Goal: Task Accomplishment & Management: Manage account settings

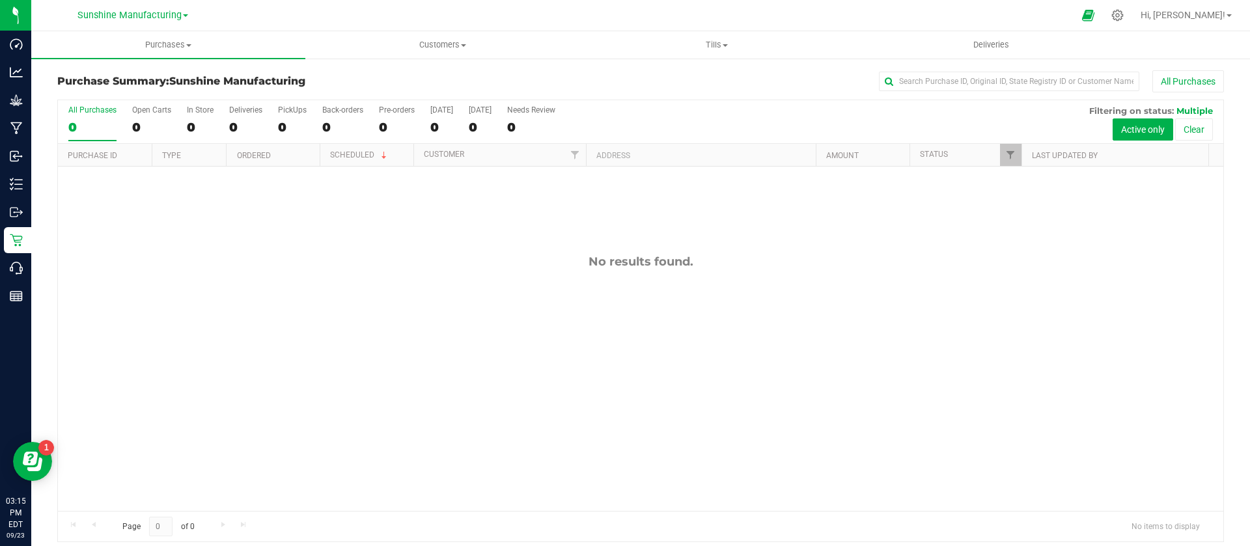
click at [1059, 16] on div at bounding box center [653, 15] width 840 height 25
click at [1124, 20] on icon at bounding box center [1118, 15] width 14 height 14
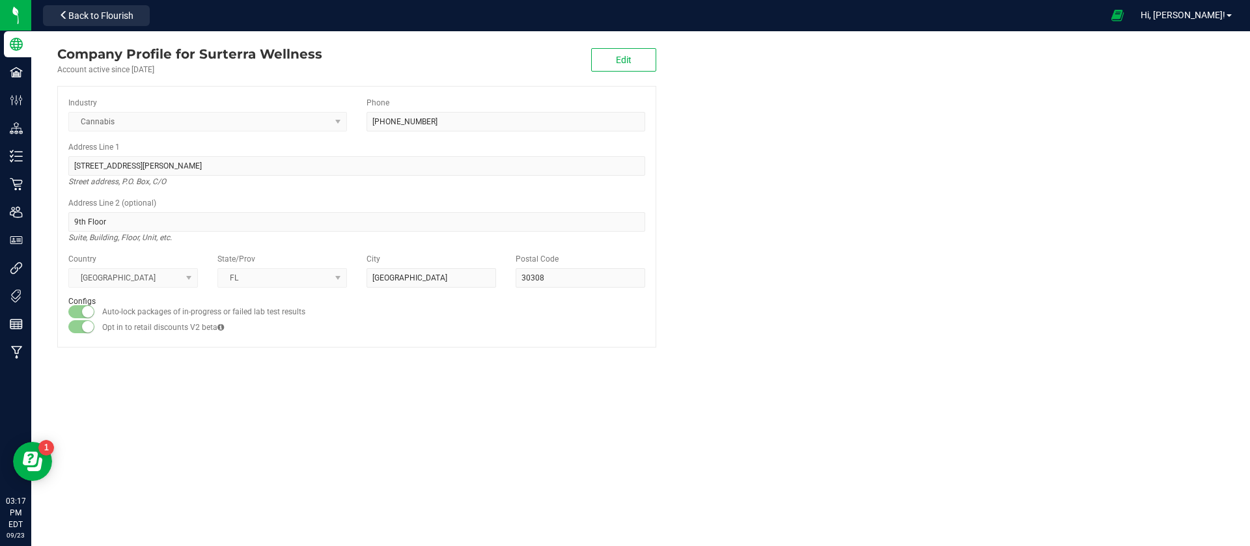
click at [1072, 277] on company "Company Profile for Surterra Wellness Account active since Aug 3, 2017 Edit Ind…" at bounding box center [640, 195] width 1219 height 329
click at [1061, 277] on company "Company Profile for Surterra Wellness Account active since Aug 3, 2017 Edit Ind…" at bounding box center [640, 195] width 1219 height 329
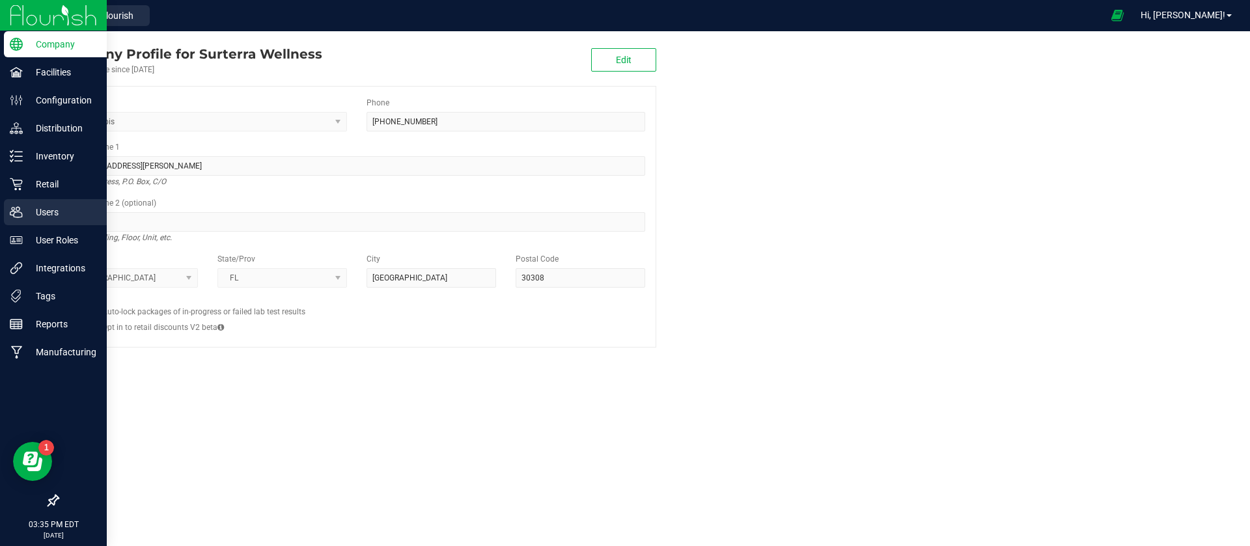
click at [8, 212] on div "Users" at bounding box center [55, 212] width 103 height 26
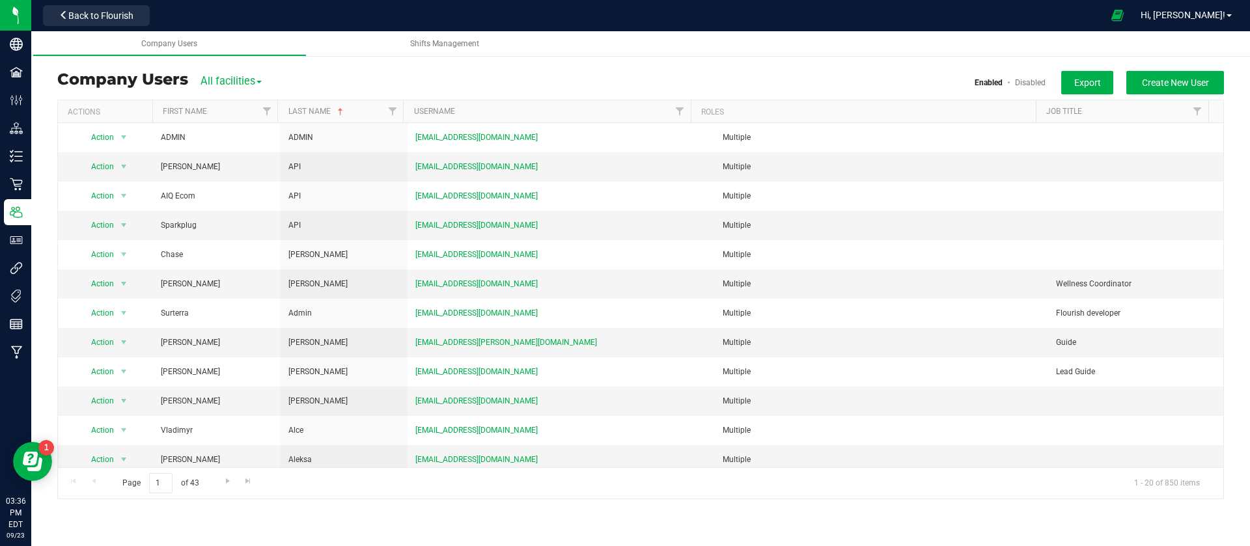
click at [1001, 31] on ul "Company Users Shifts Management" at bounding box center [658, 43] width 1250 height 25
click at [393, 109] on span "Filter" at bounding box center [392, 111] width 10 height 10
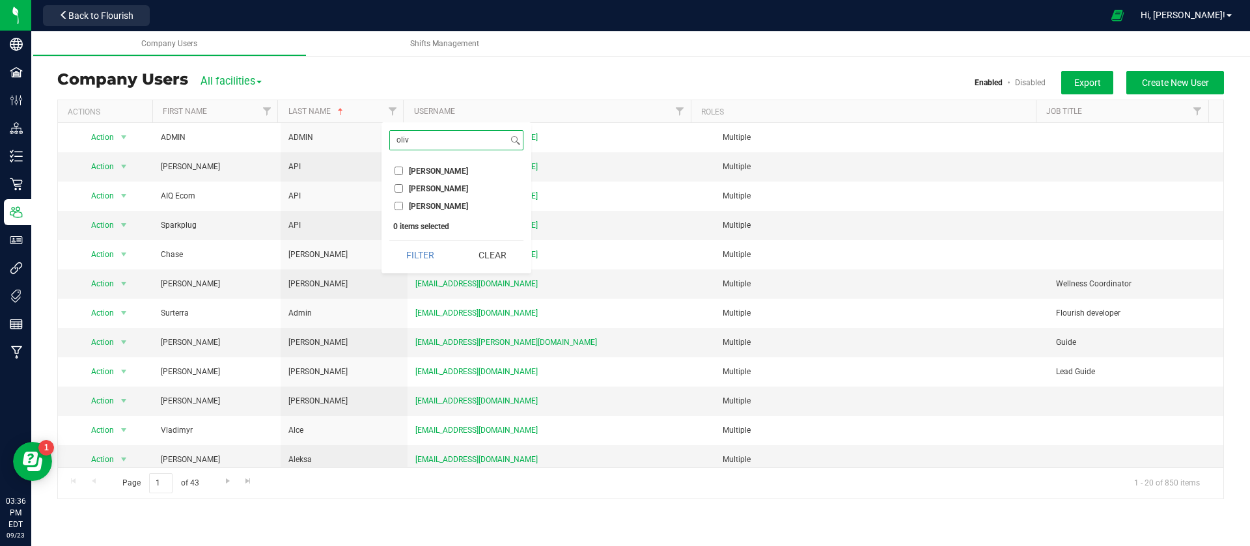
type input "oliv"
click at [443, 203] on span "Olivia-Knauf" at bounding box center [438, 206] width 59 height 8
click at [403, 203] on input "Olivia-Knauf" at bounding box center [399, 206] width 8 height 8
checkbox input "true"
click at [469, 143] on input "oliv" at bounding box center [449, 140] width 118 height 19
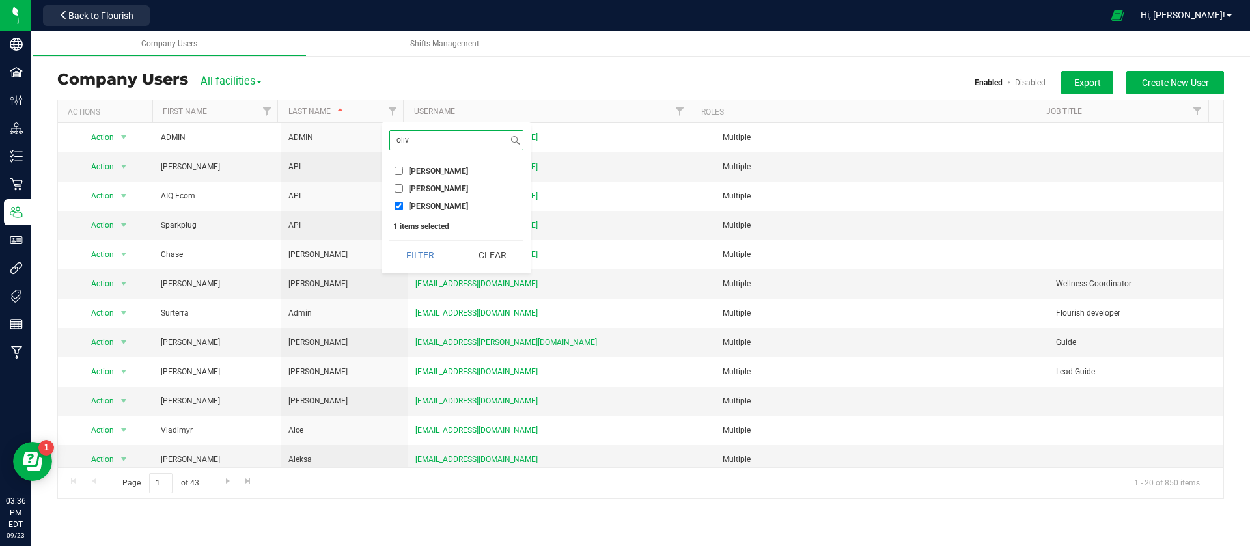
click at [389, 241] on button "Filter" at bounding box center [420, 255] width 62 height 29
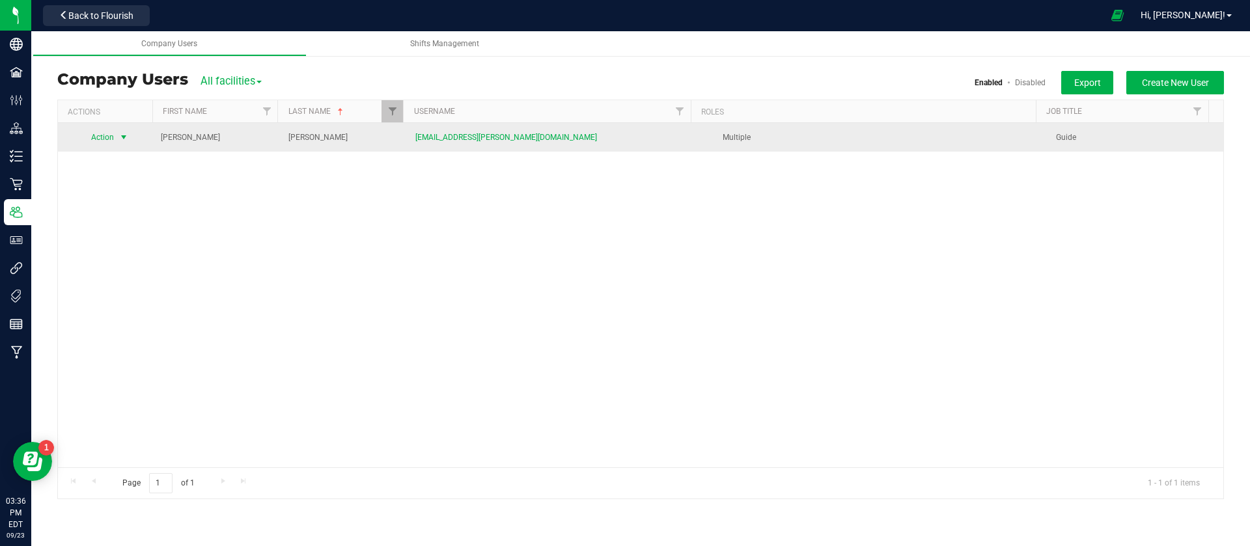
click at [113, 135] on span "Action" at bounding box center [97, 137] width 36 height 18
click at [113, 206] on li "Edit user" at bounding box center [114, 198] width 71 height 20
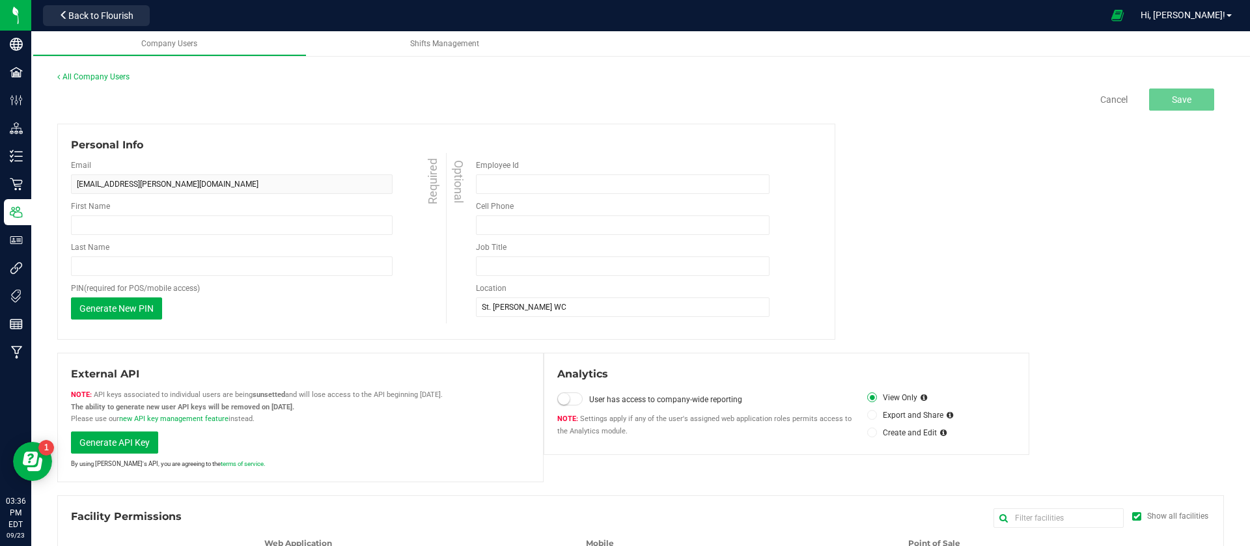
type input "Casey"
type input "Olivia-Knauf"
type input "Guide"
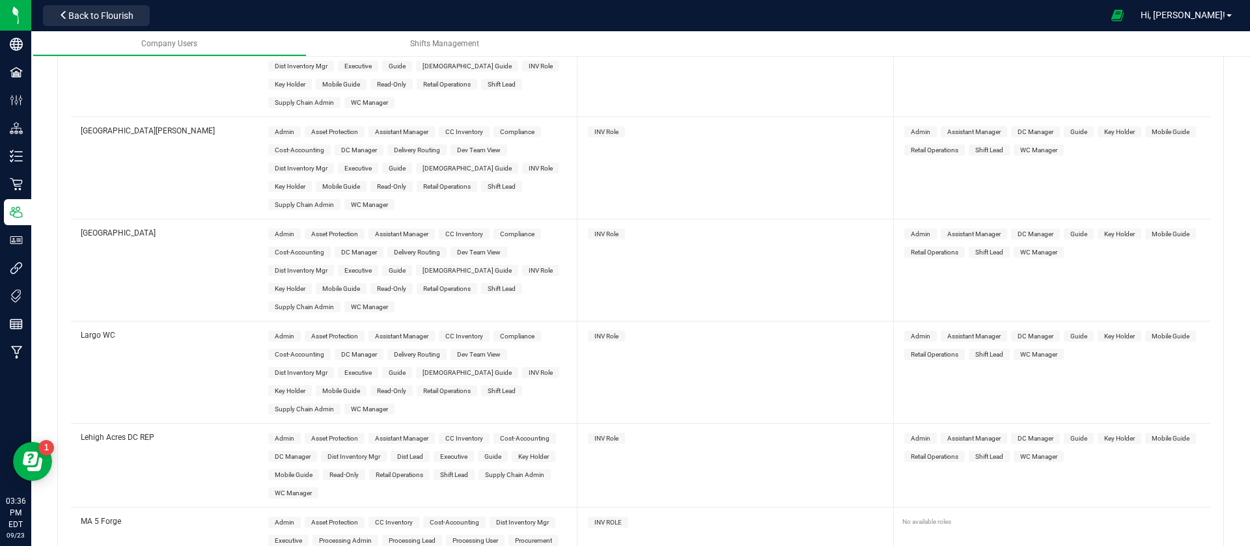
scroll to position [2344, 0]
click at [481, 383] on span "Shift Lead" at bounding box center [501, 388] width 41 height 11
click at [605, 330] on span "INV Role" at bounding box center [606, 333] width 24 height 7
click at [975, 348] on span "Shift Lead" at bounding box center [989, 351] width 28 height 7
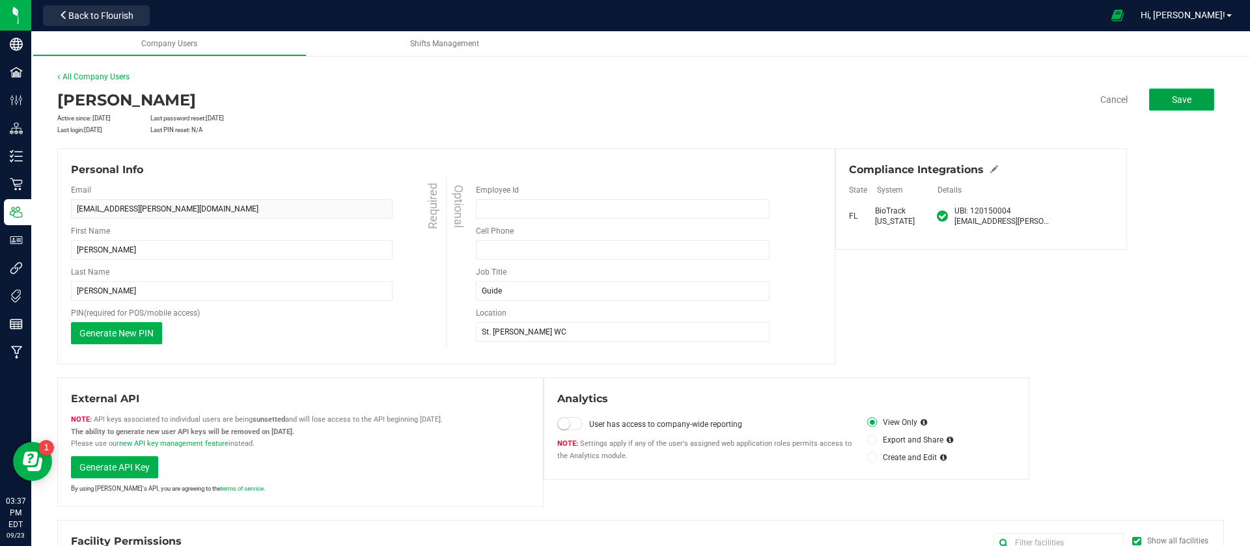
click at [1181, 101] on button "Save" at bounding box center [1181, 100] width 65 height 22
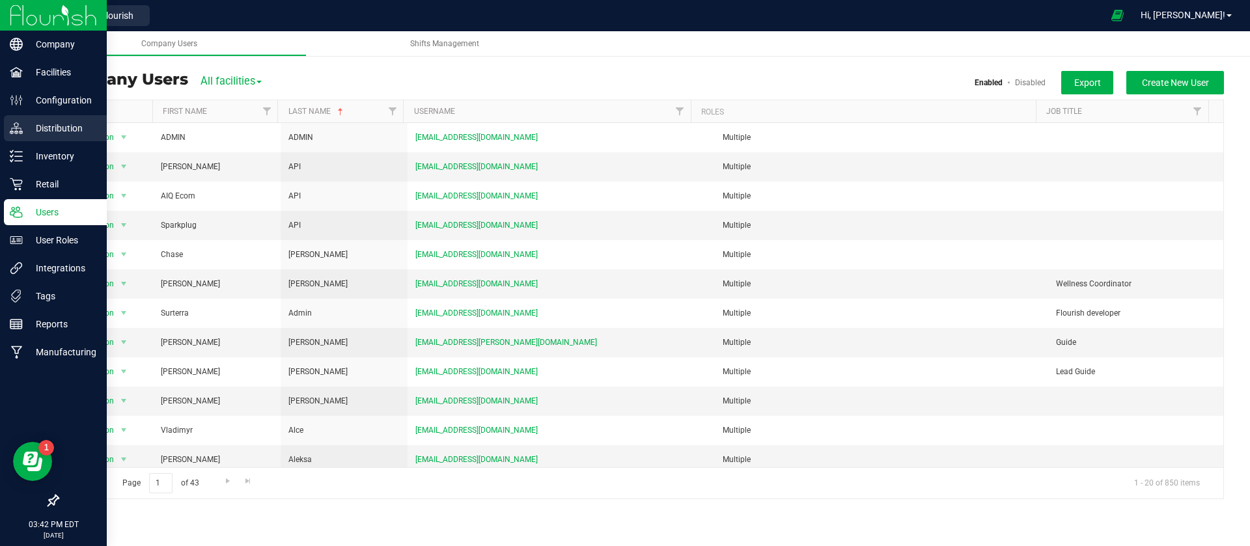
click at [8, 137] on div "Distribution" at bounding box center [55, 128] width 103 height 26
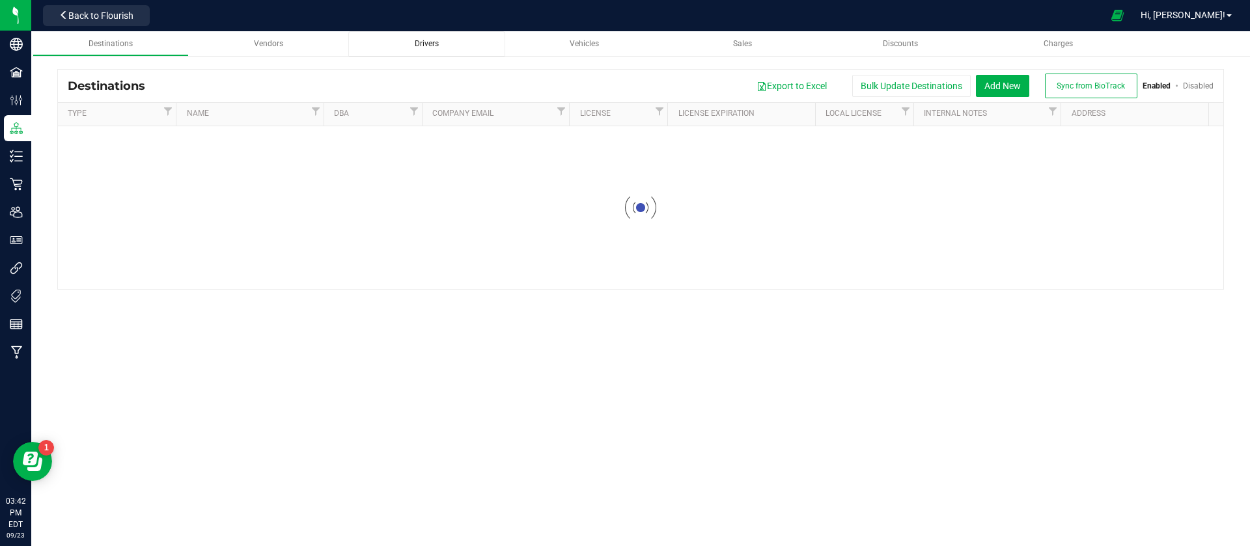
click at [426, 48] on span "Drivers" at bounding box center [427, 43] width 24 height 9
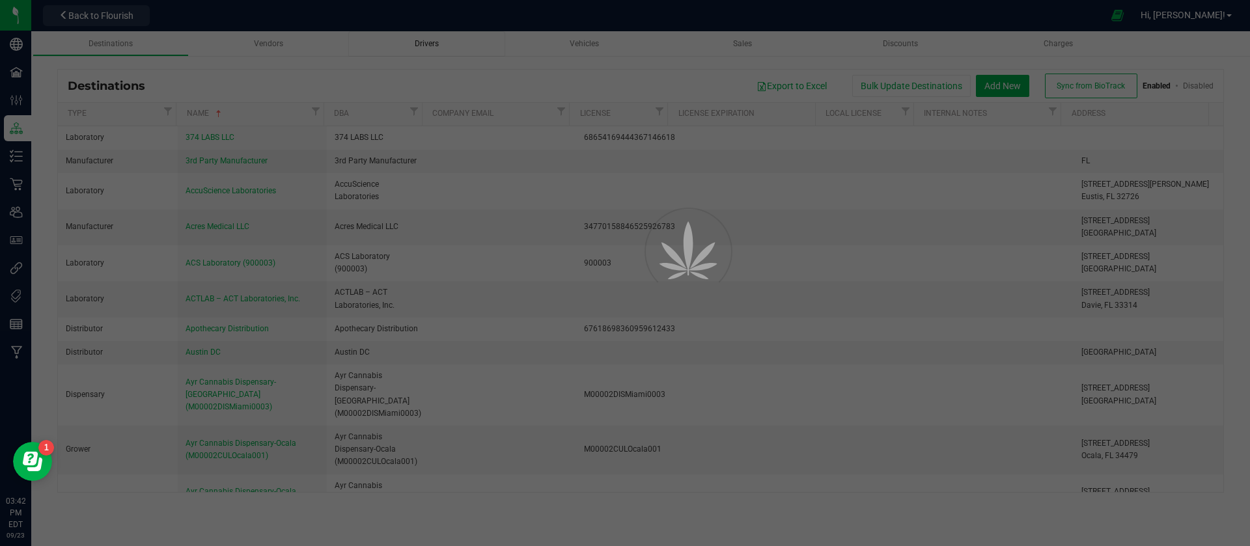
click at [542, 42] on div at bounding box center [625, 273] width 1250 height 546
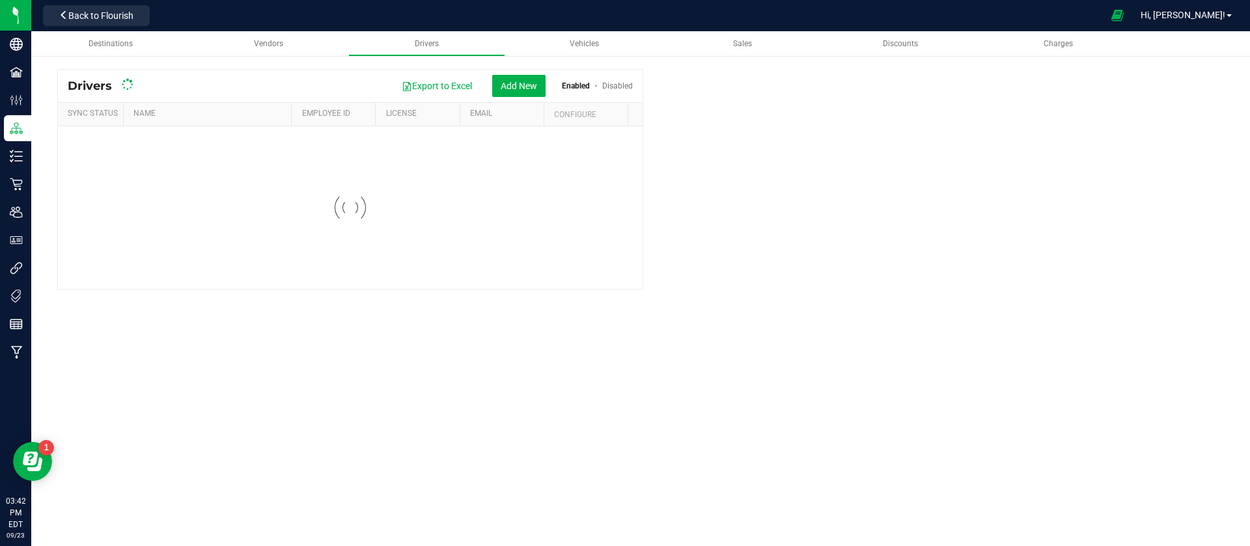
click at [566, 39] on div "Vehicles" at bounding box center [585, 43] width 136 height 11
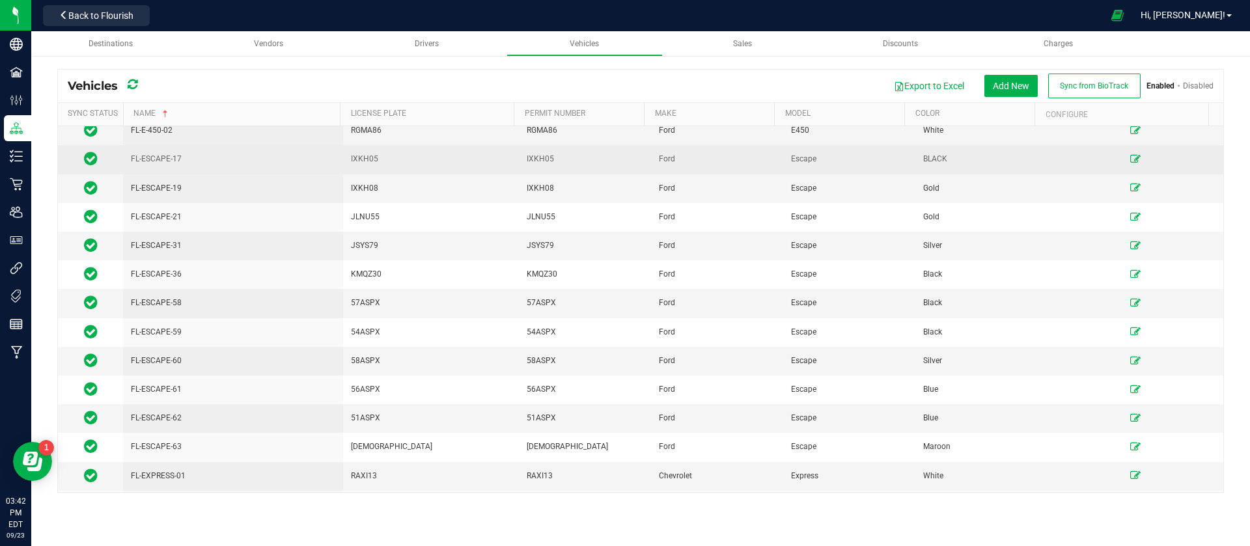
scroll to position [391, 0]
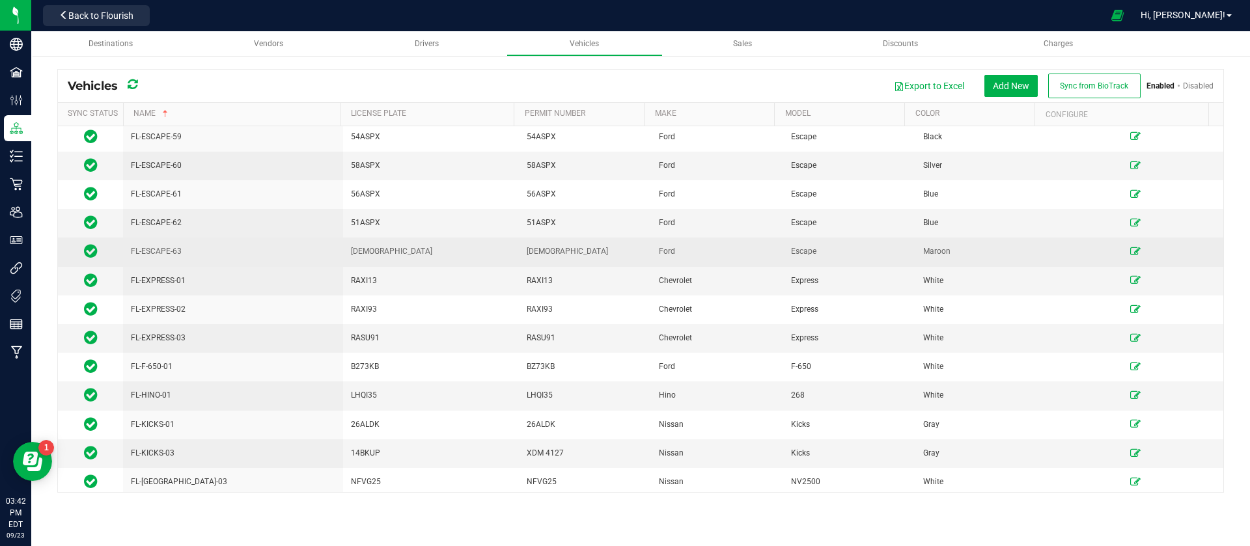
click at [1130, 247] on icon at bounding box center [1135, 251] width 10 height 8
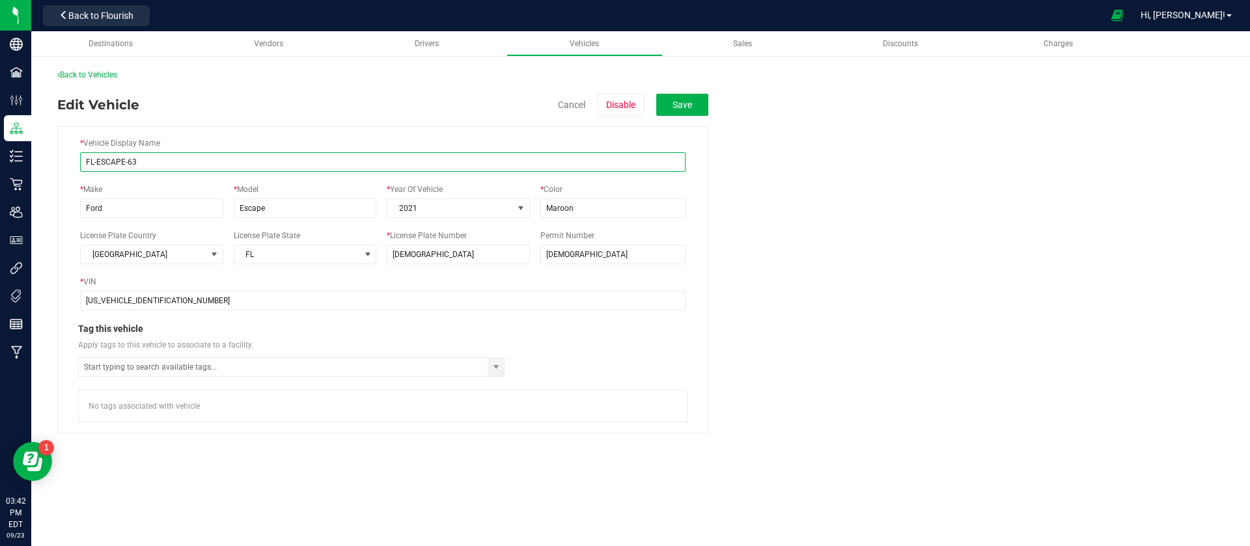
click at [92, 160] on input "FL-ESCAPE-63" at bounding box center [382, 162] width 605 height 20
type input "TX-ESCAPE-63"
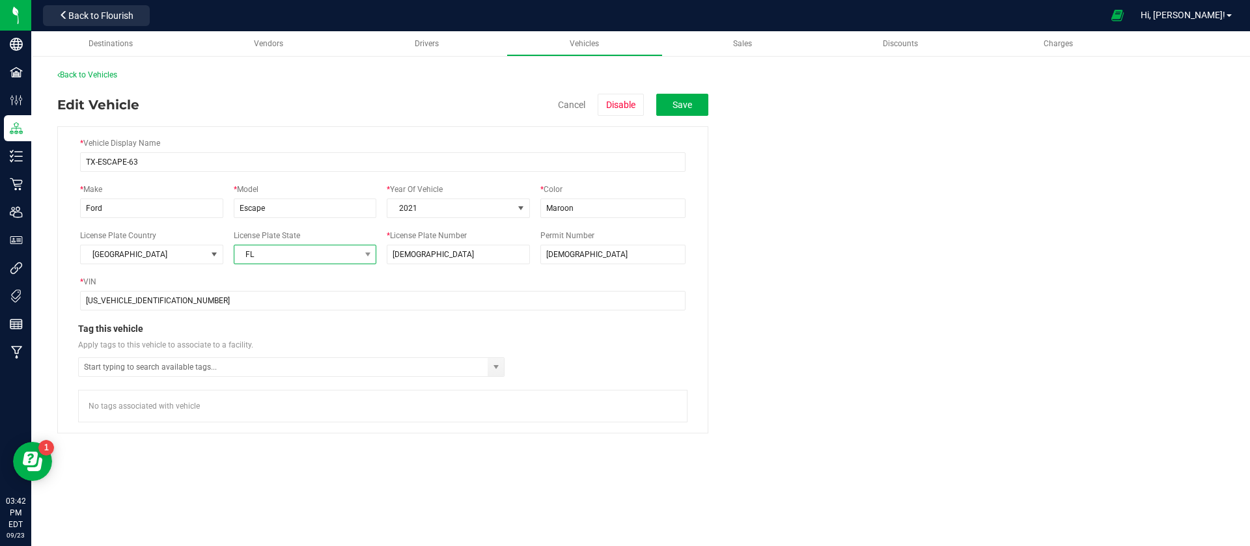
click at [258, 257] on span "FL" at bounding box center [297, 254] width 126 height 18
click at [270, 287] on li "[GEOGRAPHIC_DATA]" at bounding box center [305, 296] width 142 height 22
drag, startPoint x: 437, startPoint y: 251, endPoint x: 377, endPoint y: 245, distance: 60.8
click at [377, 245] on div "License Plate Country United States License Plate State TX * License Plate Numb…" at bounding box center [382, 247] width 605 height 35
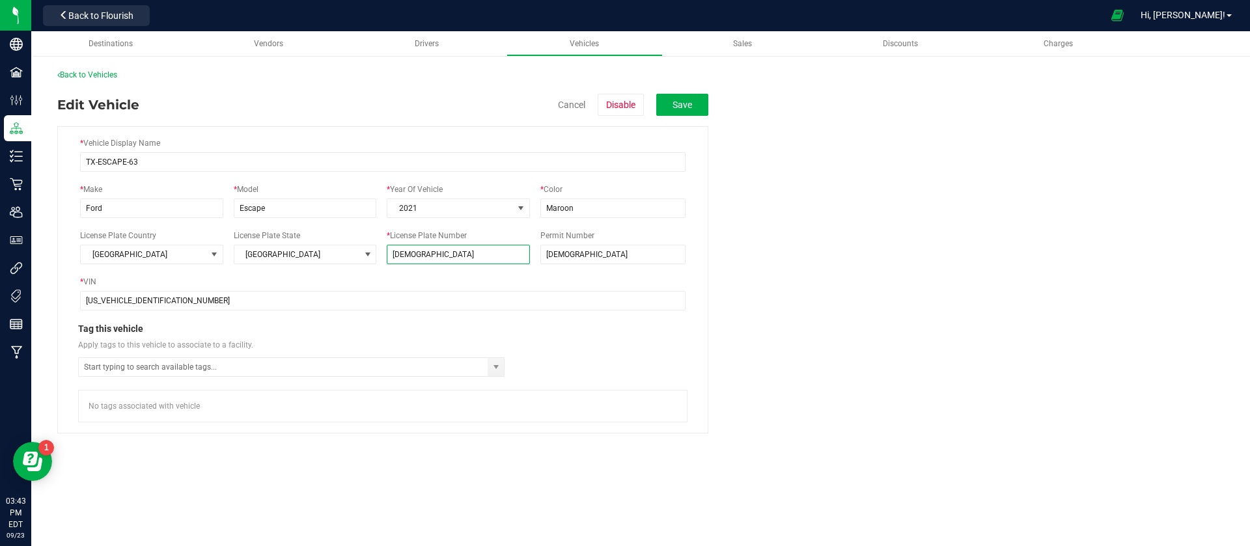
paste input "XJS 4257"
type input "XJS 4257"
drag, startPoint x: 591, startPoint y: 251, endPoint x: 498, endPoint y: 250, distance: 93.1
click at [498, 250] on div "License Plate Country United States License Plate State TX * License Plate Numb…" at bounding box center [382, 247] width 605 height 35
click at [855, 294] on fieldset "* Vehicle Display Name TX-ESCAPE-63 * Make Ford * Model Escape * Year Of Vehicl…" at bounding box center [640, 275] width 1167 height 318
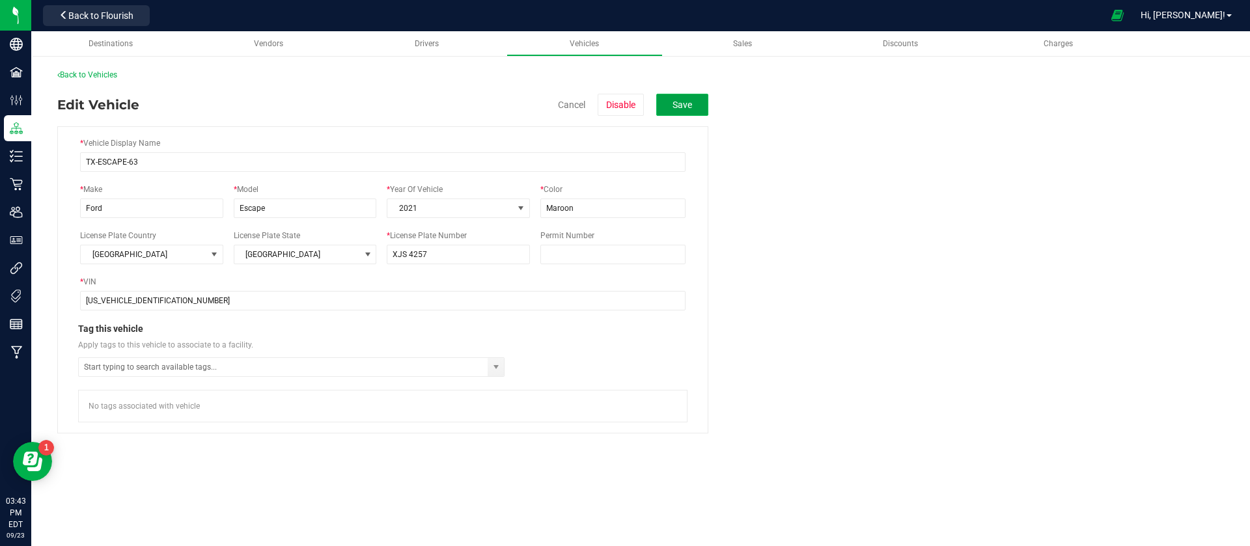
click at [686, 103] on button "Save" at bounding box center [682, 105] width 52 height 22
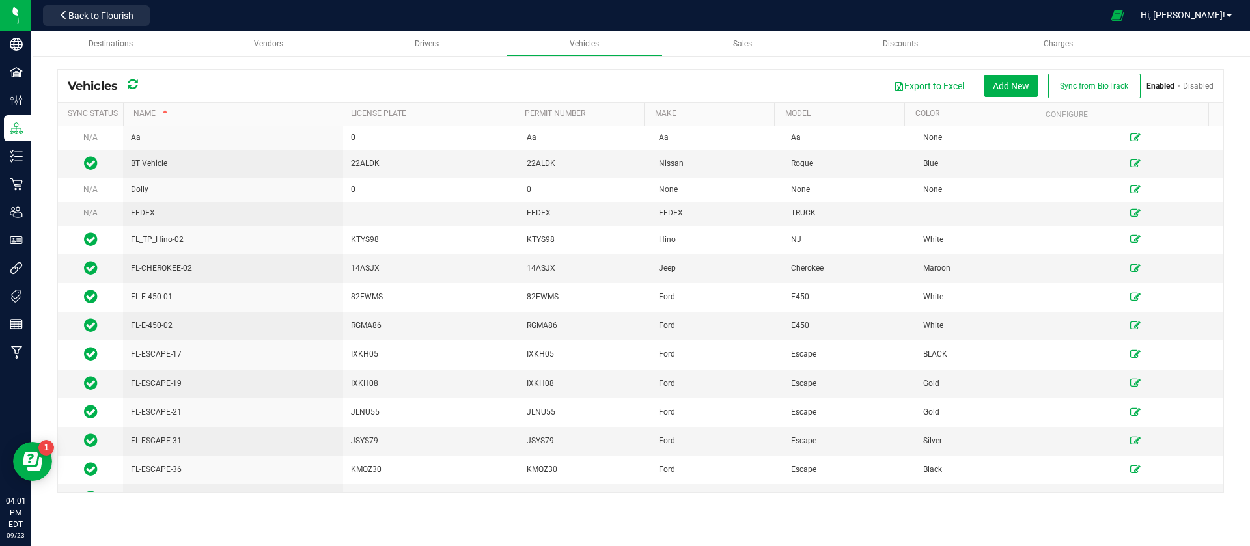
scroll to position [477, 0]
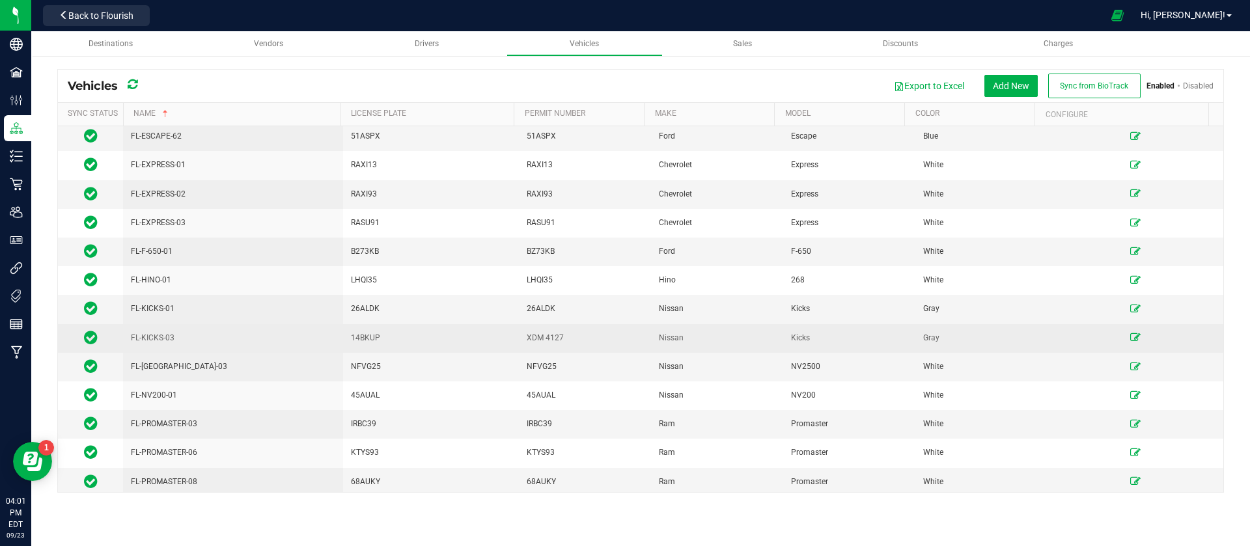
click at [1130, 339] on icon at bounding box center [1135, 337] width 10 height 8
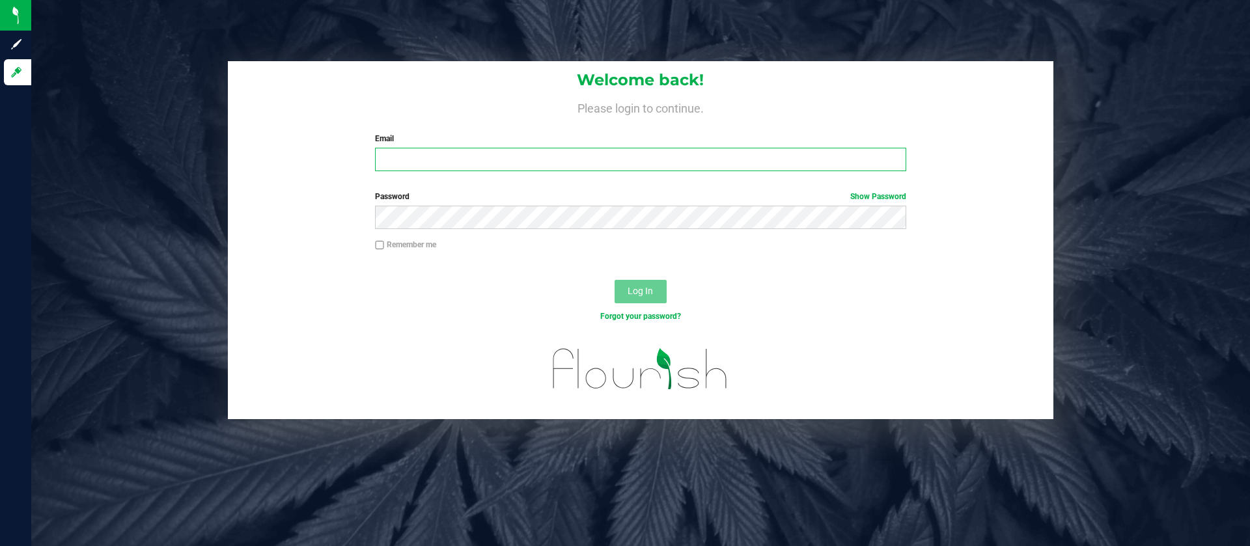
click at [469, 158] on input "Email" at bounding box center [640, 159] width 531 height 23
click at [0, 546] on com-1password-button at bounding box center [0, 546] width 0 height 0
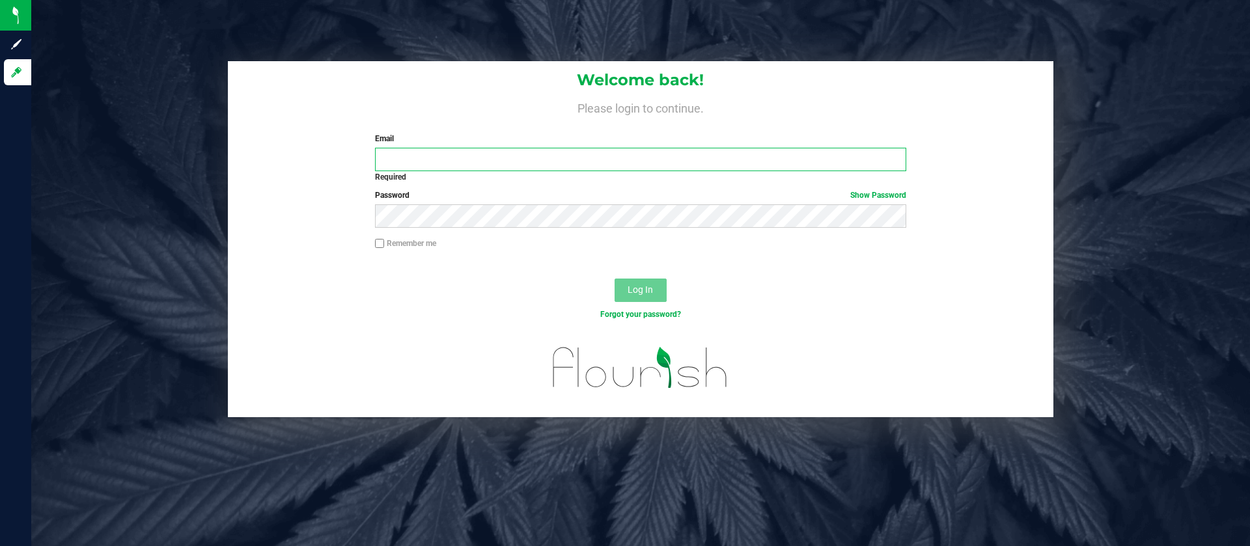
type input "hpetersen@liveparallel.com"
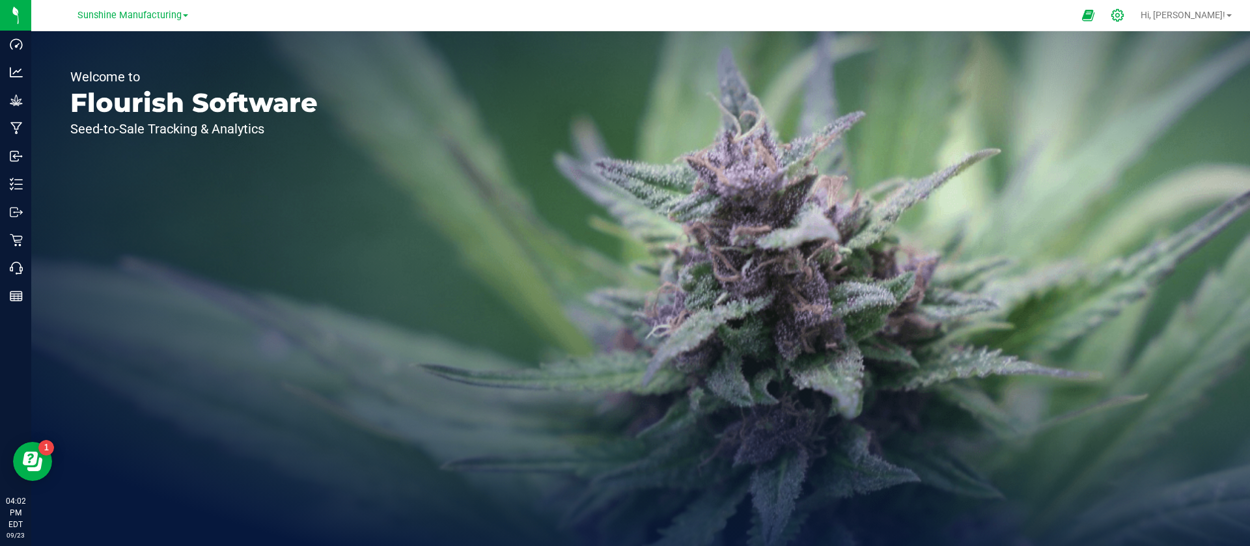
click at [1124, 12] on icon at bounding box center [1117, 15] width 12 height 12
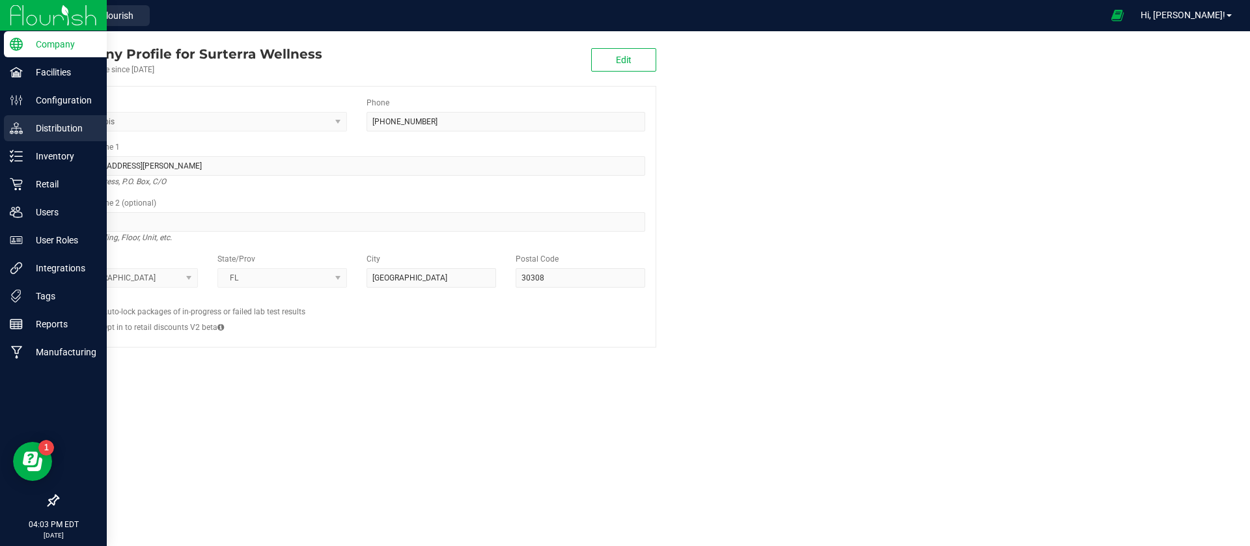
click at [56, 132] on p "Distribution" at bounding box center [62, 128] width 78 height 16
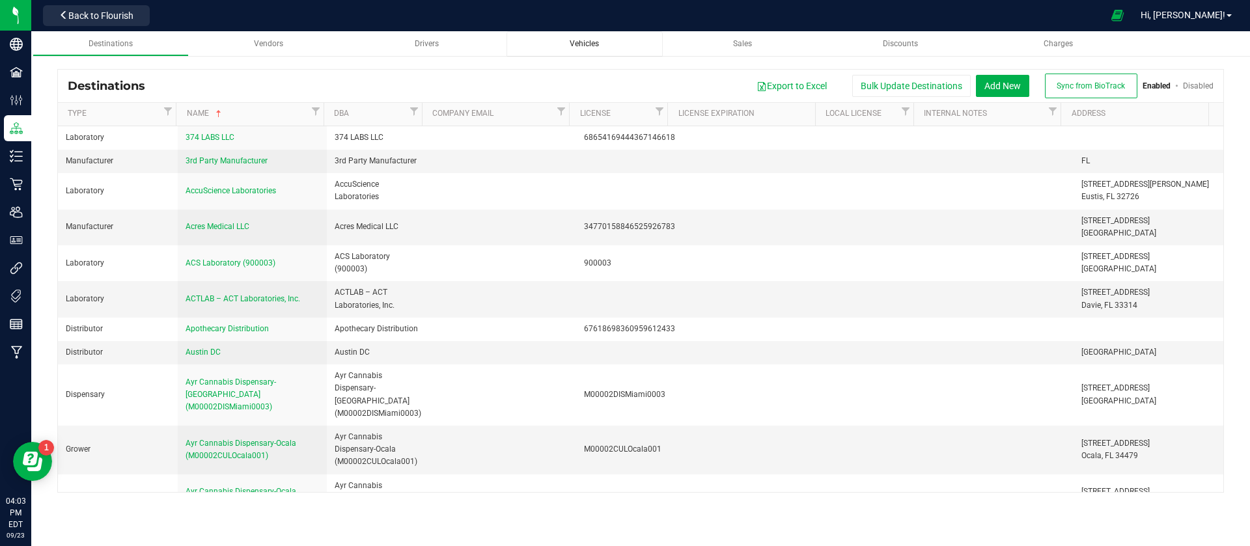
click at [610, 49] on div "Vehicles" at bounding box center [585, 43] width 136 height 11
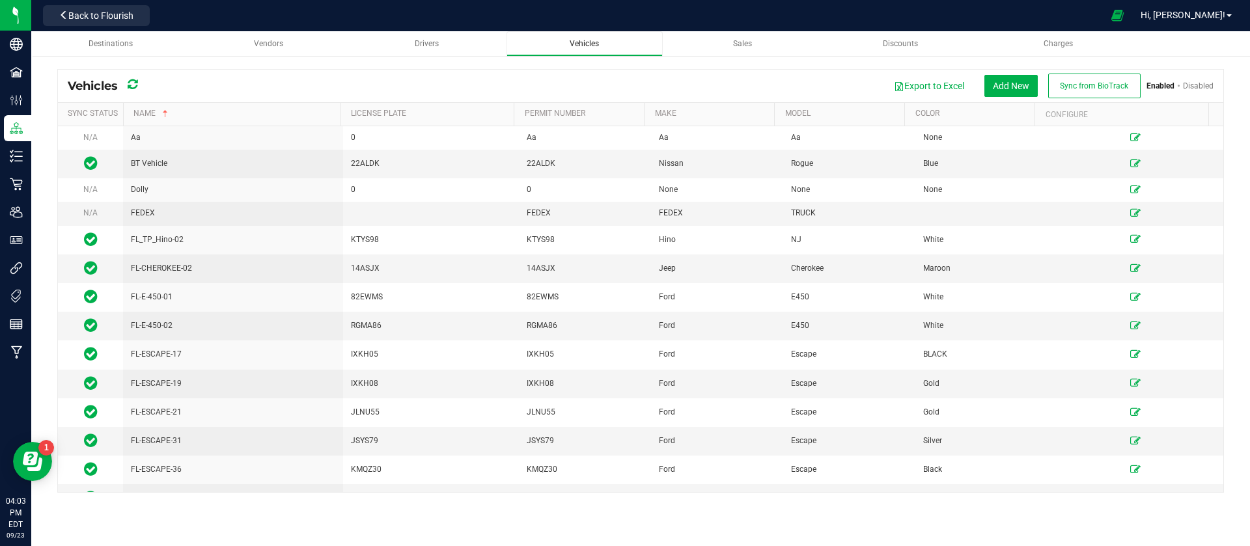
scroll to position [477, 0]
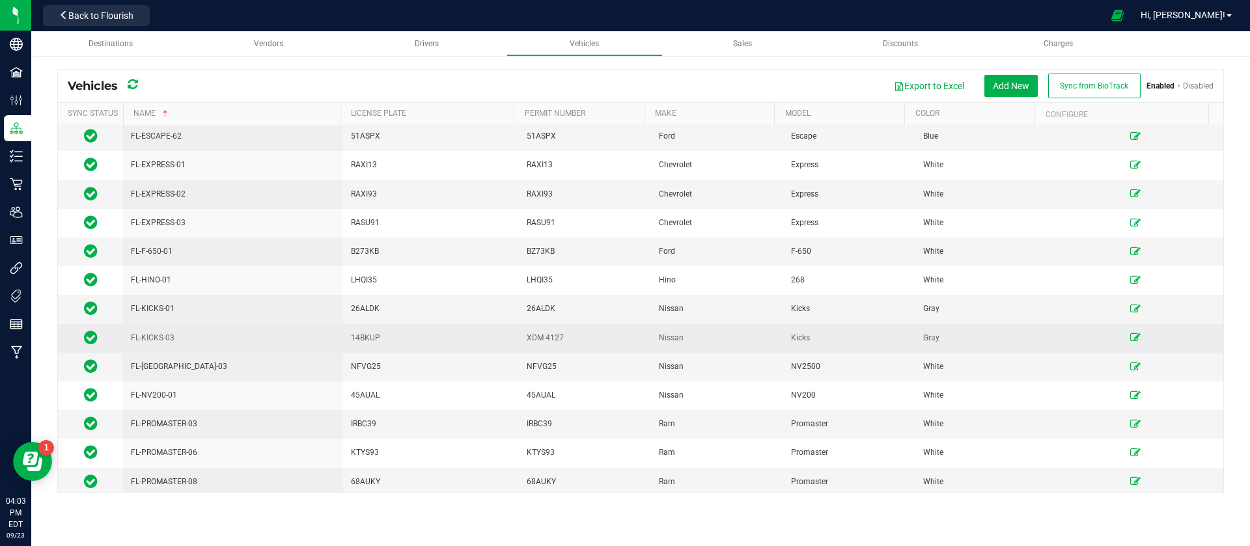
click at [1130, 337] on icon at bounding box center [1135, 337] width 10 height 8
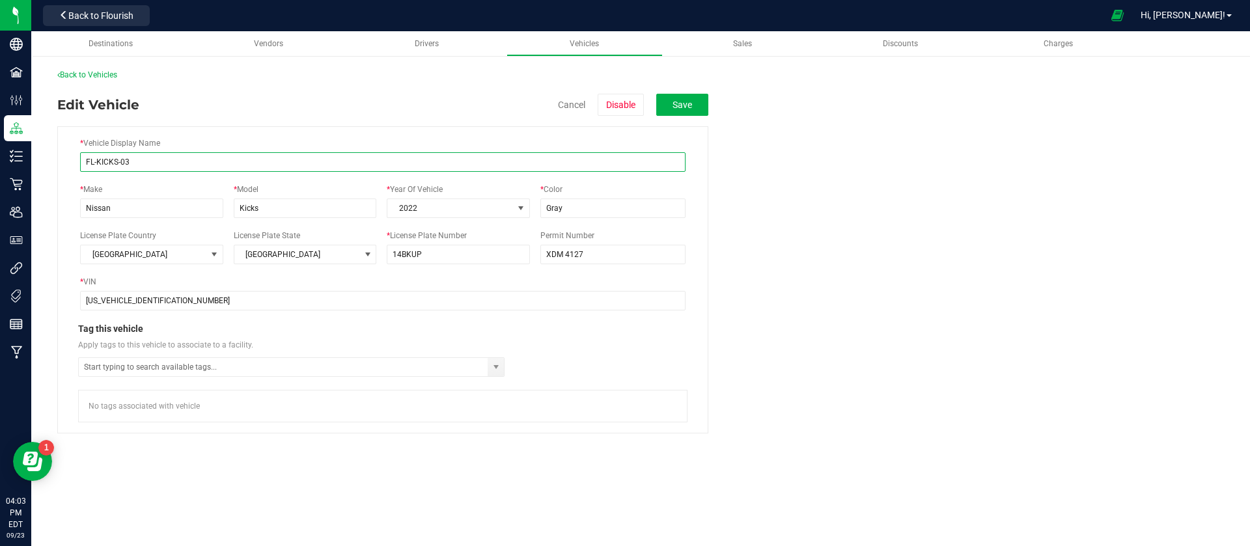
click at [92, 158] on input "FL-KICKS-03" at bounding box center [382, 162] width 605 height 20
type input "TX-KICKS-03"
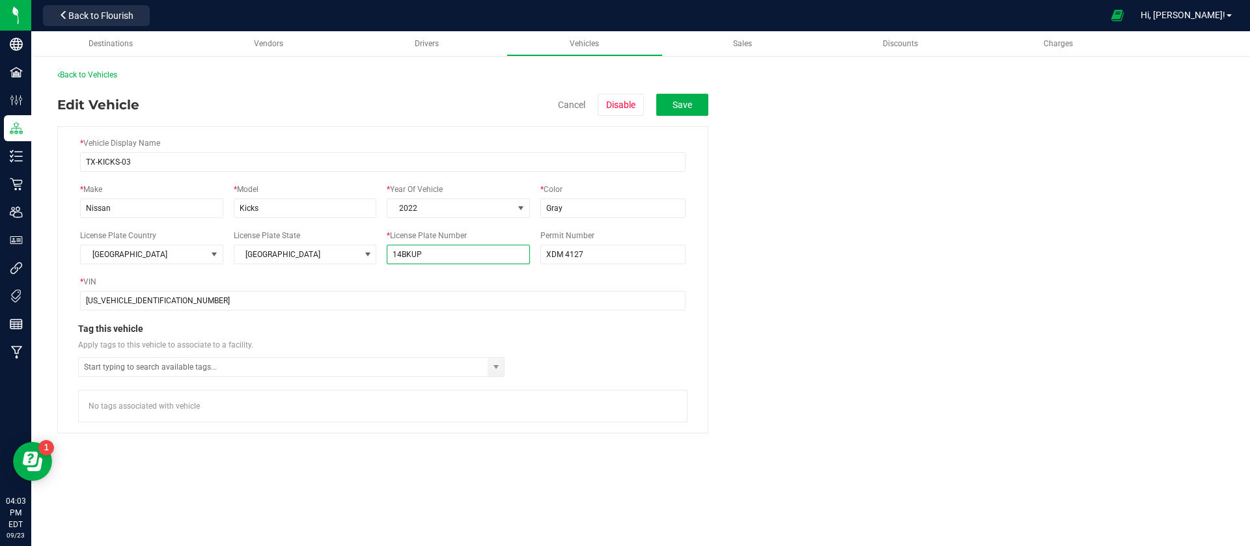
click at [387, 259] on input "14BKUP" at bounding box center [458, 255] width 143 height 20
paste input "XDM 4127"
type input "XDM 4127"
click at [604, 252] on input "XDM 4127" at bounding box center [612, 255] width 145 height 20
click at [802, 324] on fieldset "* Vehicle Display Name TX-KICKS-03 * Make Nissan * Model Kicks * Year Of Vehicl…" at bounding box center [640, 275] width 1167 height 318
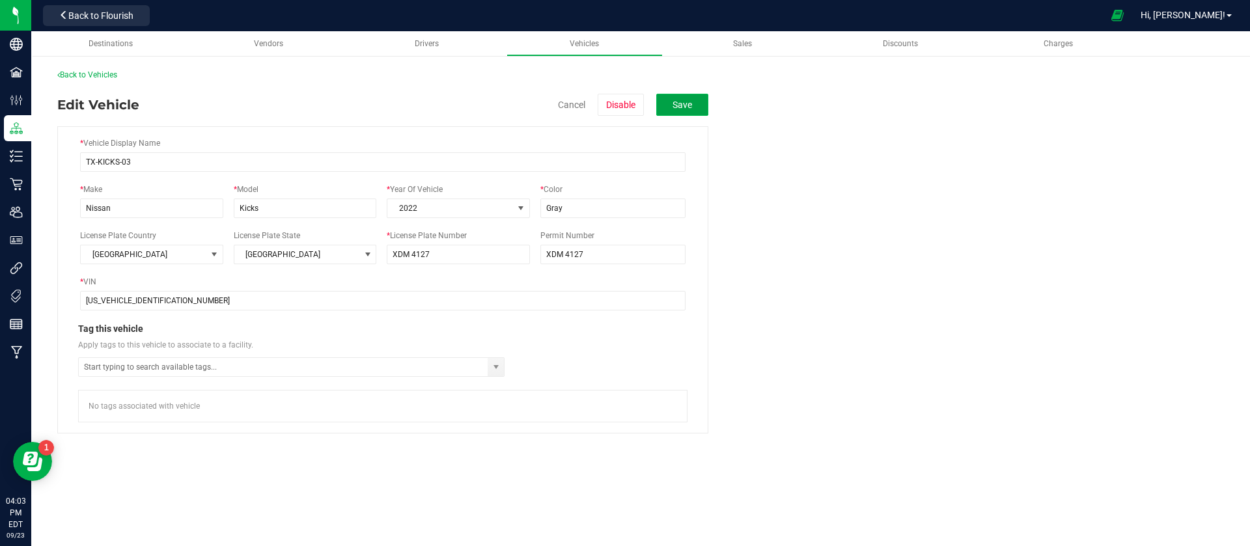
click at [675, 94] on button "Save" at bounding box center [682, 105] width 52 height 22
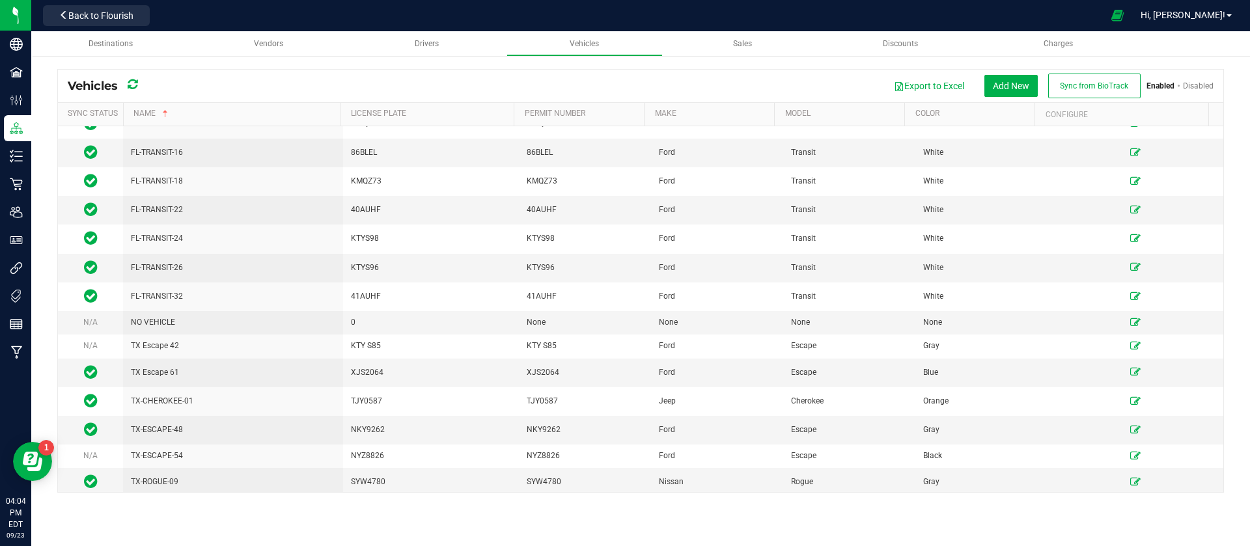
scroll to position [1606, 0]
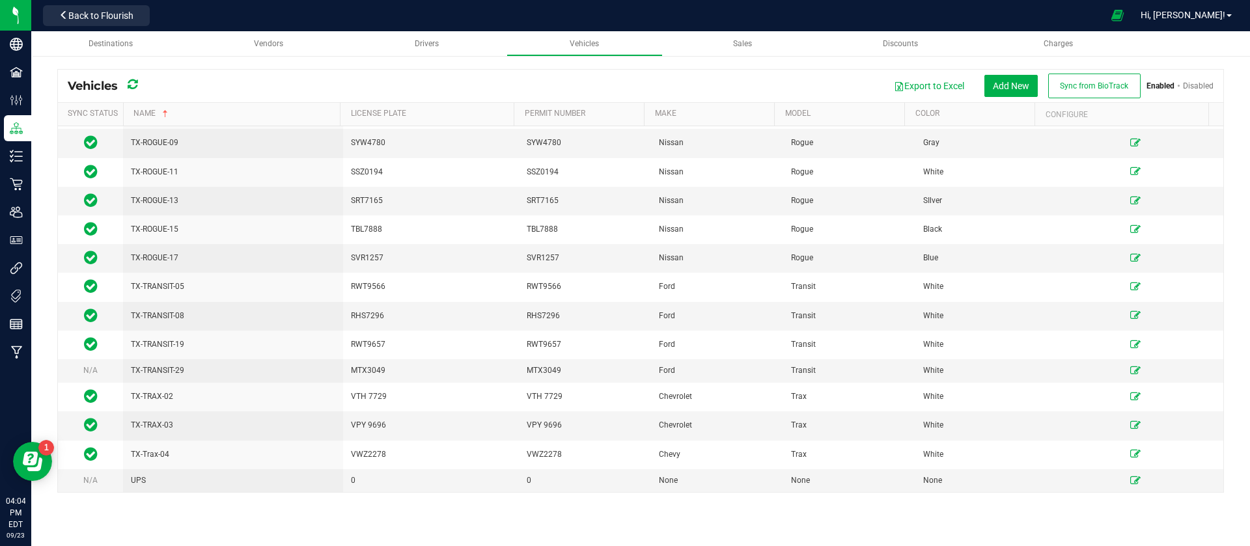
click at [1197, 85] on link "Disabled" at bounding box center [1198, 85] width 31 height 9
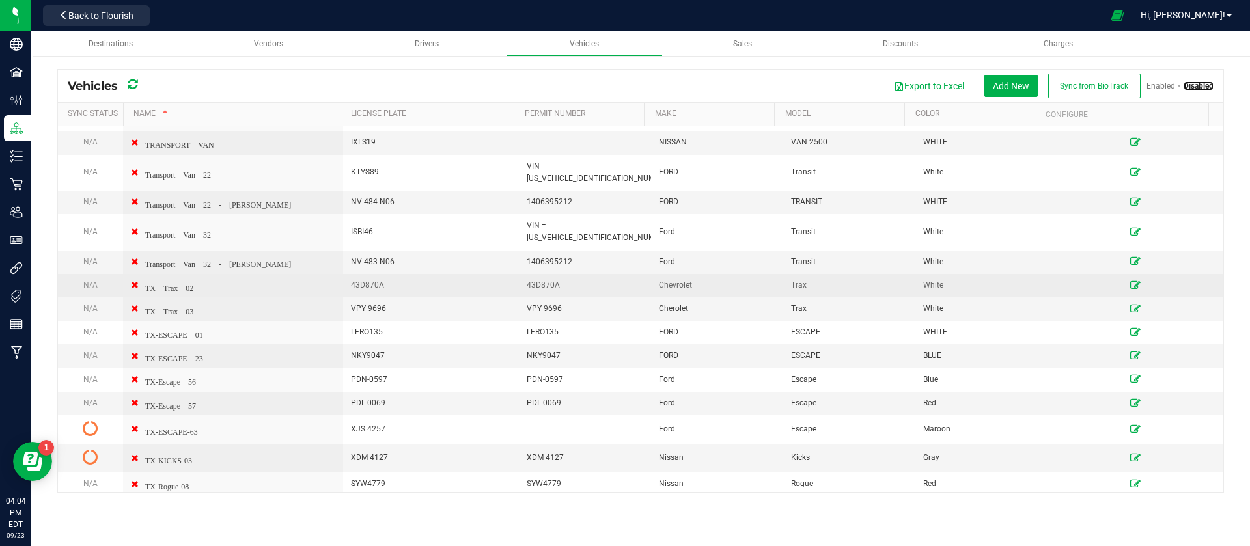
scroll to position [2047, 0]
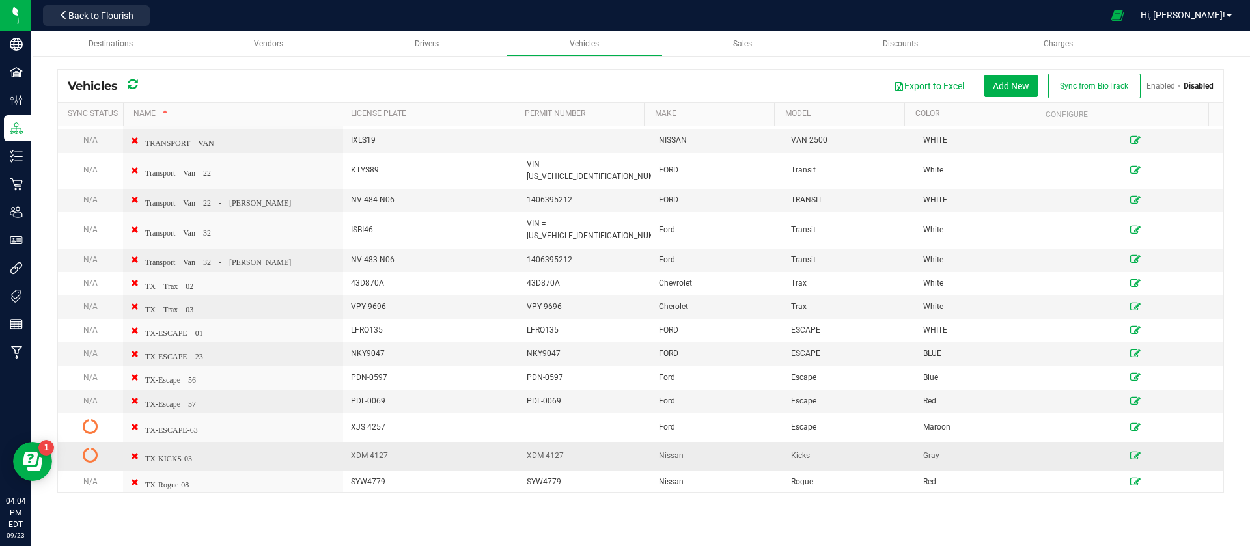
click at [85, 447] on icon at bounding box center [91, 455] width 16 height 16
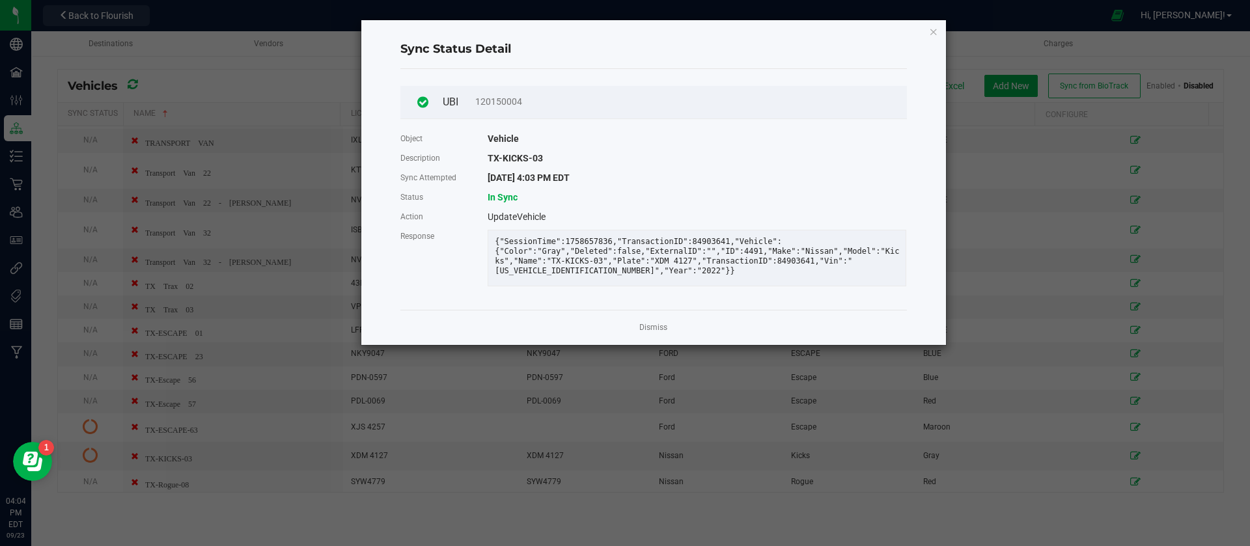
click at [396, 40] on div "Sync Status Detail UBI 120150004 Object Vehicle Description TX-KICKS-03 Sync At…" at bounding box center [653, 182] width 585 height 325
click at [1054, 174] on ngb-modal-window "Sync Status Detail UBI 120150004 Object Vehicle Description TX-KICKS-03 Sync At…" at bounding box center [630, 273] width 1260 height 546
click at [637, 342] on div "Dismiss" at bounding box center [653, 327] width 507 height 35
click at [648, 333] on link "Dismiss" at bounding box center [653, 327] width 28 height 11
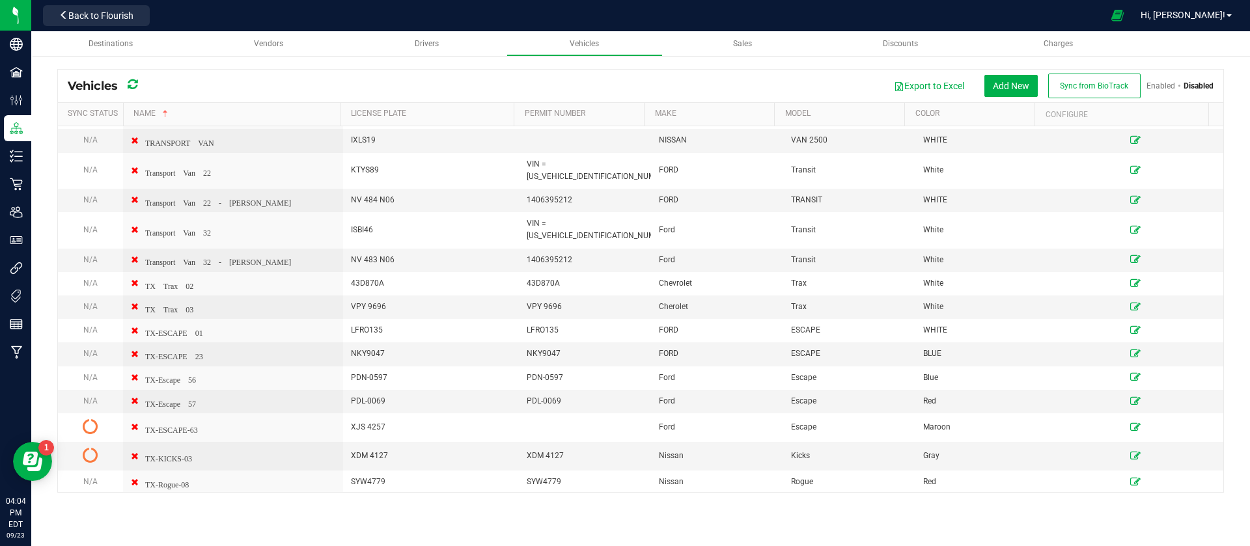
click at [1171, 88] on link "Enabled" at bounding box center [1160, 85] width 29 height 9
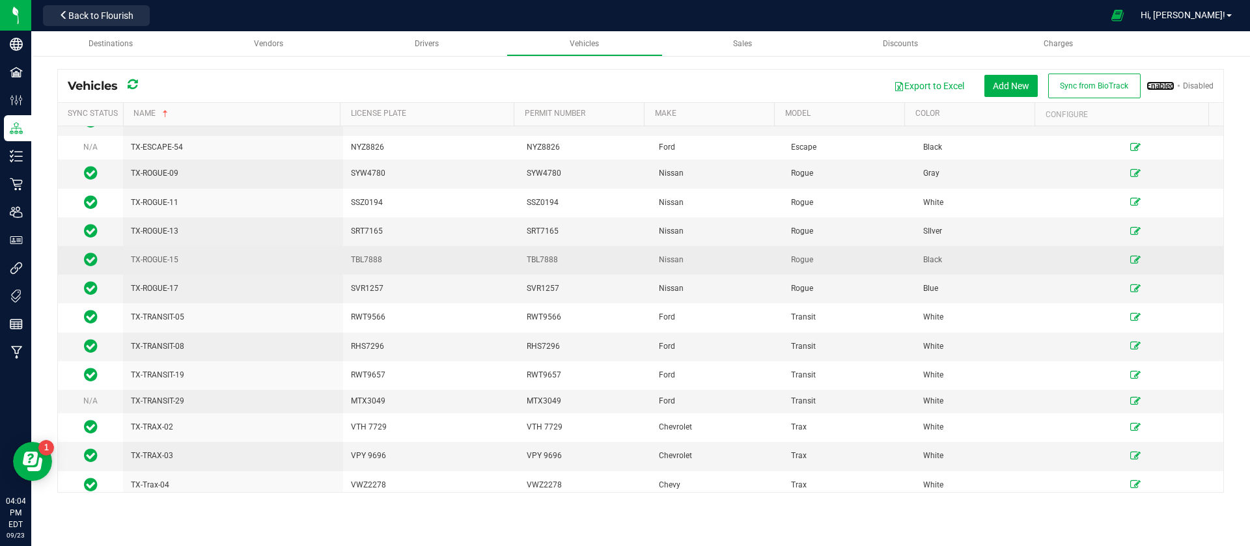
scroll to position [1606, 0]
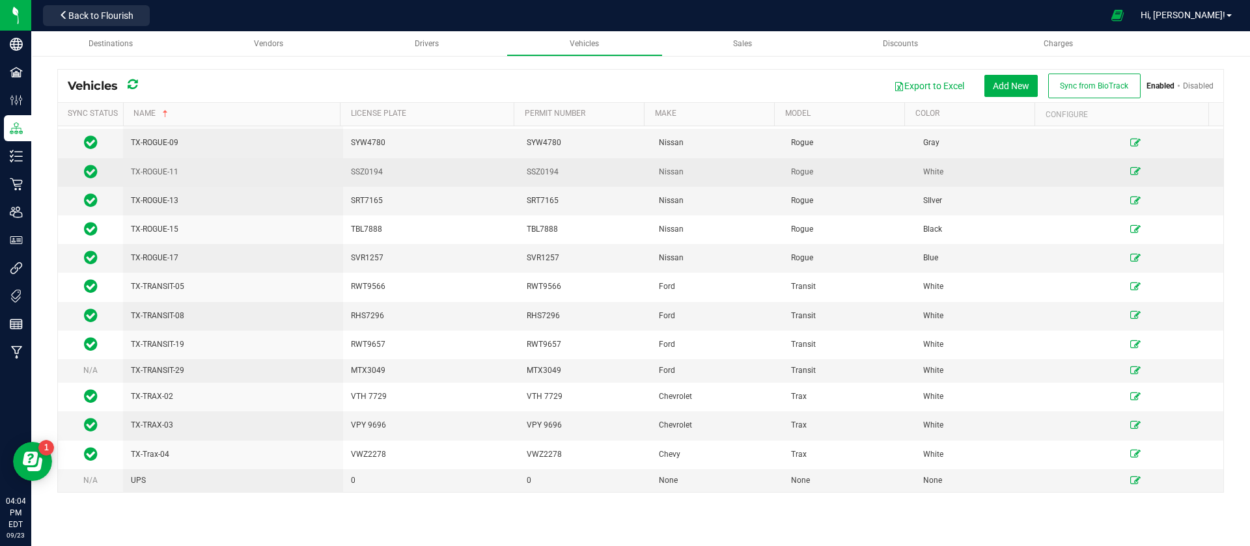
click at [344, 527] on div "Destinations Vendors Drivers Vehicles Sales Discounts Charges Vehicles Export t…" at bounding box center [640, 288] width 1219 height 515
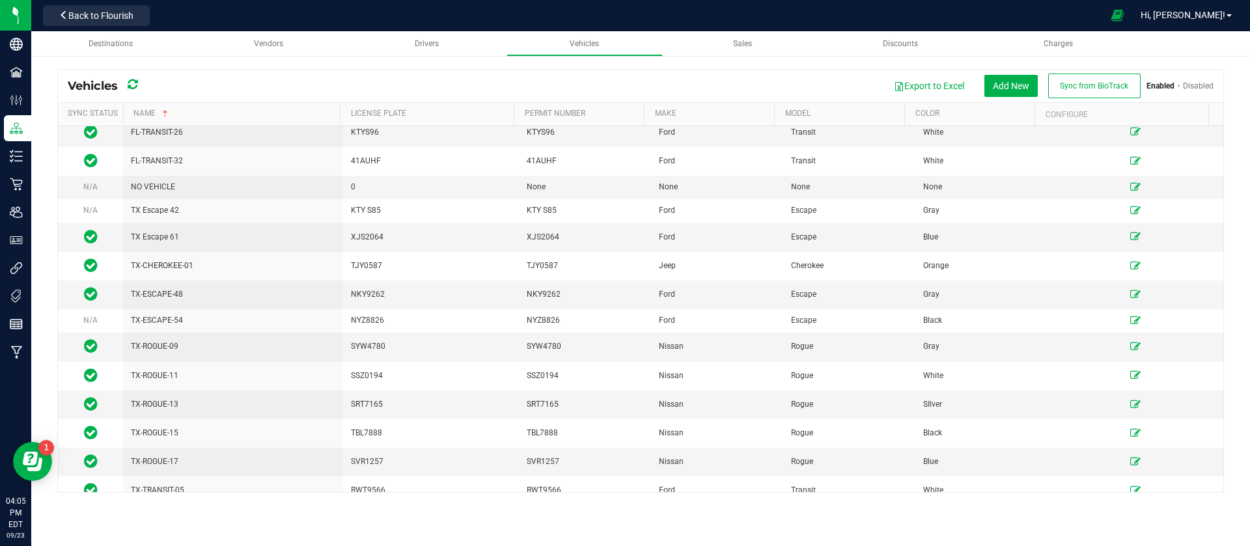
scroll to position [1484, 0]
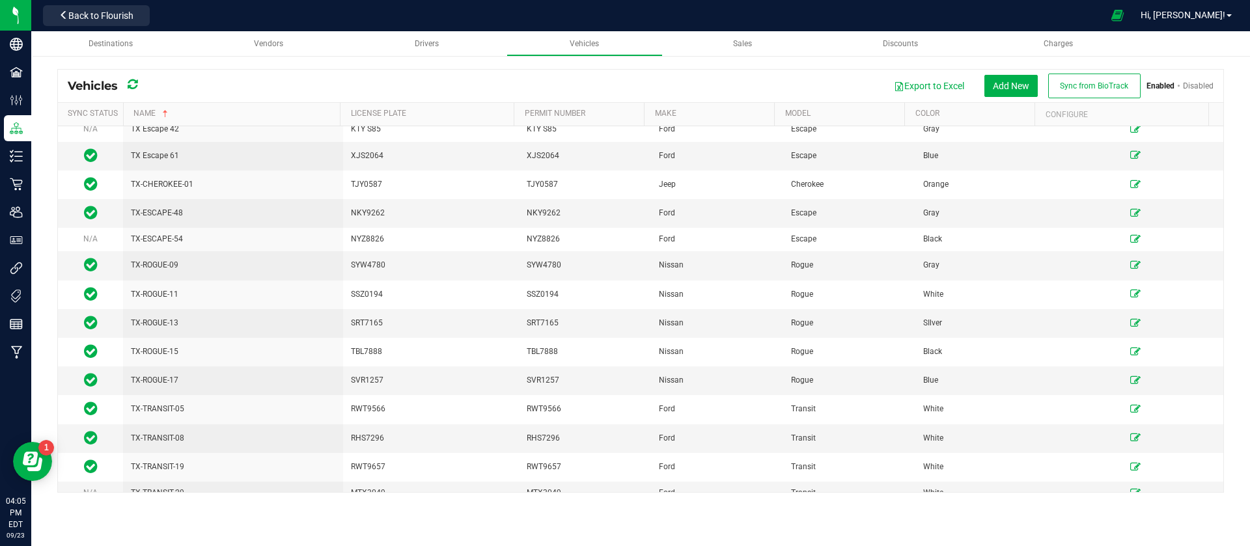
click at [1195, 78] on div "Export to Excel Add New Sync from BioTrack Enabled Disabled" at bounding box center [680, 86] width 1066 height 25
click at [1195, 87] on link "Disabled" at bounding box center [1198, 85] width 31 height 9
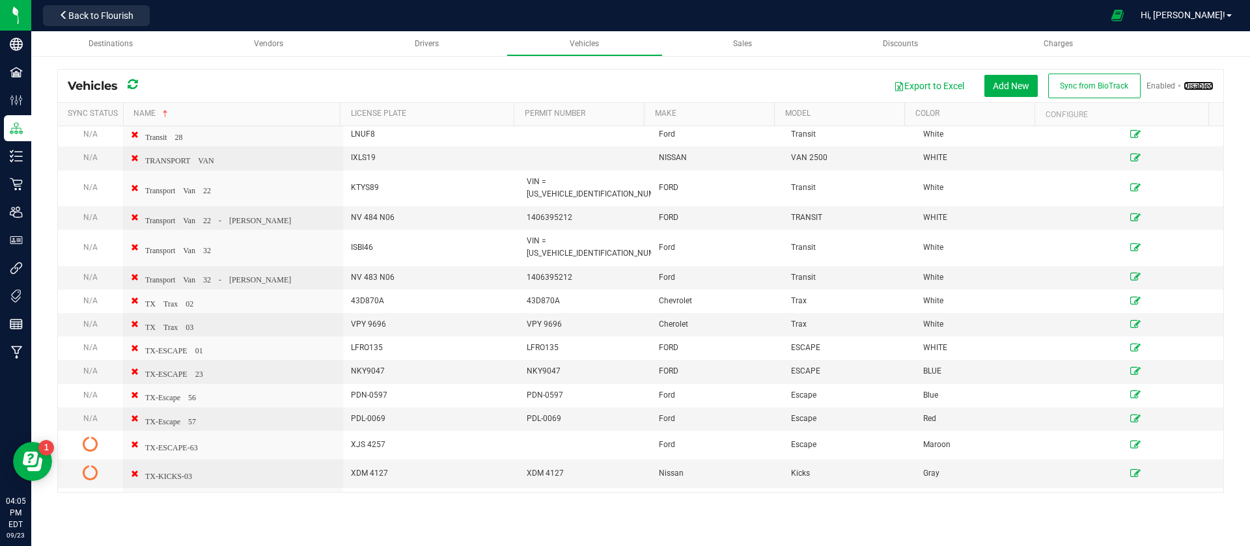
scroll to position [2047, 0]
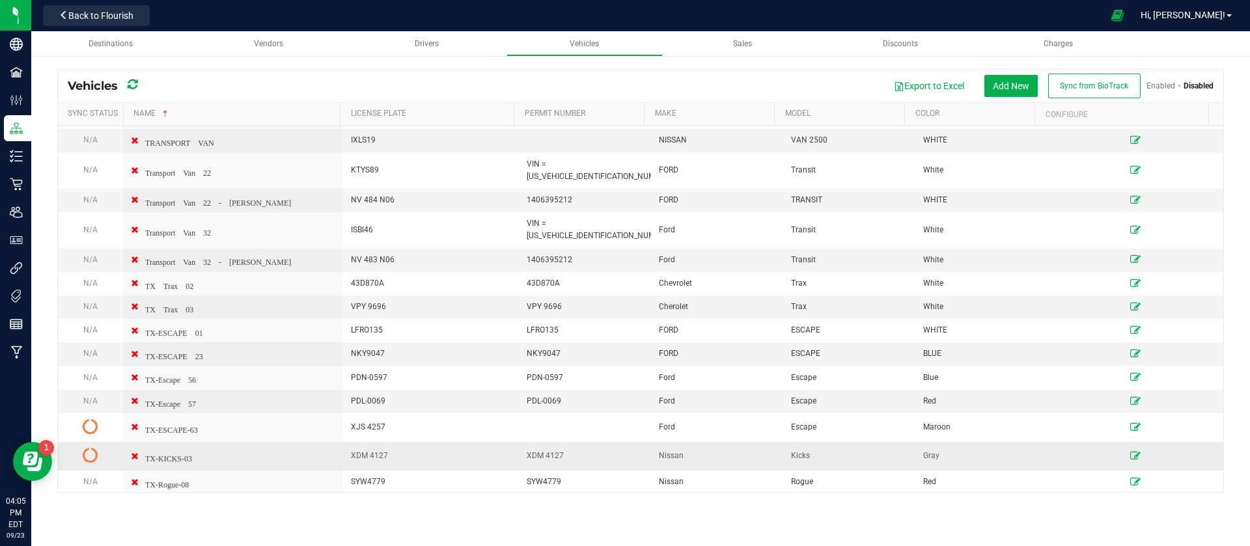
click at [1130, 452] on icon at bounding box center [1135, 456] width 10 height 8
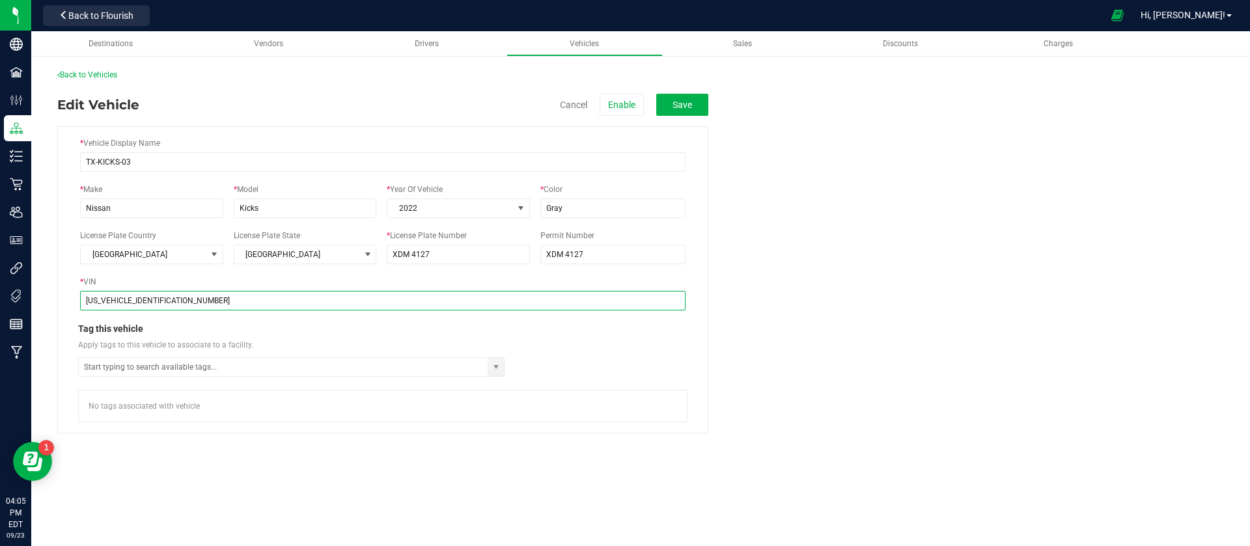
click at [292, 296] on input "[US_VEHICLE_IDENTIFICATION_NUMBER]" at bounding box center [382, 301] width 605 height 20
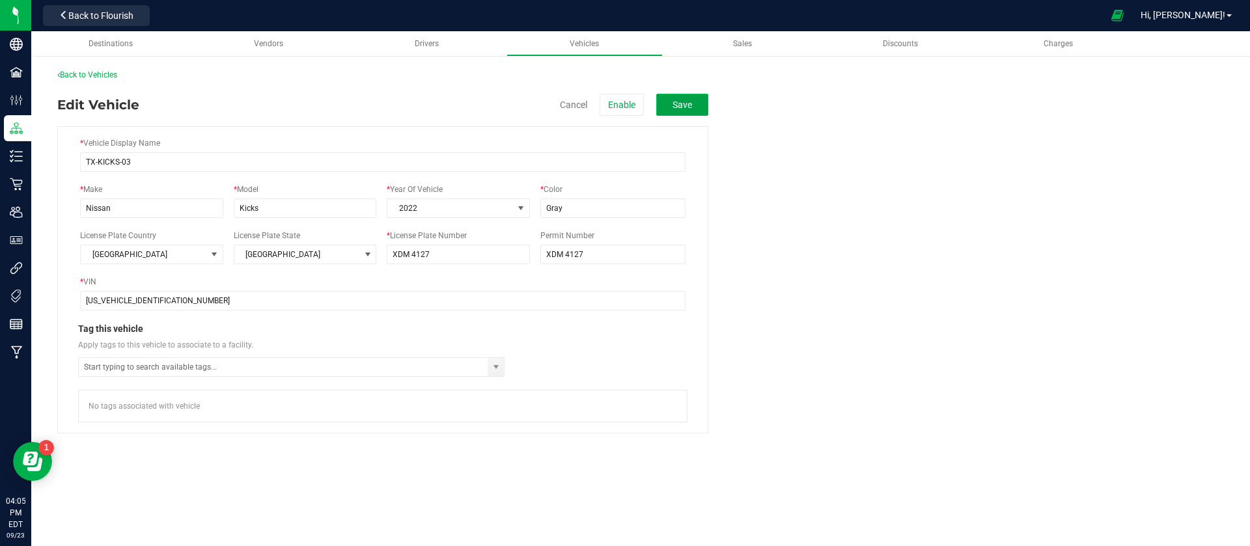
click at [707, 106] on button "Save" at bounding box center [682, 105] width 52 height 22
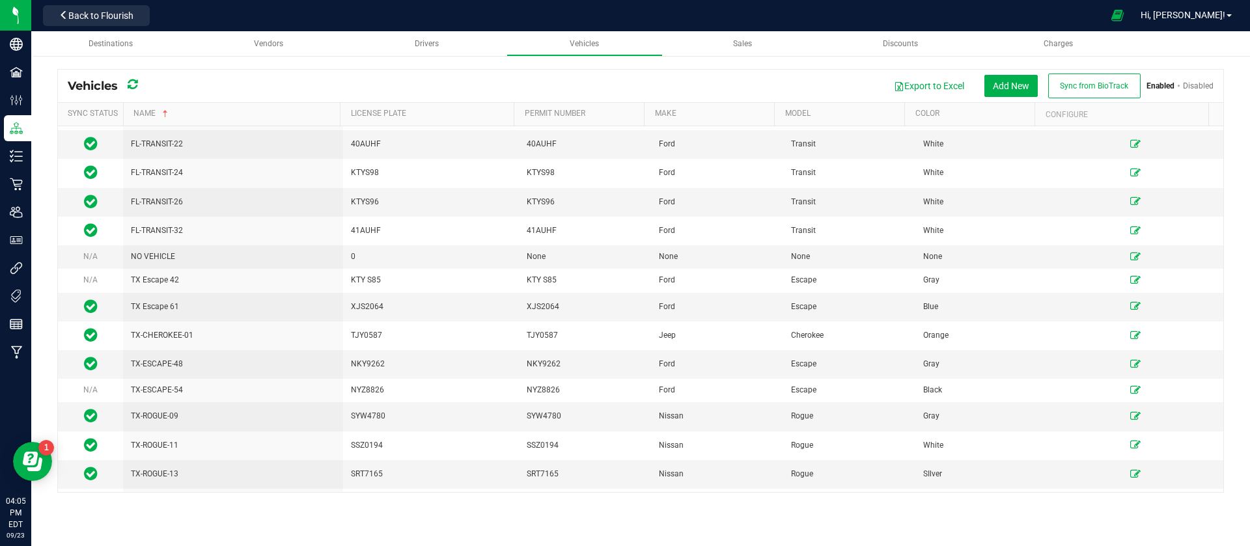
scroll to position [1313, 0]
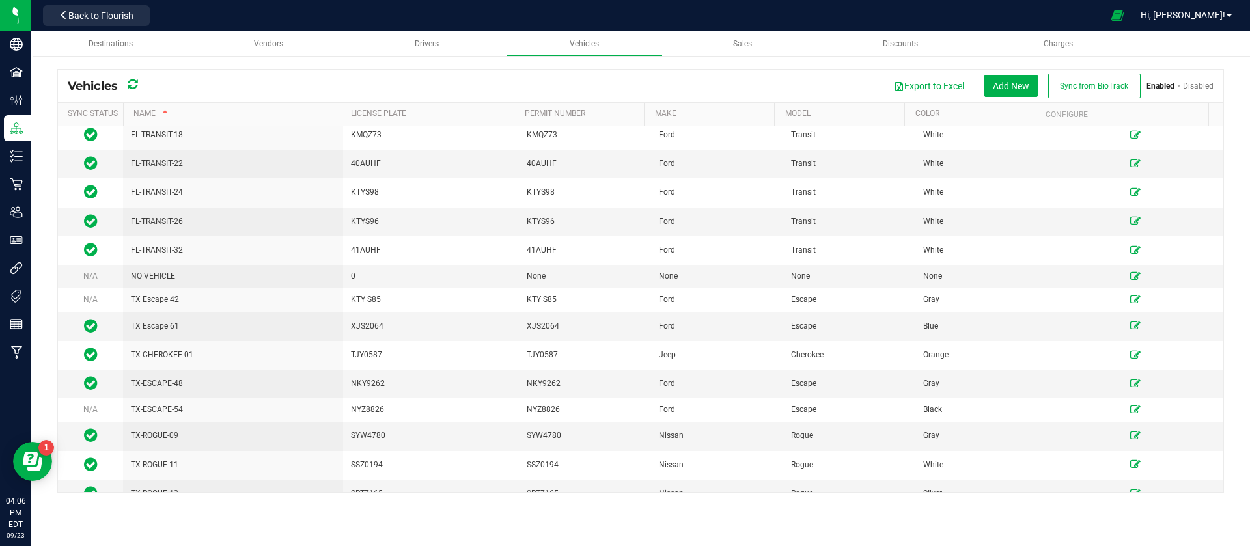
click at [1202, 86] on link "Disabled" at bounding box center [1198, 85] width 31 height 9
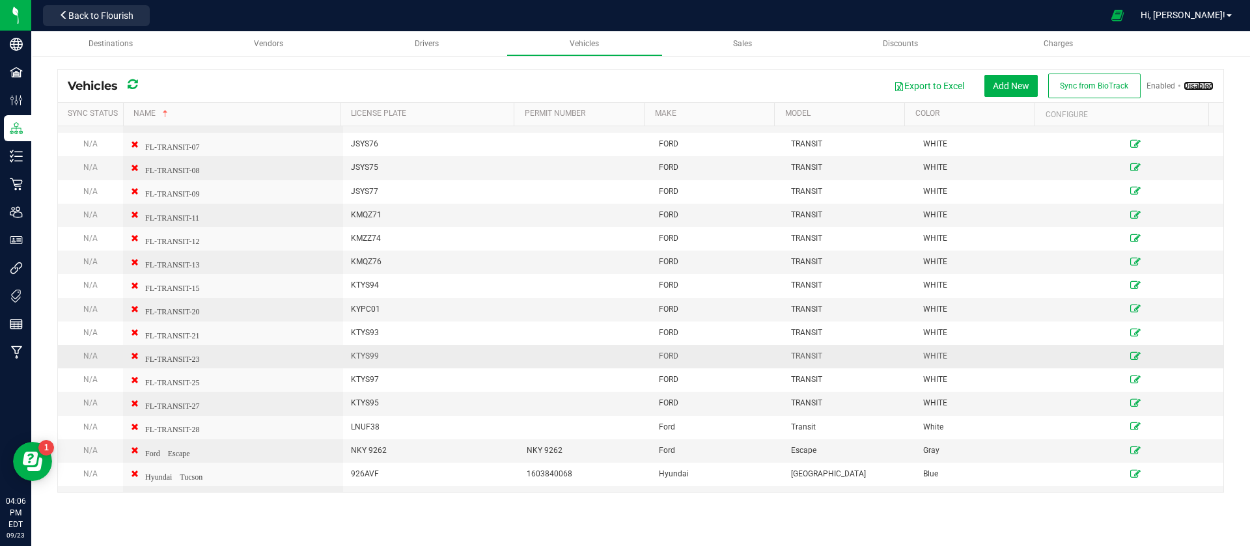
scroll to position [2047, 0]
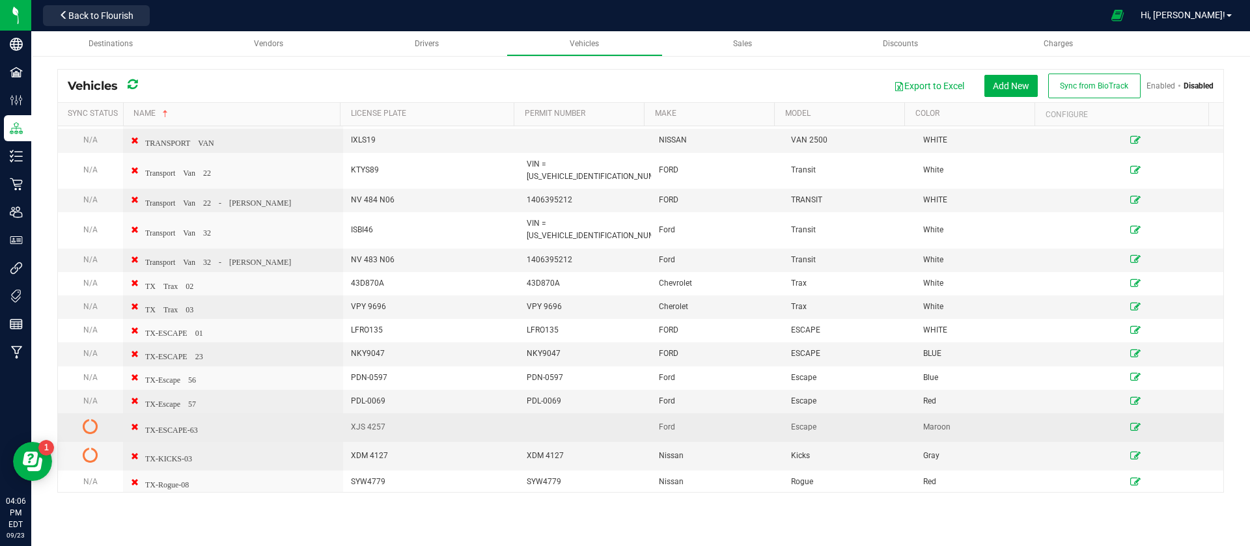
click at [1130, 423] on icon at bounding box center [1135, 427] width 10 height 8
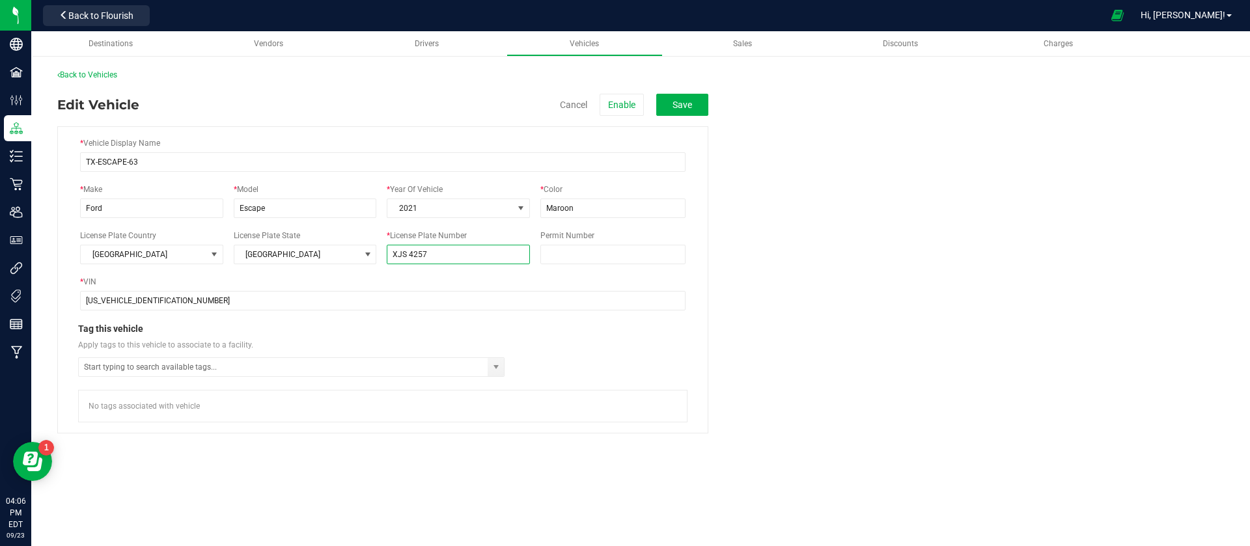
click at [413, 258] on input "XJS 4257" at bounding box center [458, 255] width 143 height 20
click at [410, 255] on input "XJS 4257" at bounding box center [458, 255] width 143 height 20
type input "XJS4257"
click at [687, 100] on button "Save" at bounding box center [682, 105] width 52 height 22
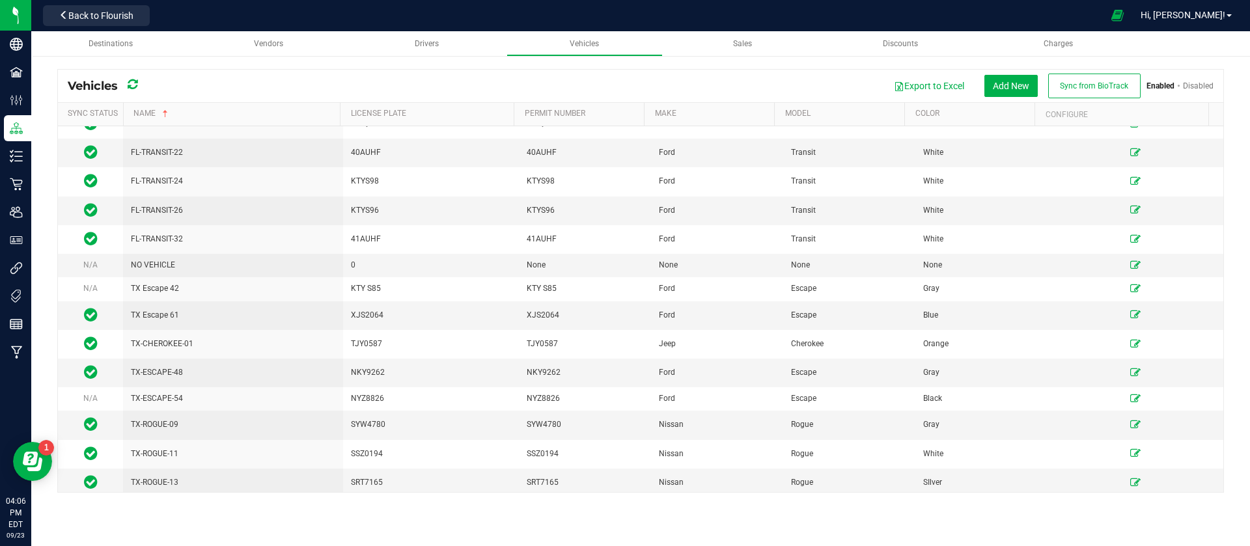
scroll to position [1313, 0]
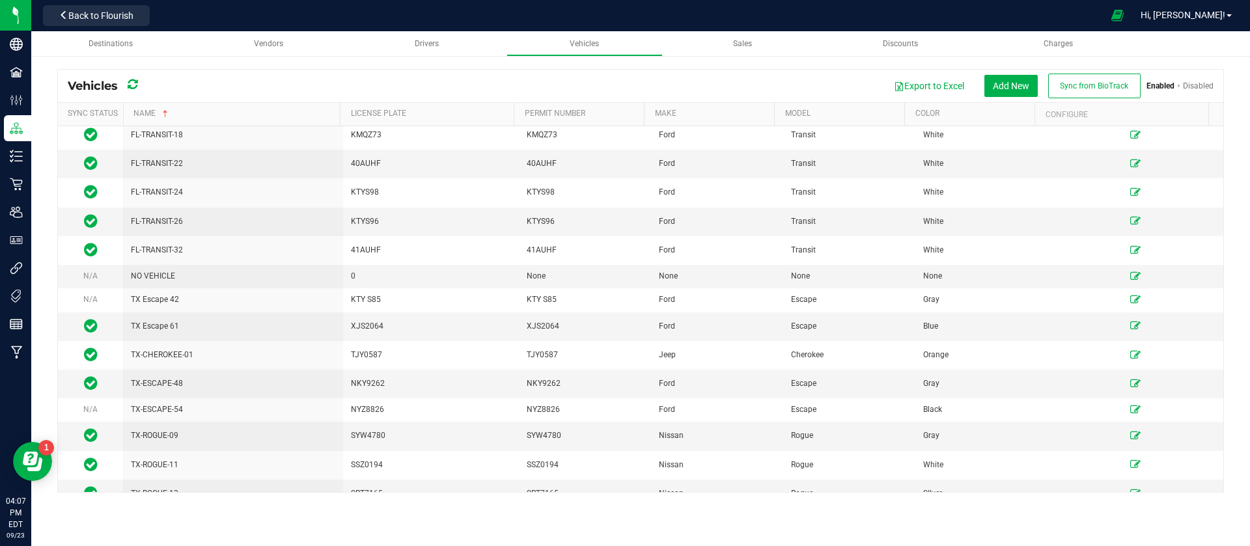
click at [1191, 85] on link "Disabled" at bounding box center [1198, 85] width 31 height 9
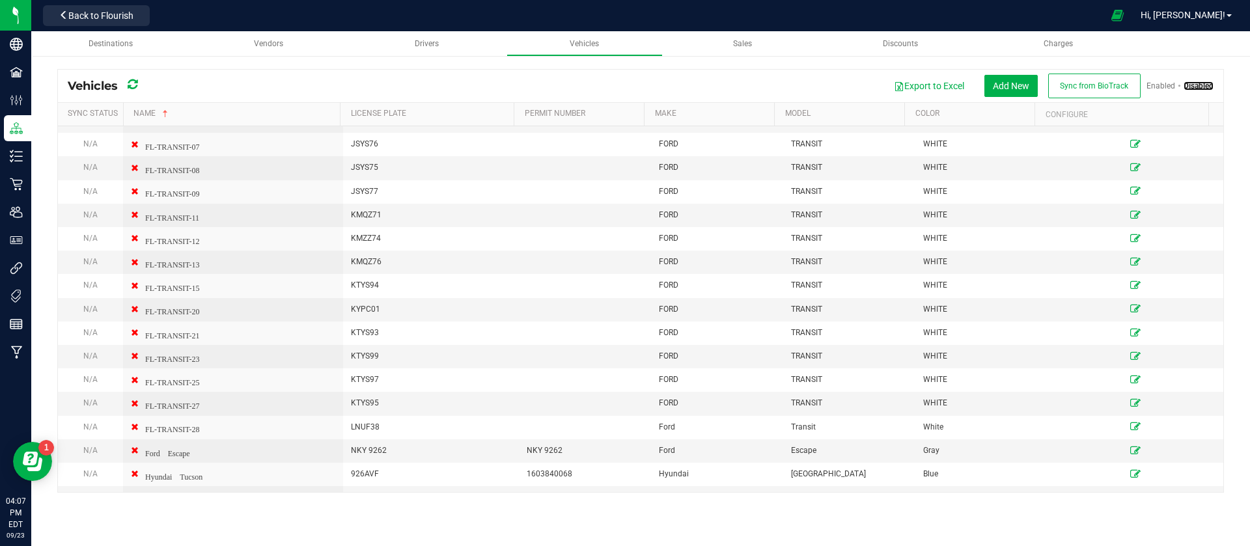
scroll to position [2047, 0]
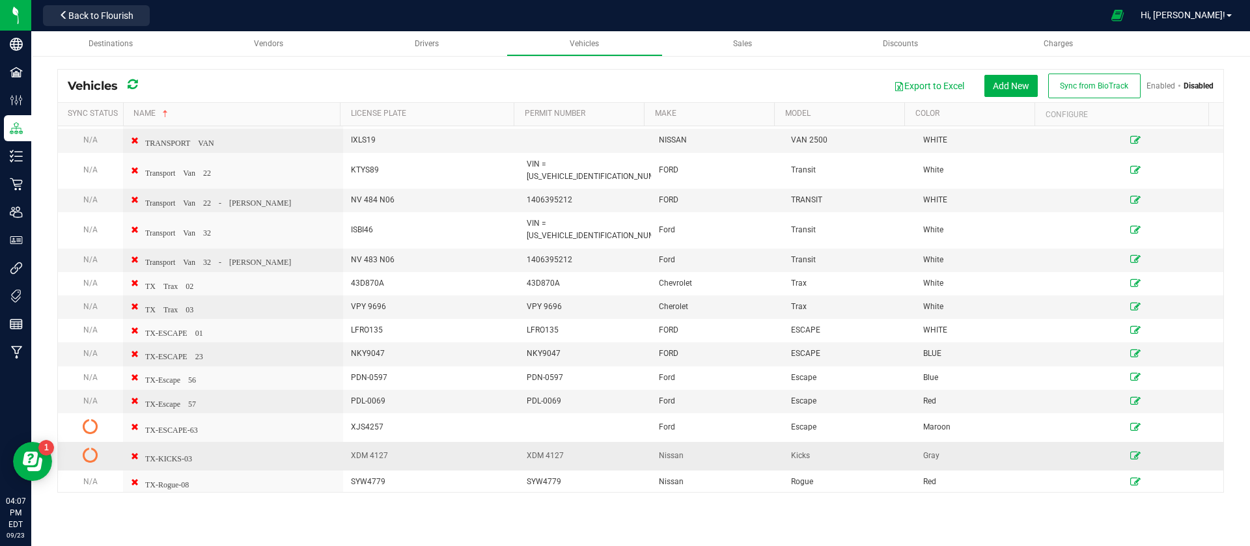
click at [1130, 452] on icon at bounding box center [1135, 456] width 10 height 8
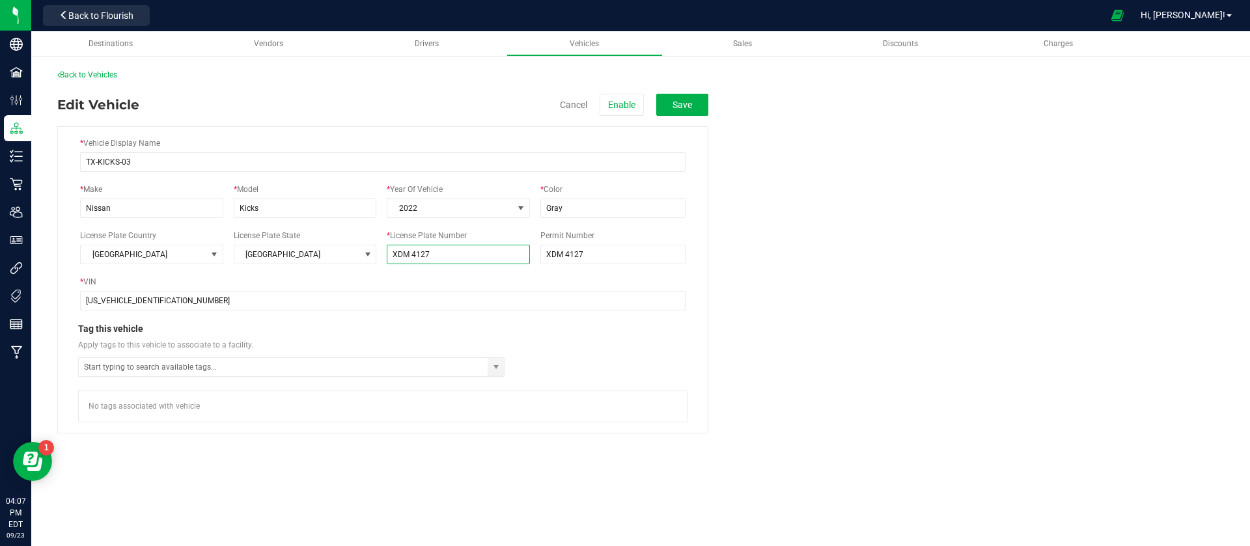
click at [412, 258] on input "XDM 4127" at bounding box center [458, 255] width 143 height 20
type input "XDM4127"
click at [565, 252] on input "XDM 4127" at bounding box center [612, 255] width 145 height 20
type input "XDM4127"
click at [699, 104] on button "Save" at bounding box center [682, 105] width 52 height 22
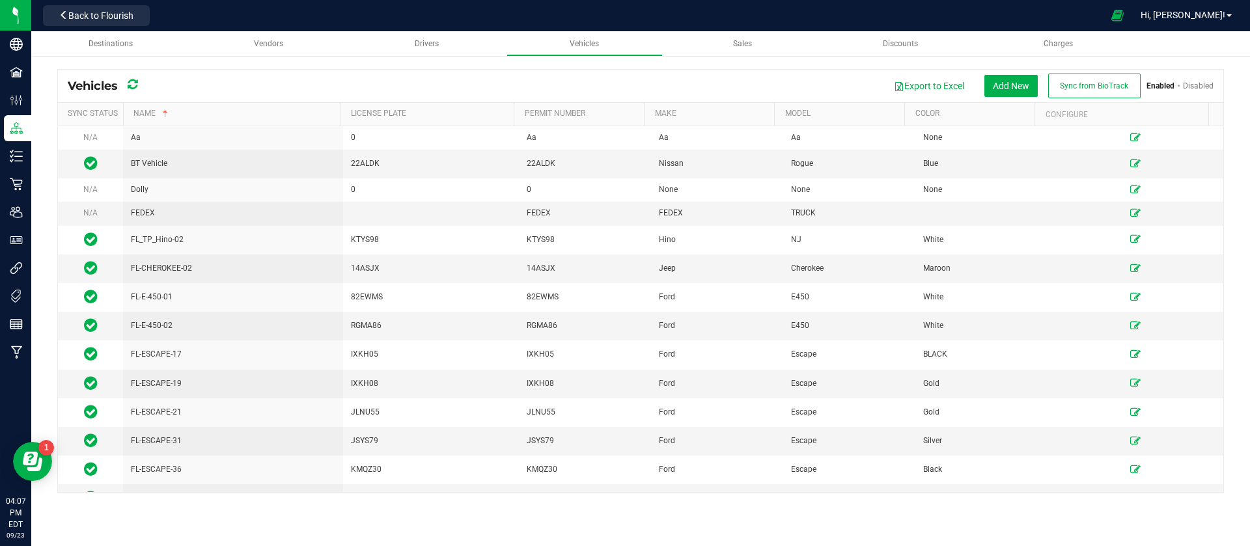
click at [135, 84] on icon at bounding box center [133, 85] width 10 height 12
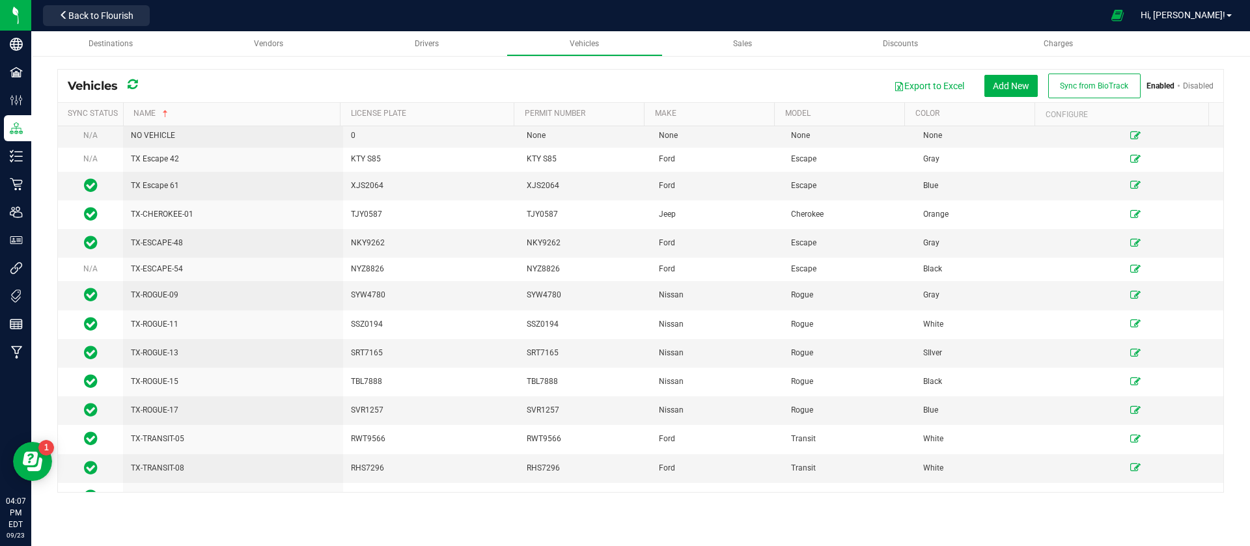
scroll to position [1411, 0]
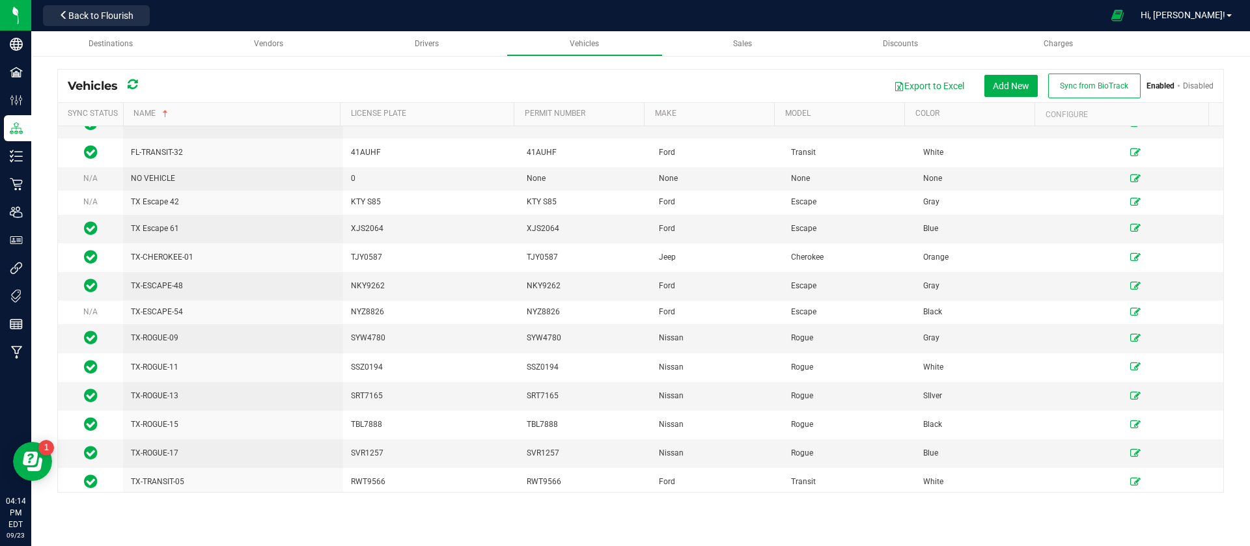
click at [132, 87] on icon at bounding box center [133, 85] width 10 height 12
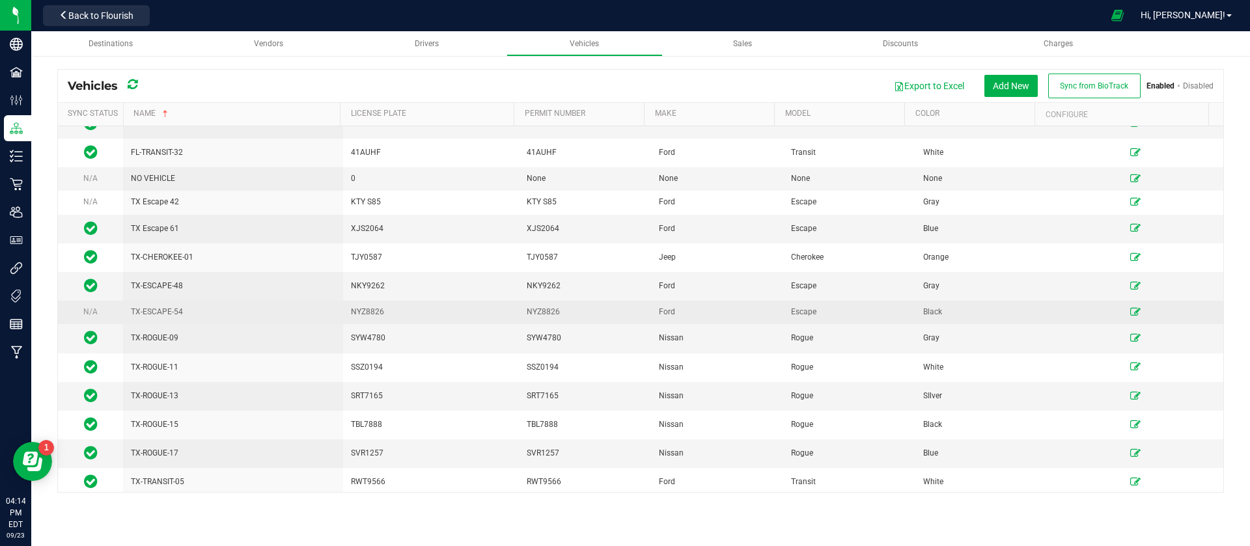
scroll to position [1606, 0]
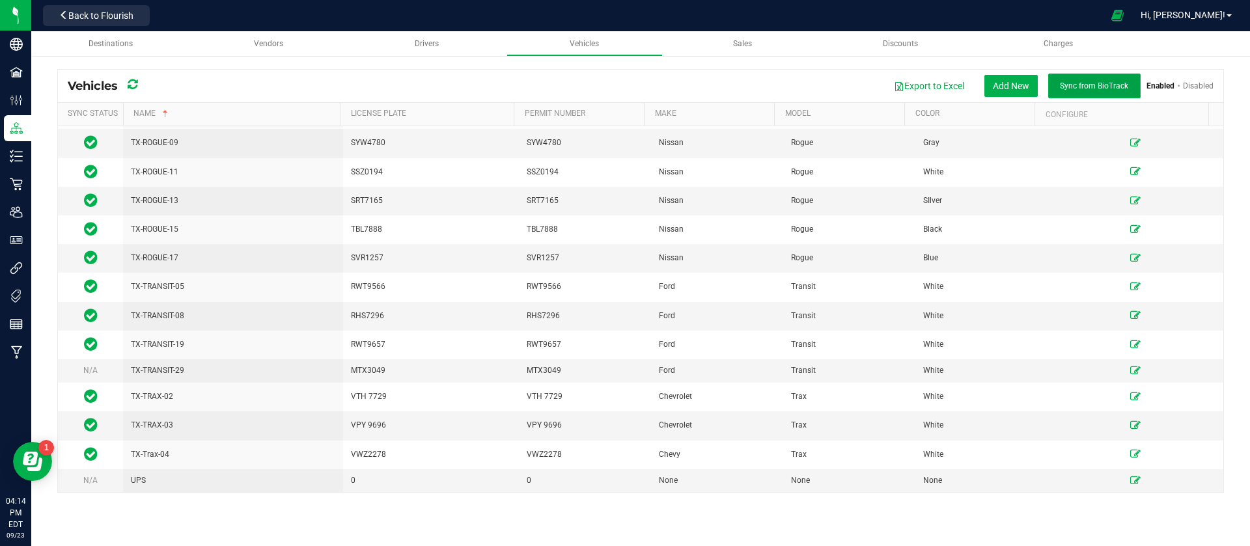
click at [1131, 84] on button "Sync from BioTrack" at bounding box center [1094, 86] width 92 height 25
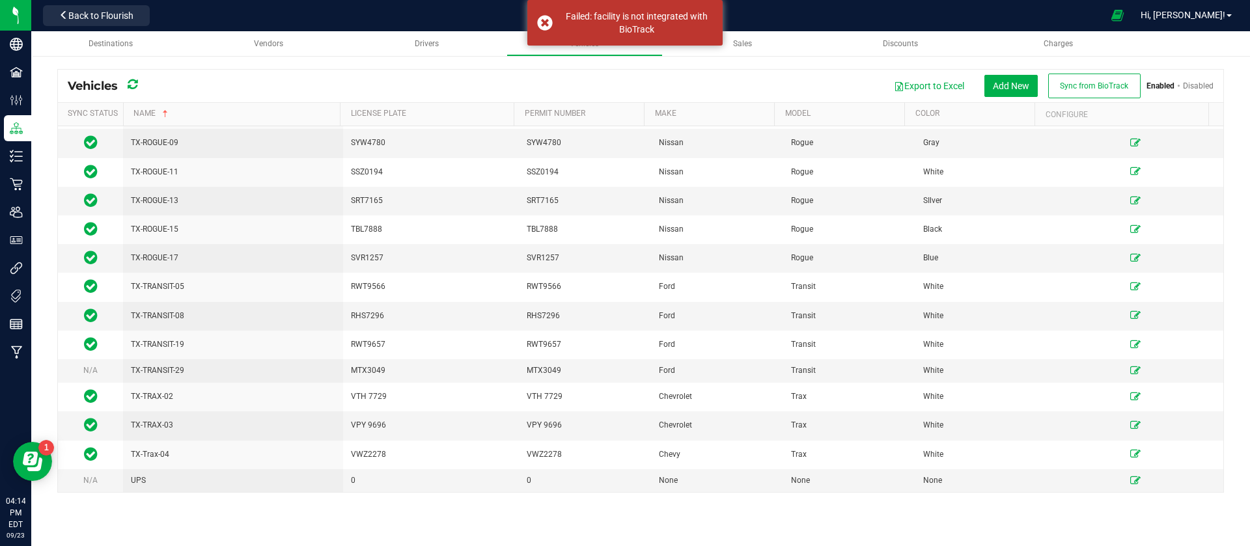
click at [135, 83] on icon at bounding box center [133, 85] width 10 height 12
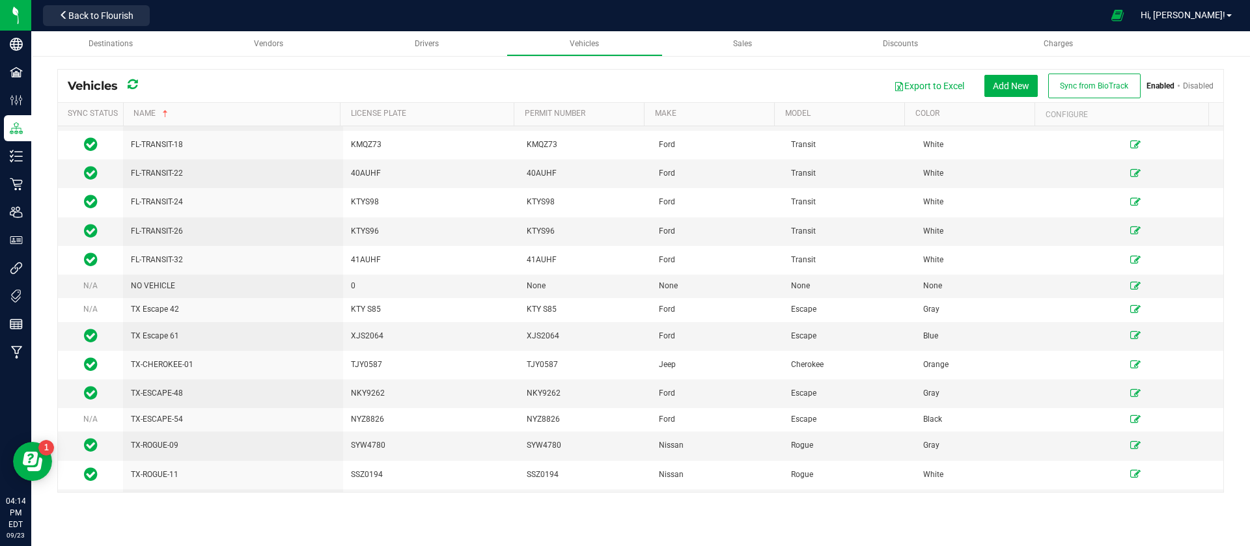
scroll to position [1313, 0]
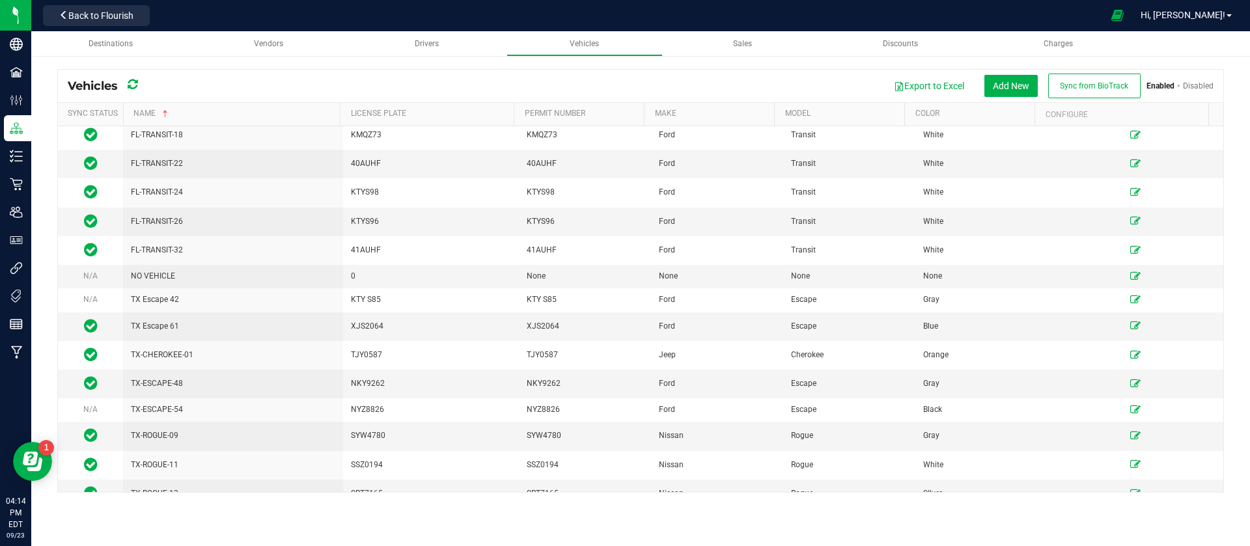
click at [1206, 87] on link "Disabled" at bounding box center [1198, 85] width 31 height 9
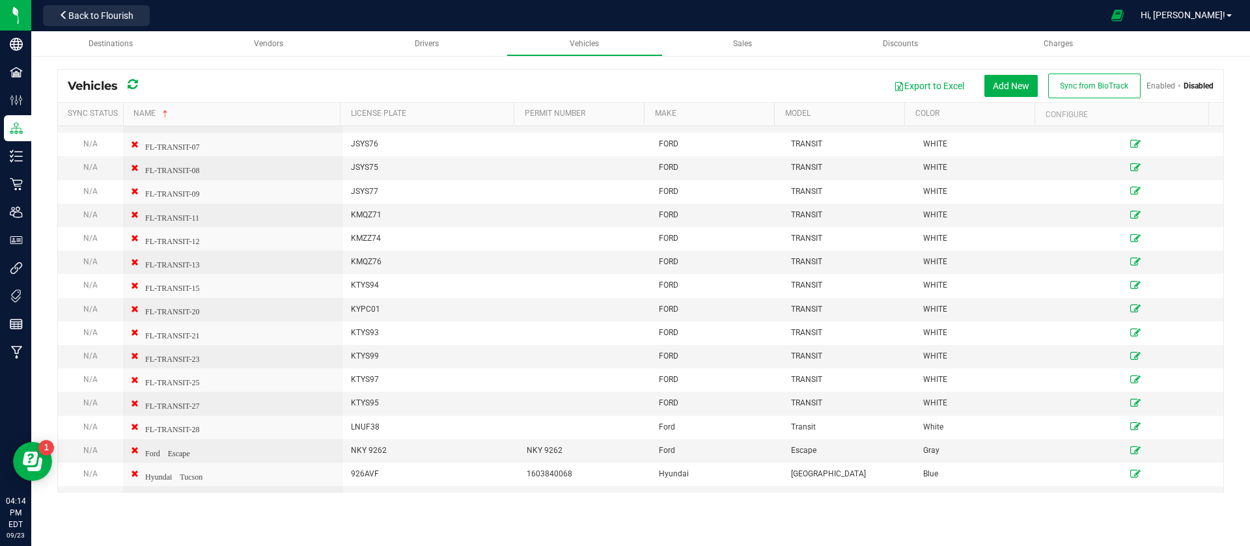
click at [132, 85] on icon at bounding box center [133, 85] width 10 height 12
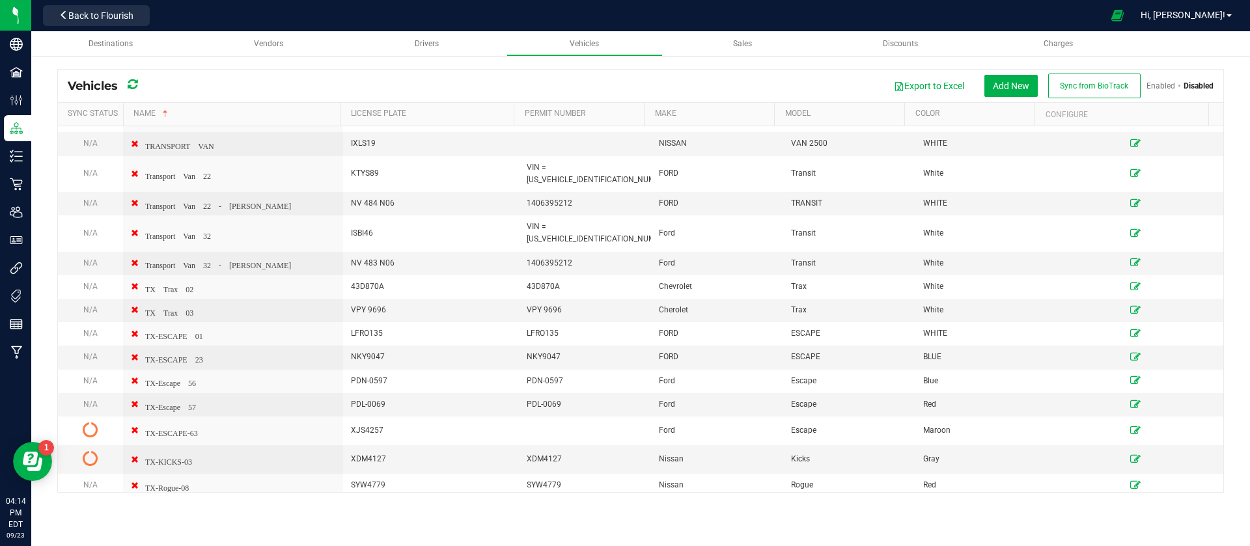
scroll to position [2047, 0]
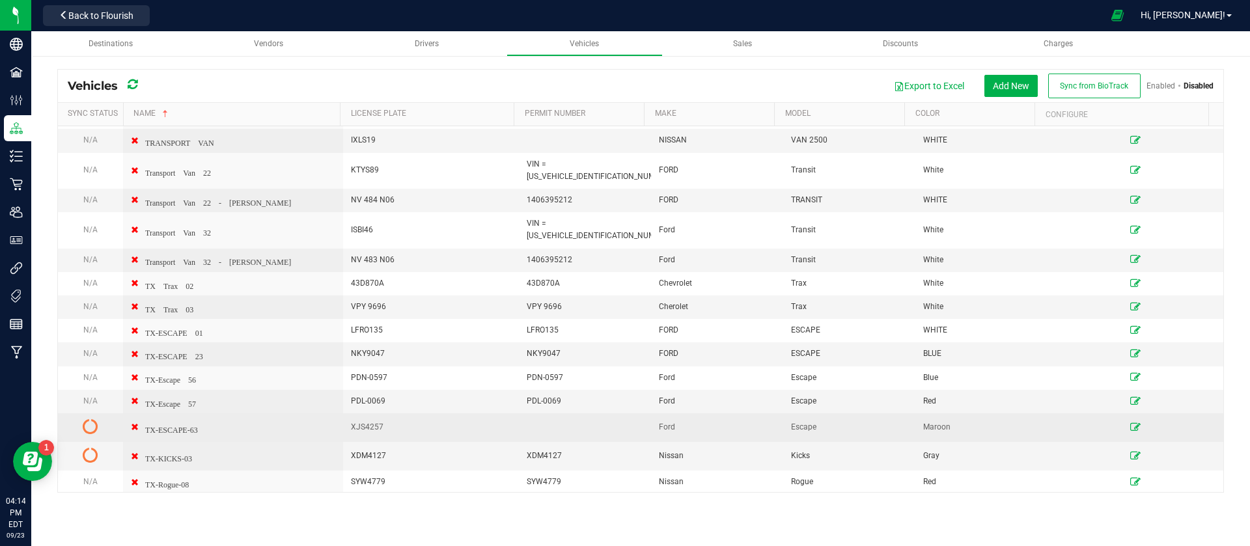
click at [90, 419] on icon at bounding box center [91, 427] width 16 height 16
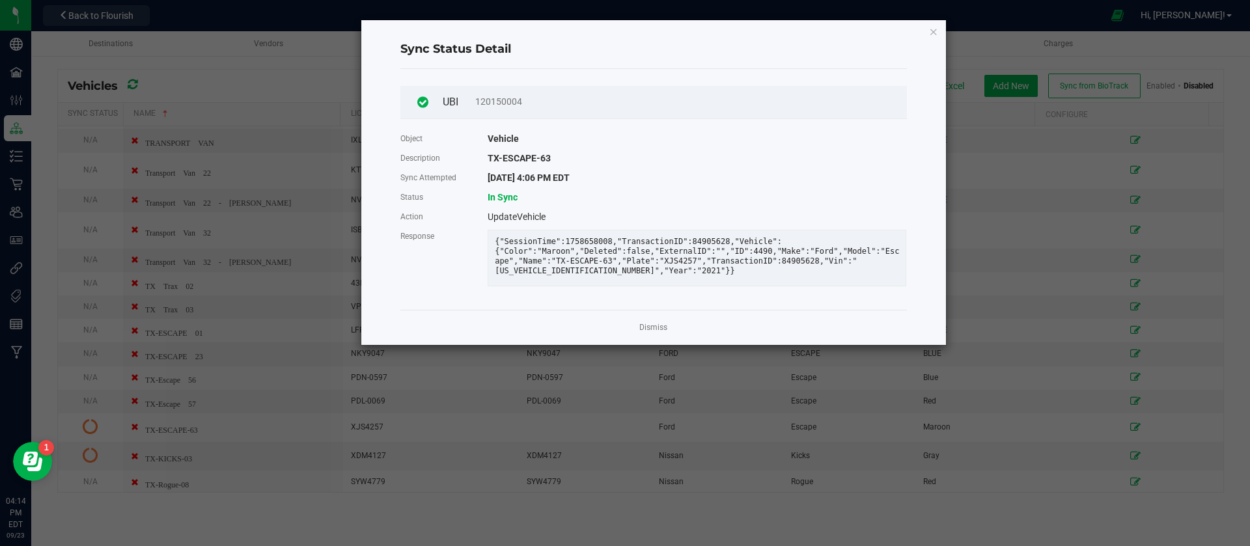
click at [492, 199] on span "In Sync" at bounding box center [503, 197] width 30 height 10
click at [573, 339] on div "Dismiss" at bounding box center [653, 327] width 507 height 35
click at [1009, 197] on ngb-modal-window "Sync Status Detail UBI 120150004 Object Vehicle Description TX-ESCAPE-63 Sync A…" at bounding box center [630, 273] width 1260 height 546
click at [934, 33] on icon "Close" at bounding box center [933, 31] width 9 height 16
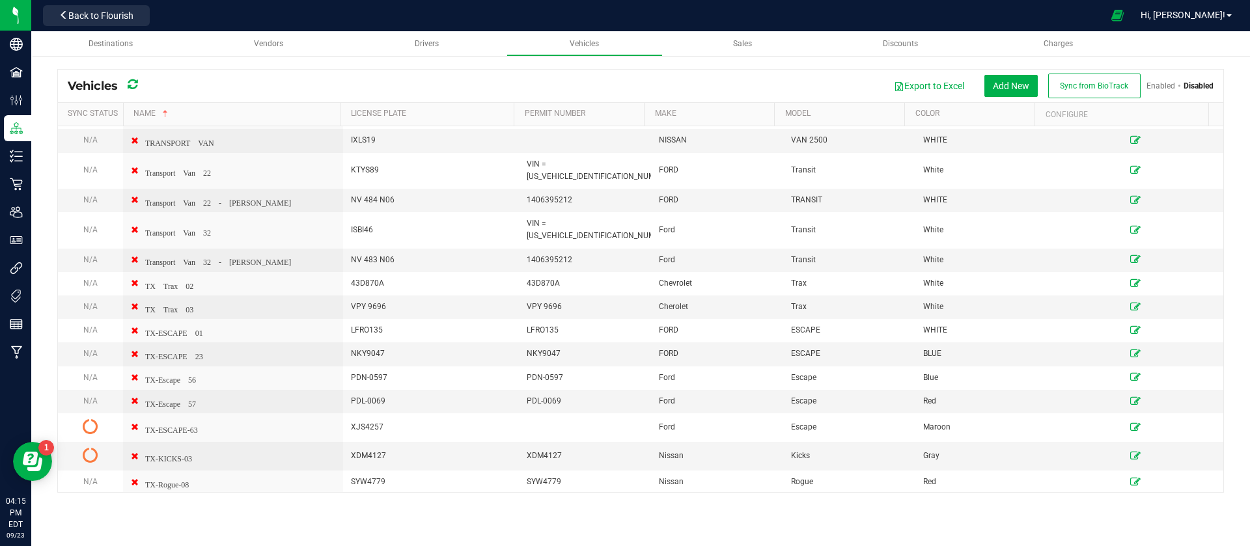
click at [661, 79] on div "Export to Excel Add New Sync from BioTrack Enabled Disabled" at bounding box center [680, 86] width 1066 height 25
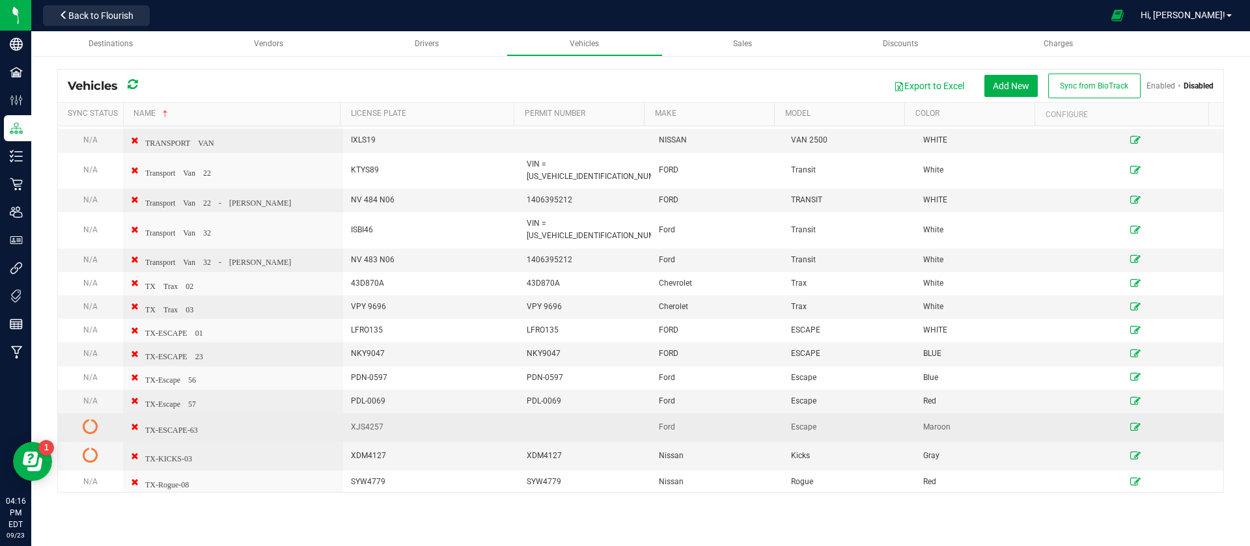
click at [88, 419] on icon at bounding box center [91, 427] width 16 height 16
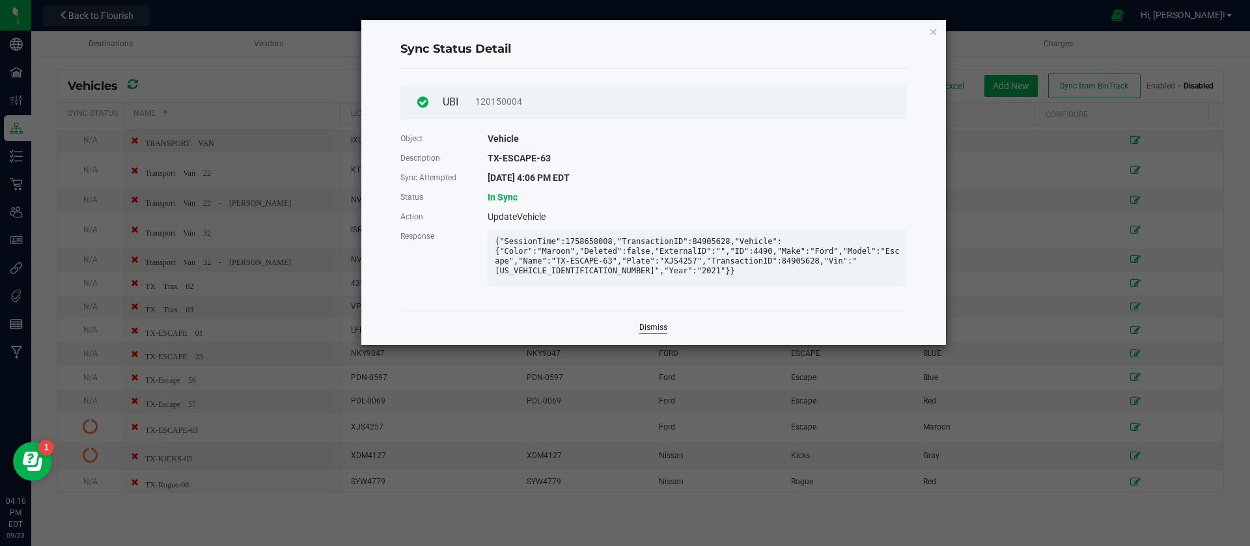
click at [641, 333] on link "Dismiss" at bounding box center [653, 327] width 28 height 11
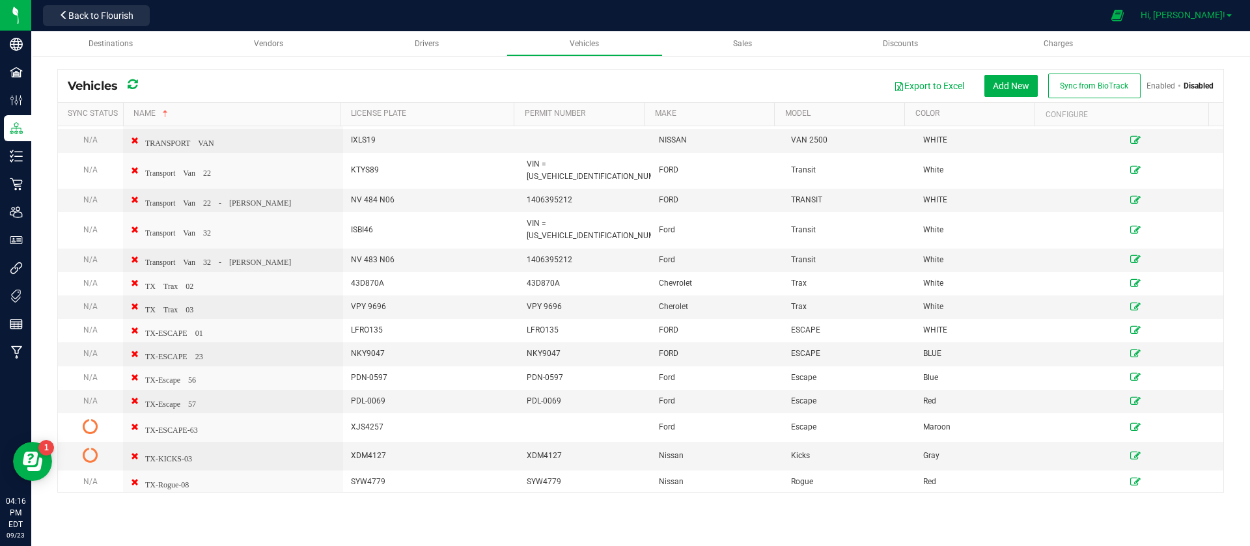
click at [1214, 18] on span "Hi, [PERSON_NAME]!" at bounding box center [1183, 15] width 85 height 10
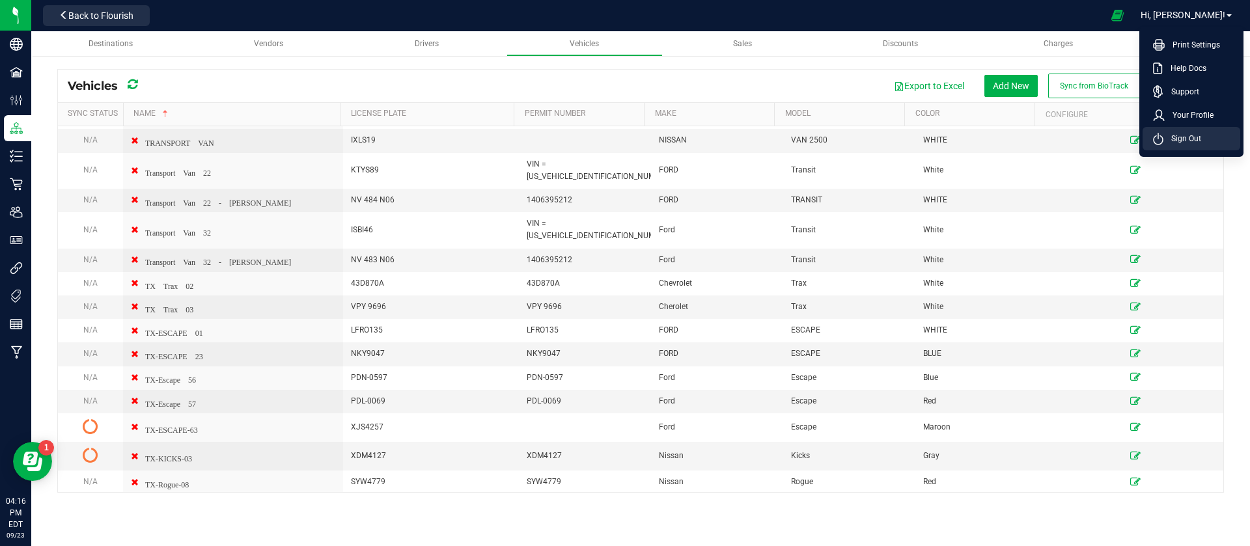
click at [1230, 135] on li "Sign Out" at bounding box center [1192, 138] width 98 height 23
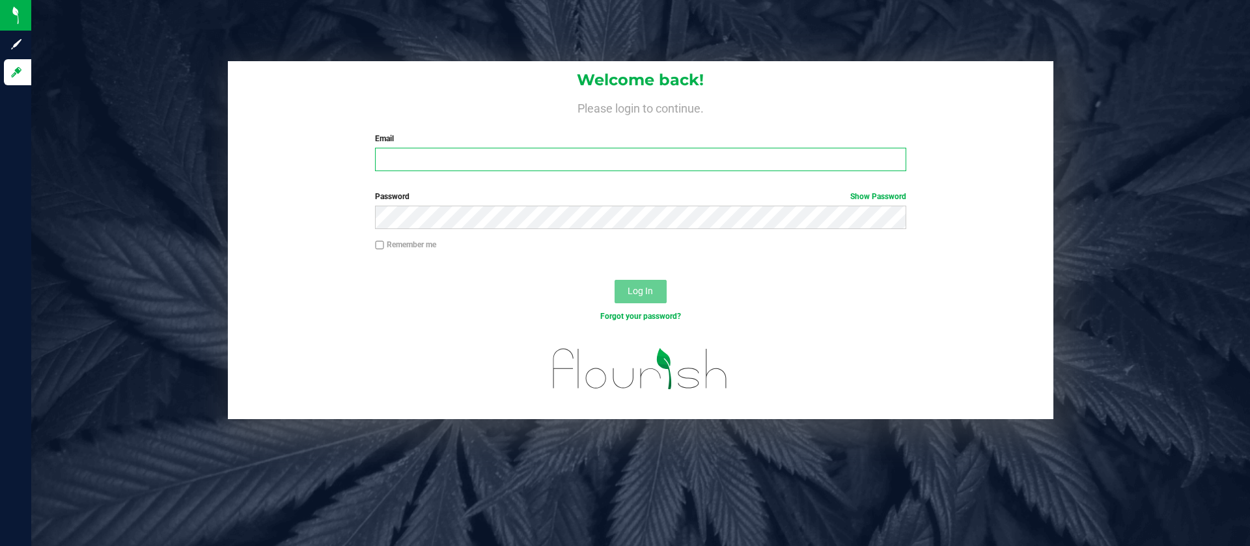
click at [590, 155] on input "Email" at bounding box center [640, 159] width 531 height 23
click at [0, 546] on com-1password-button at bounding box center [0, 546] width 0 height 0
click at [789, 167] on input "Email" at bounding box center [640, 159] width 531 height 23
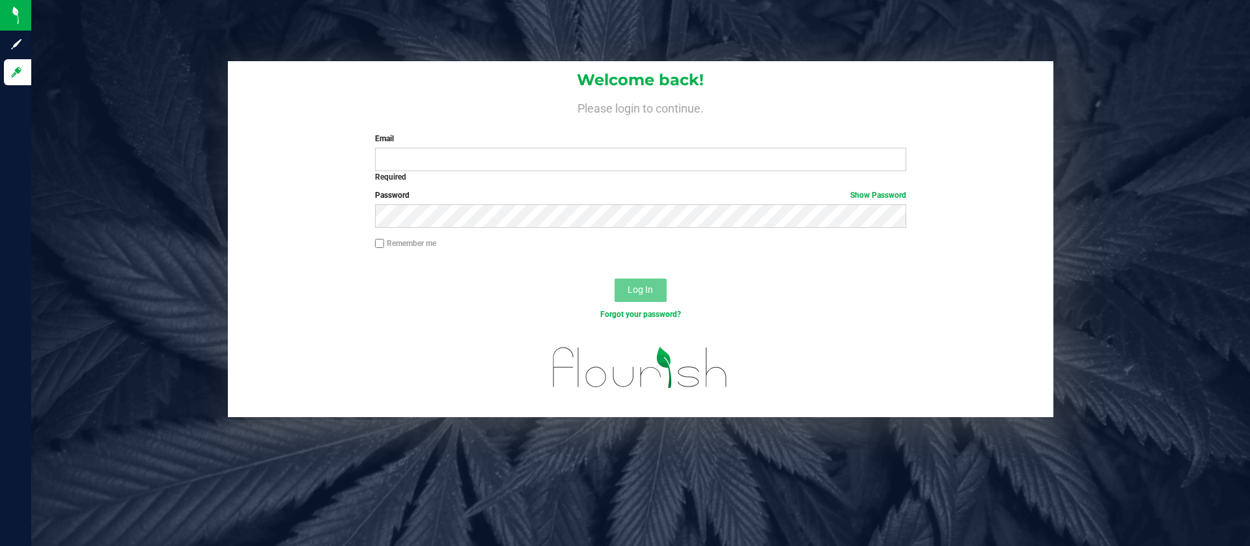
click at [514, 139] on label "Email" at bounding box center [640, 139] width 531 height 12
click at [514, 148] on input "Email" at bounding box center [640, 159] width 531 height 23
click at [509, 163] on input "Email" at bounding box center [640, 159] width 531 height 23
click at [511, 155] on input "Email" at bounding box center [640, 159] width 531 height 23
click at [510, 156] on input "Email" at bounding box center [640, 159] width 531 height 23
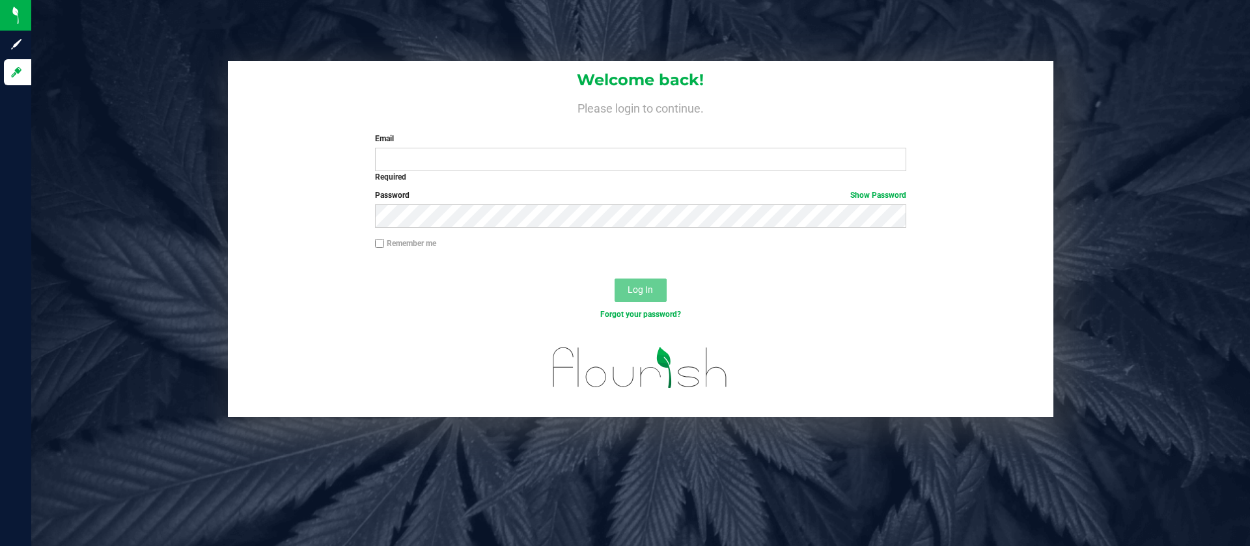
click at [449, 70] on div "Welcome back! Please login to continue. Email Required Please format your email…" at bounding box center [641, 120] width 826 height 119
click at [436, 159] on input "Email" at bounding box center [640, 159] width 531 height 23
click at [0, 546] on com-1password-button at bounding box center [0, 546] width 0 height 0
click at [473, 149] on input "Email" at bounding box center [640, 159] width 531 height 23
click at [443, 165] on input "Email" at bounding box center [640, 159] width 531 height 23
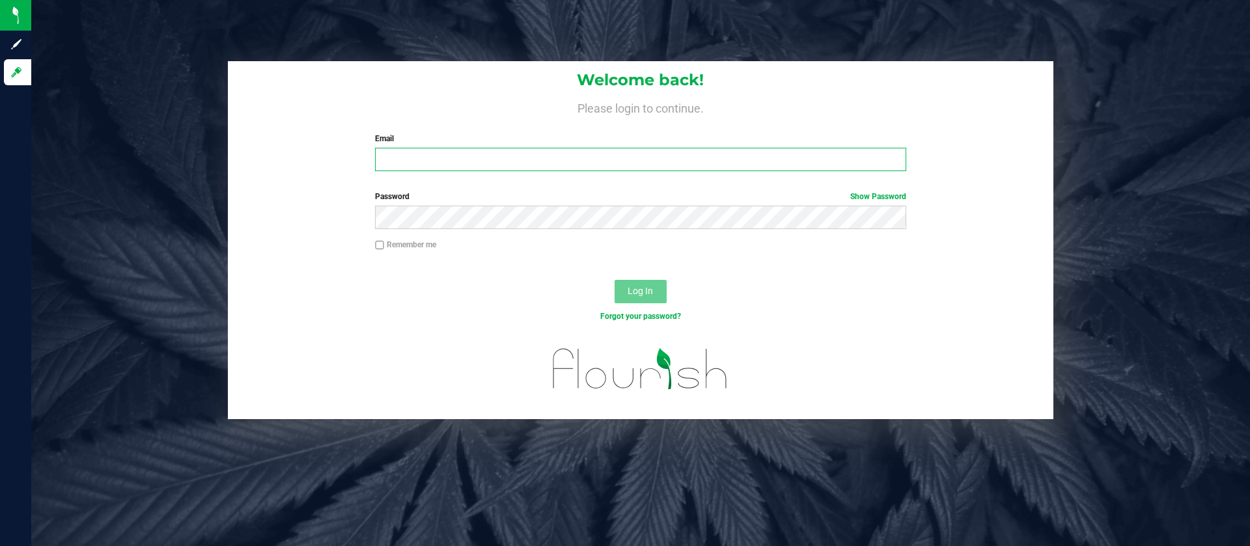
click at [422, 160] on input "Email" at bounding box center [640, 159] width 531 height 23
click at [899, 157] on input "Email" at bounding box center [640, 159] width 531 height 23
click at [486, 156] on input "Email" at bounding box center [640, 159] width 531 height 23
click at [508, 184] on form "Welcome back! Please login to continue. Email hpetersen@liveparall Required Ple…" at bounding box center [641, 240] width 806 height 358
click at [507, 156] on input "hpetersen@liveparall" at bounding box center [640, 159] width 531 height 23
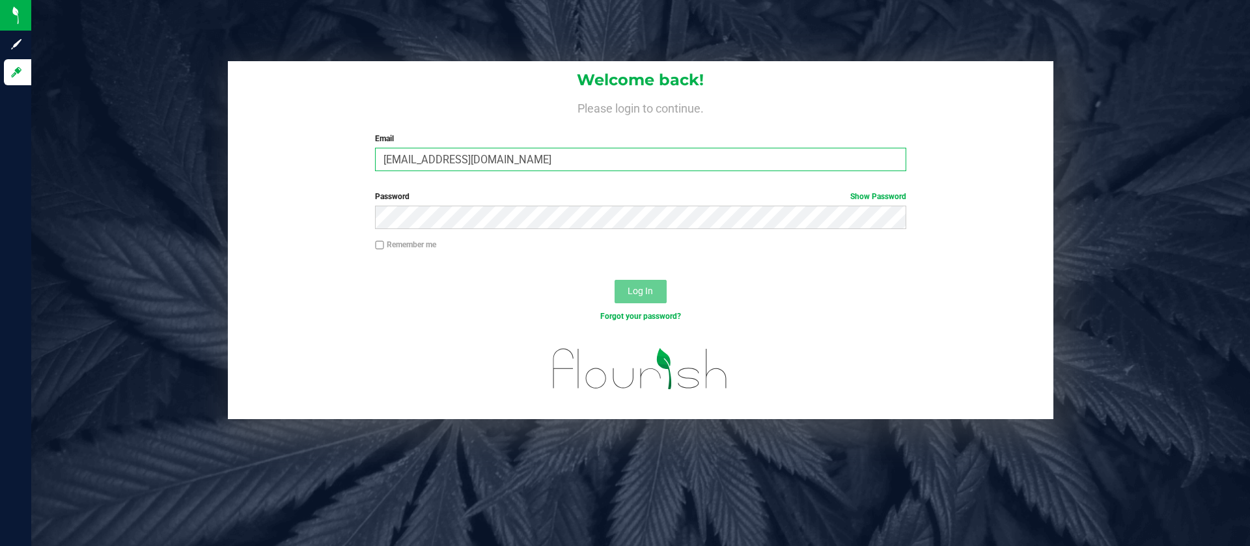
type input "[EMAIL_ADDRESS][DOMAIN_NAME]"
click at [585, 158] on input "Email" at bounding box center [640, 159] width 531 height 23
click at [891, 157] on input "Email" at bounding box center [640, 159] width 531 height 23
click at [861, 165] on input "Email" at bounding box center [640, 159] width 531 height 23
click at [861, 94] on div "Welcome back! Please login to continue. Email Required Please format your email…" at bounding box center [641, 121] width 826 height 120
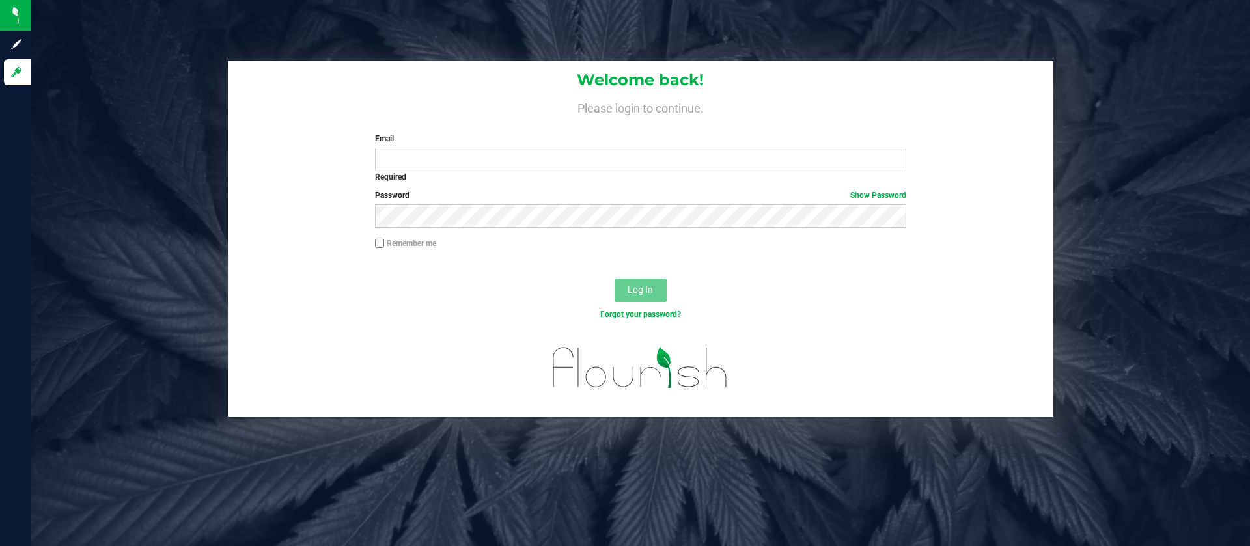
click at [846, 137] on label "Email" at bounding box center [640, 139] width 531 height 12
click at [846, 148] on input "Email" at bounding box center [640, 159] width 531 height 23
click at [845, 160] on input "Email" at bounding box center [640, 159] width 531 height 23
click at [895, 111] on h4 "Please login to continue." at bounding box center [641, 107] width 826 height 16
click at [872, 151] on input "Email" at bounding box center [640, 159] width 531 height 23
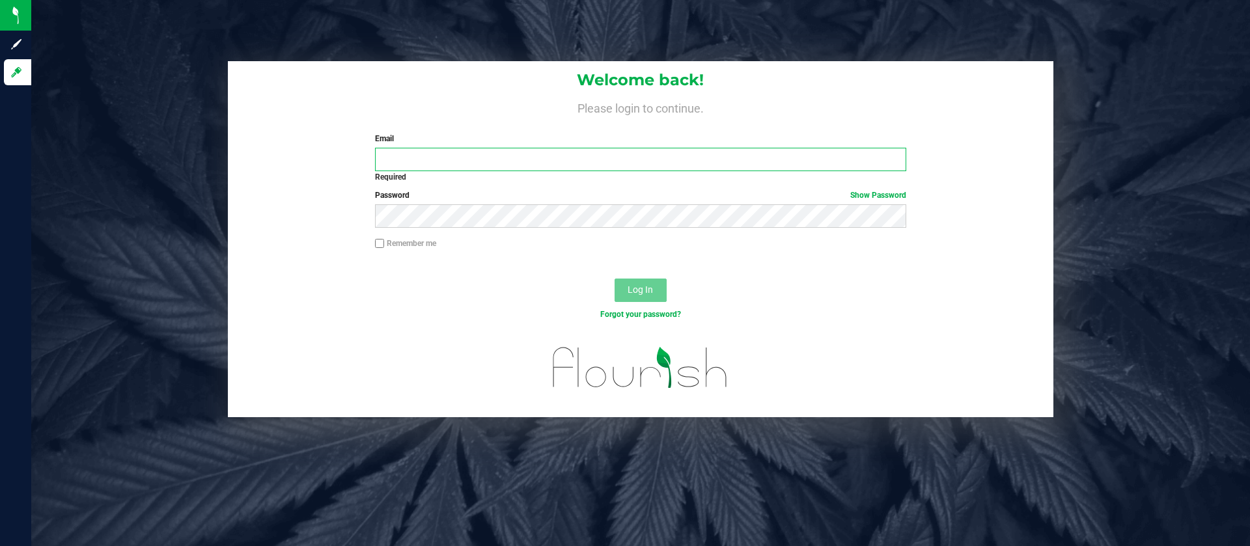
click at [893, 160] on input "Email" at bounding box center [640, 159] width 531 height 23
click at [585, 156] on input "Email" at bounding box center [640, 159] width 531 height 23
click at [842, 66] on div "Welcome back! Please login to continue. Email Required Please format your email…" at bounding box center [641, 120] width 826 height 119
click at [750, 158] on input "Email" at bounding box center [640, 159] width 531 height 23
click at [748, 161] on input "Email" at bounding box center [640, 159] width 531 height 23
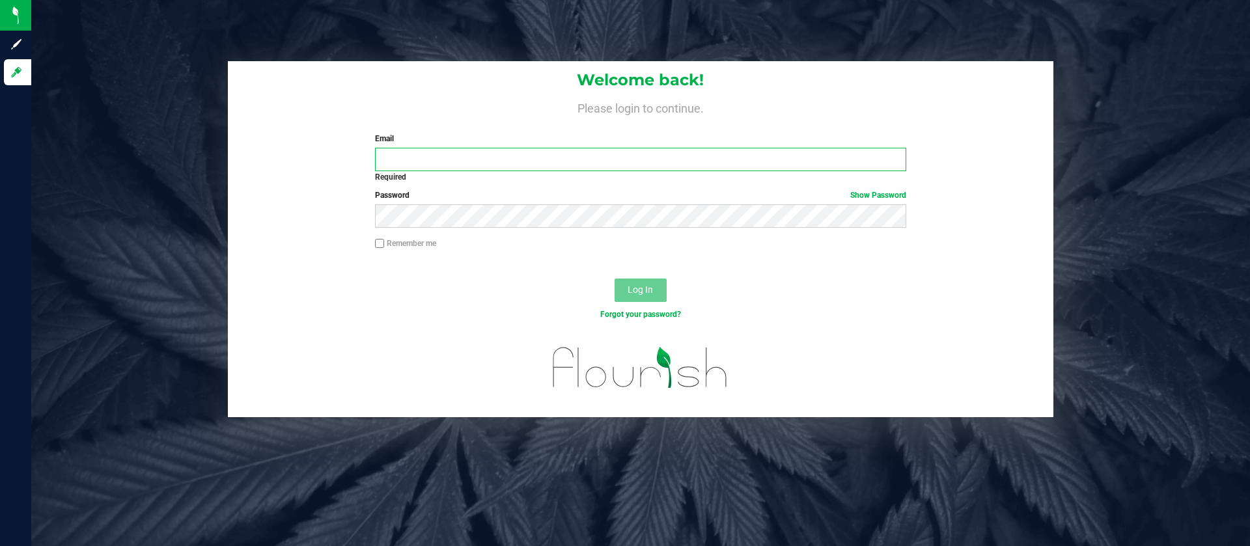
click at [624, 154] on input "Email" at bounding box center [640, 159] width 531 height 23
type input "hpetersen@liveparallel.com"
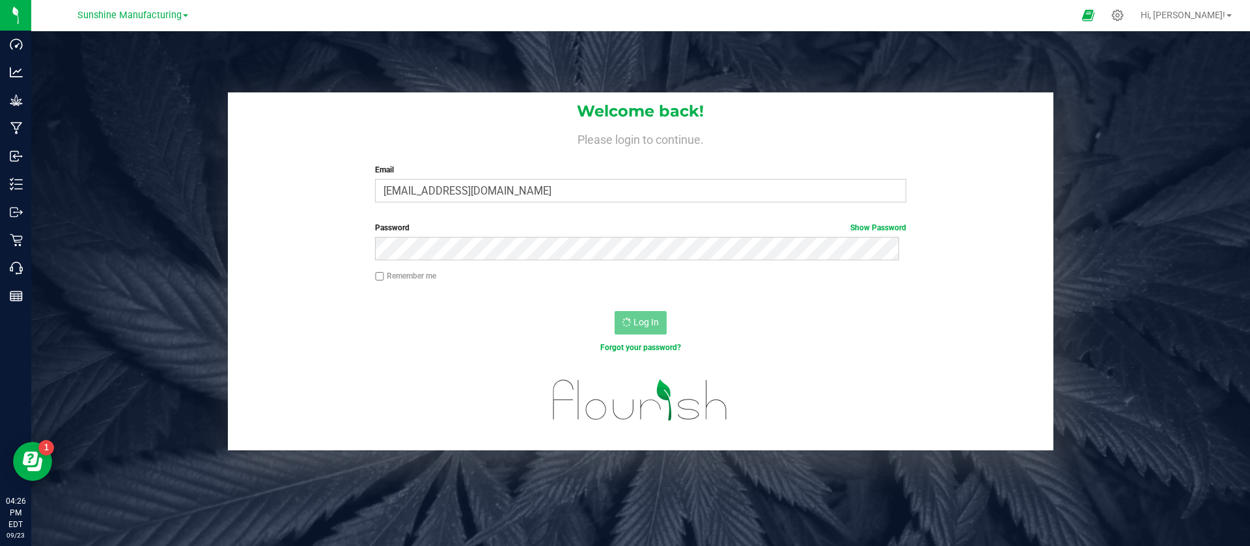
click at [628, 307] on div "Log In" at bounding box center [641, 327] width 826 height 44
click at [1134, 15] on div at bounding box center [1118, 15] width 33 height 28
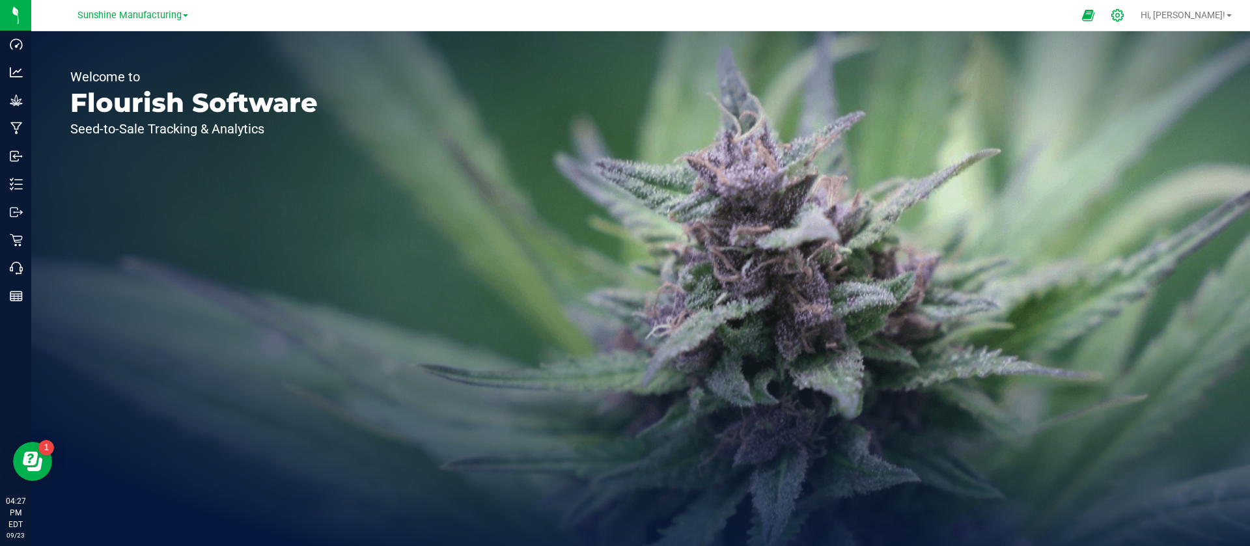
click at [1127, 15] on div at bounding box center [1118, 15] width 18 height 14
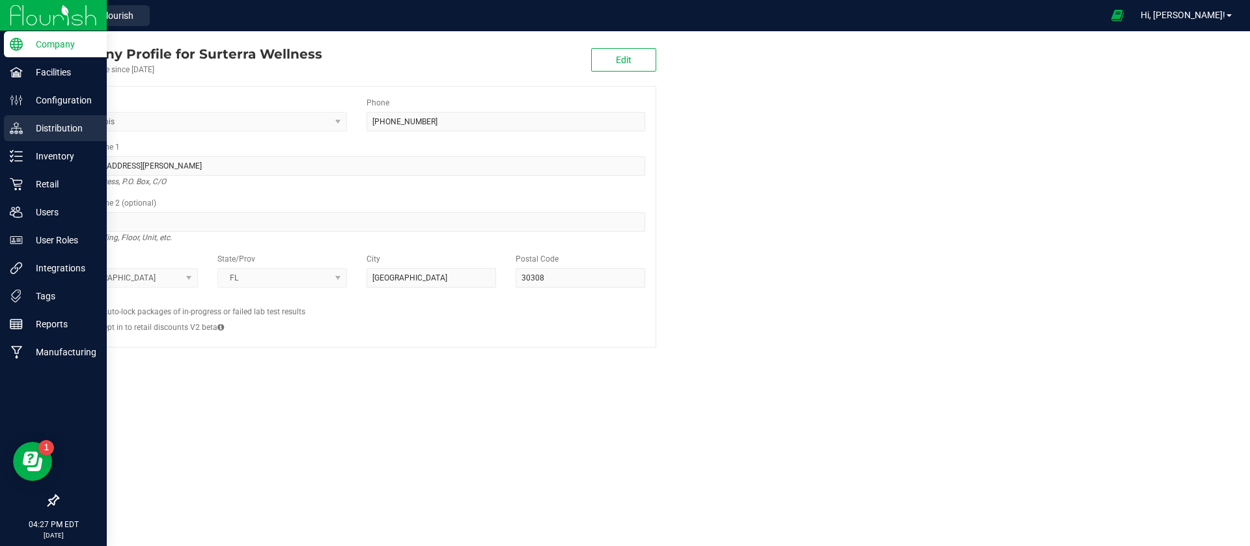
click at [29, 130] on p "Distribution" at bounding box center [62, 128] width 78 height 16
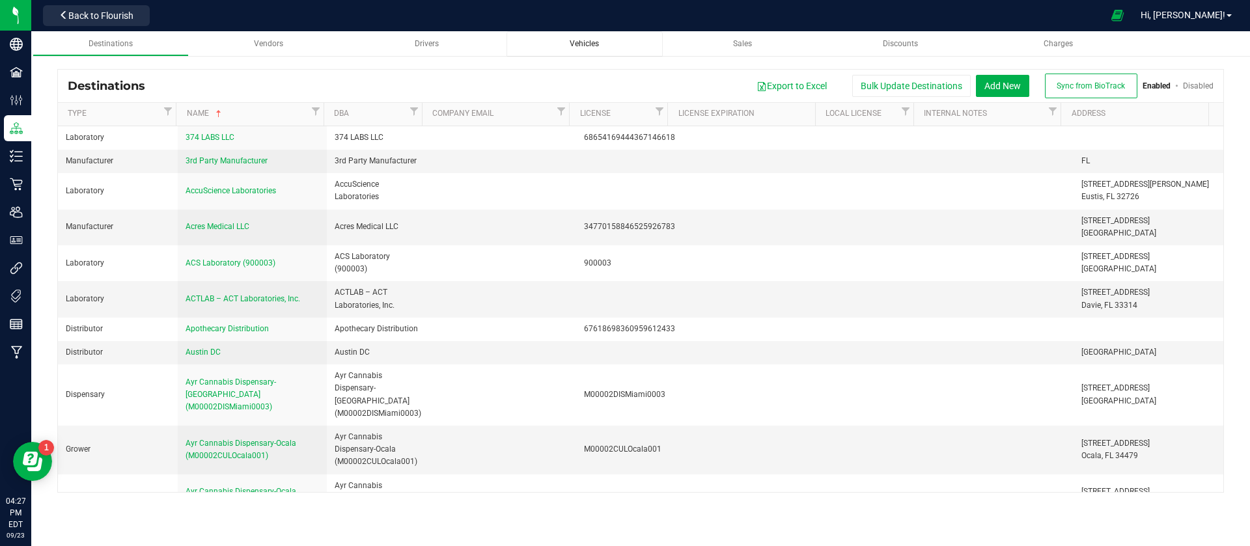
click at [575, 42] on span "Vehicles" at bounding box center [584, 43] width 29 height 9
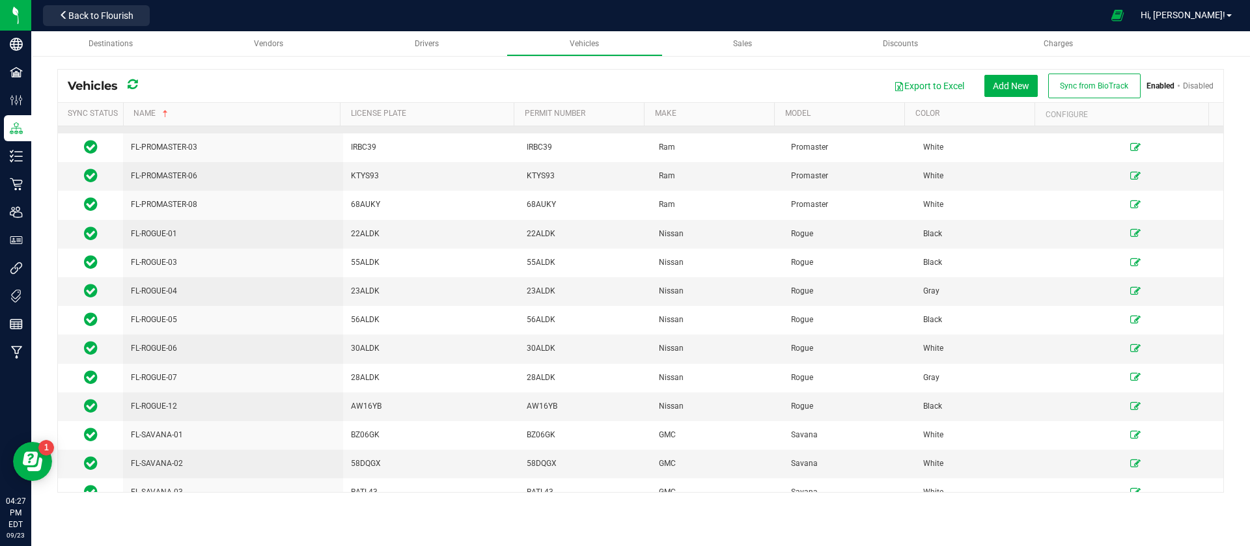
scroll to position [630, 0]
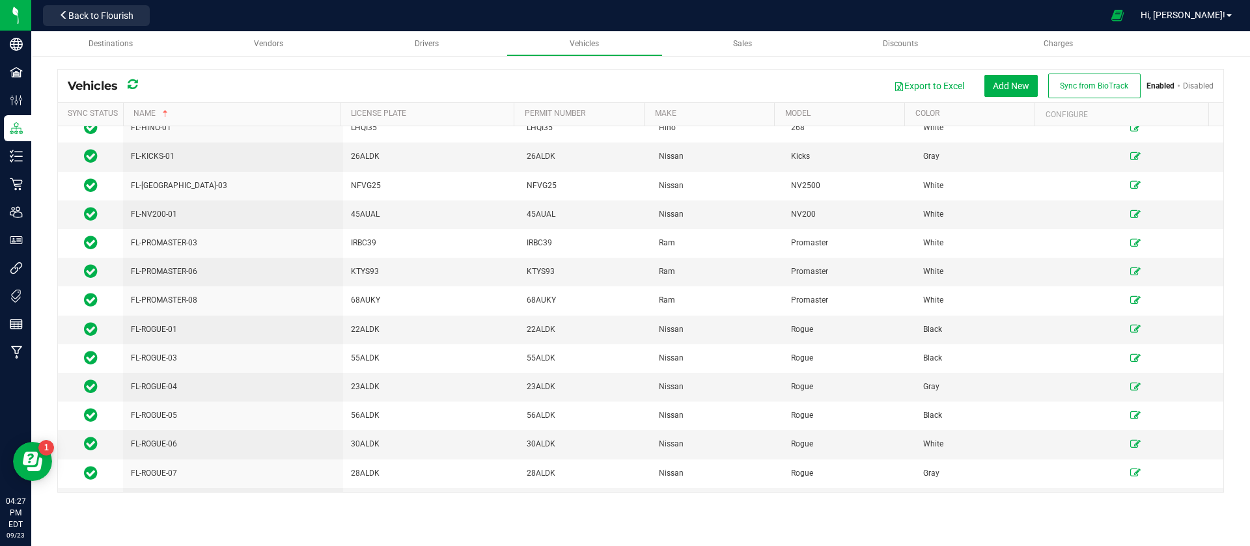
click at [1196, 86] on link "Disabled" at bounding box center [1198, 85] width 31 height 9
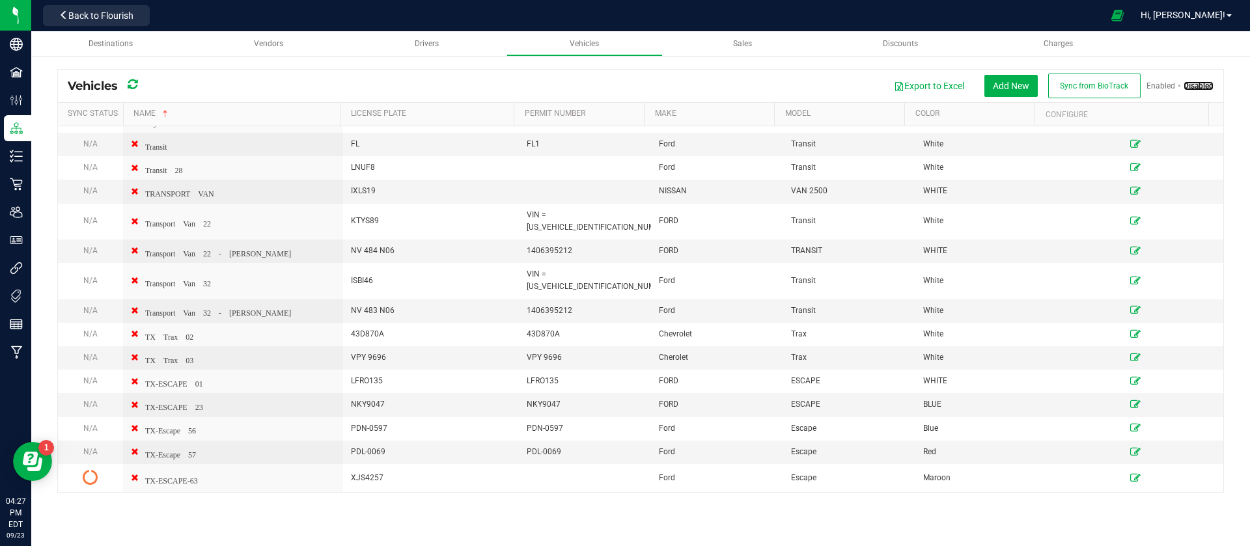
scroll to position [2047, 0]
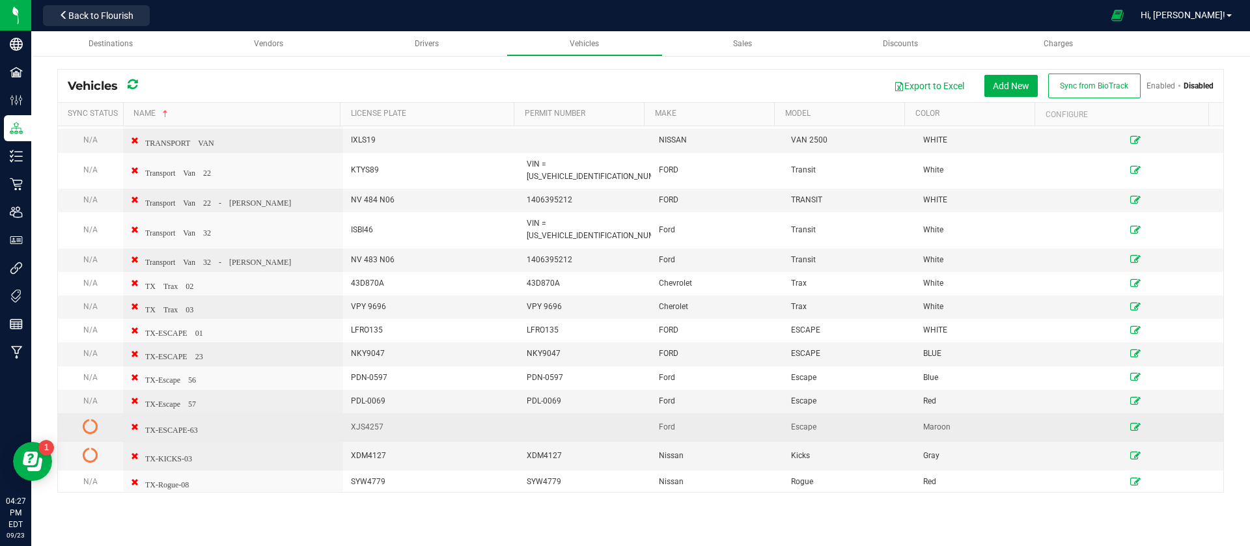
click at [87, 419] on icon at bounding box center [91, 427] width 16 height 16
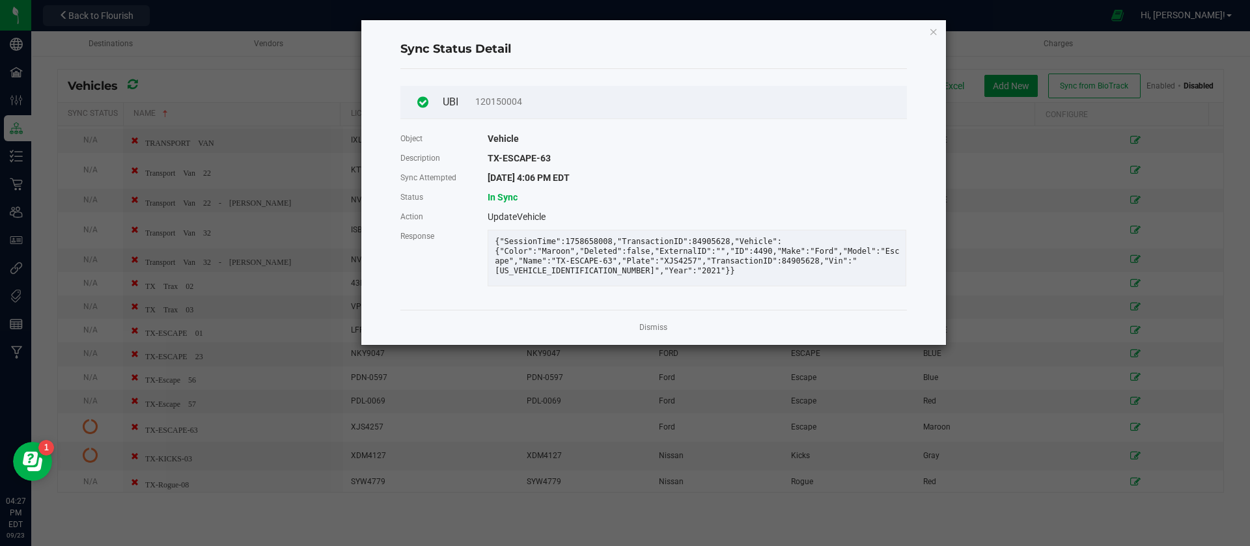
click at [779, 232] on div "{"SessionTime":1758658008,"TransactionID":84905628,"Vehicle":{"Color":"Maroon",…" at bounding box center [697, 258] width 419 height 57
click at [609, 161] on div "TX-ESCAPE-63" at bounding box center [697, 158] width 438 height 20
click at [1126, 25] on ngb-modal-window "Sync Status Detail UBI 120150004 Object Vehicle Description TX-ESCAPE-63 Sync A…" at bounding box center [630, 273] width 1260 height 546
click at [933, 32] on icon "Close" at bounding box center [933, 31] width 9 height 16
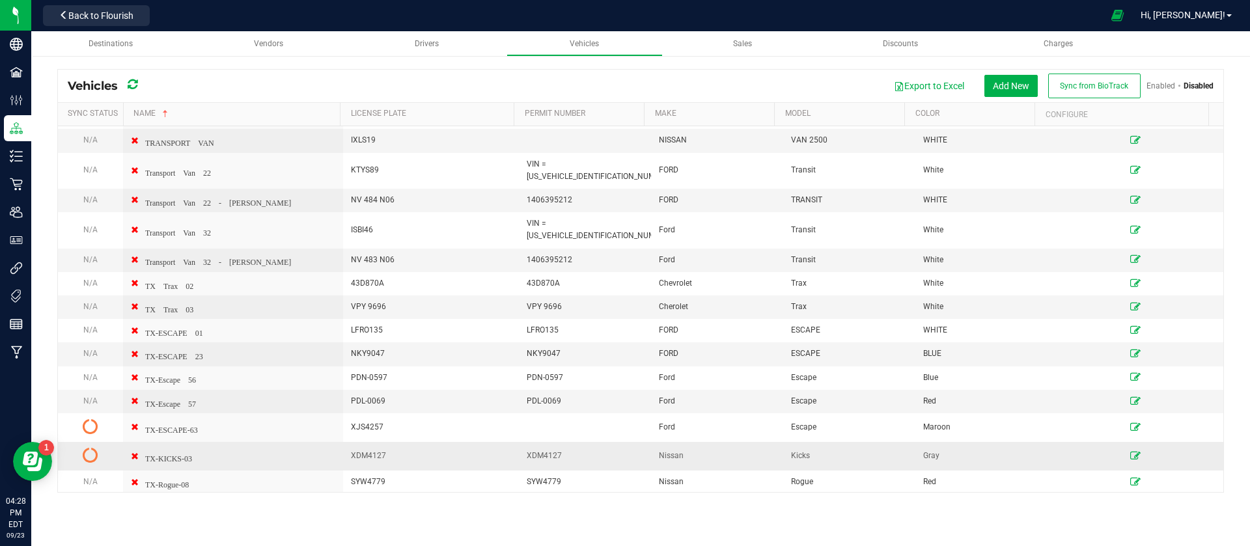
click at [76, 442] on td at bounding box center [90, 456] width 65 height 29
click at [89, 447] on icon at bounding box center [91, 455] width 16 height 16
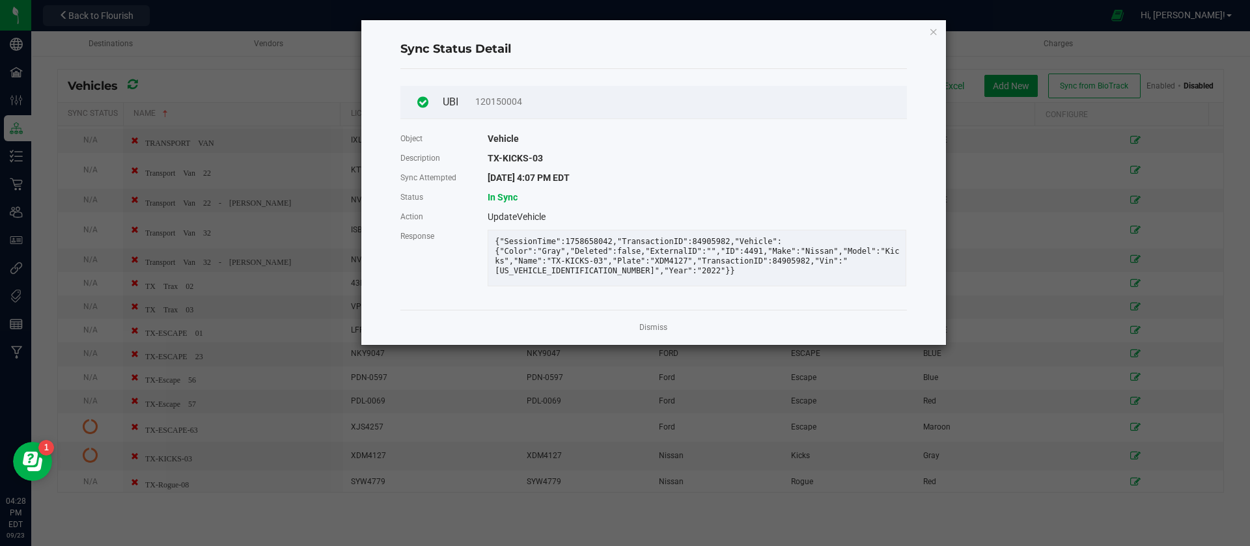
click at [472, 51] on span "Sync Status Detail" at bounding box center [455, 49] width 111 height 17
click at [1073, 36] on ngb-modal-window "Sync Status Detail UBI 120150004 Object Vehicle Description TX-KICKS-03 Sync At…" at bounding box center [630, 273] width 1260 height 546
click at [941, 25] on div "Sync Status Detail UBI 120150004 Object Vehicle Description TX-KICKS-03 Sync At…" at bounding box center [653, 182] width 585 height 325
click at [931, 29] on icon "Close" at bounding box center [933, 31] width 9 height 16
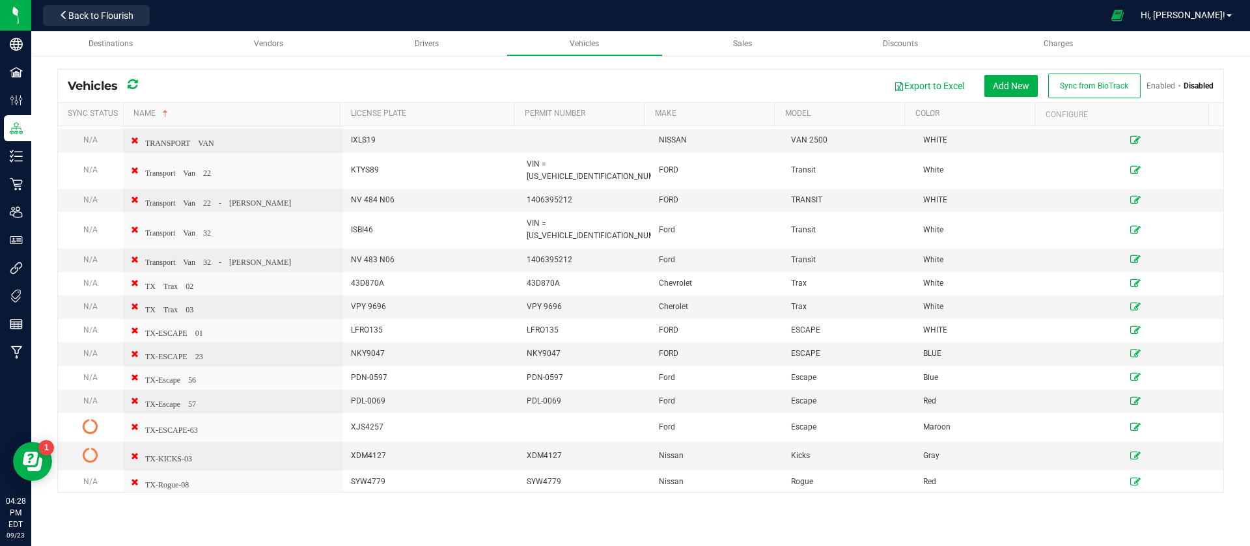
click at [1168, 87] on link "Enabled" at bounding box center [1160, 85] width 29 height 9
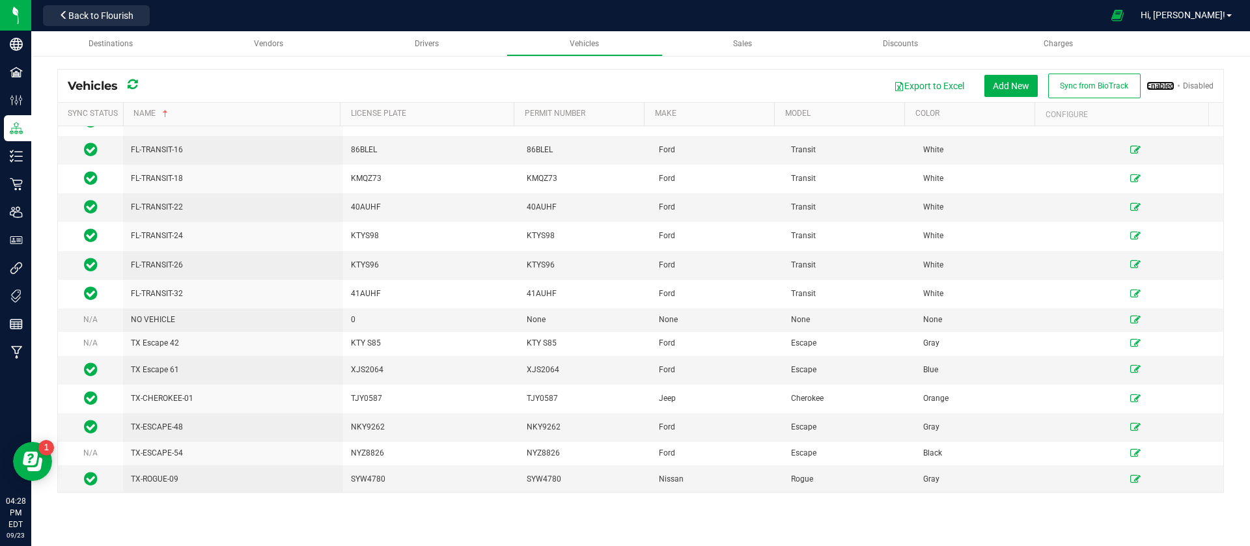
scroll to position [1606, 0]
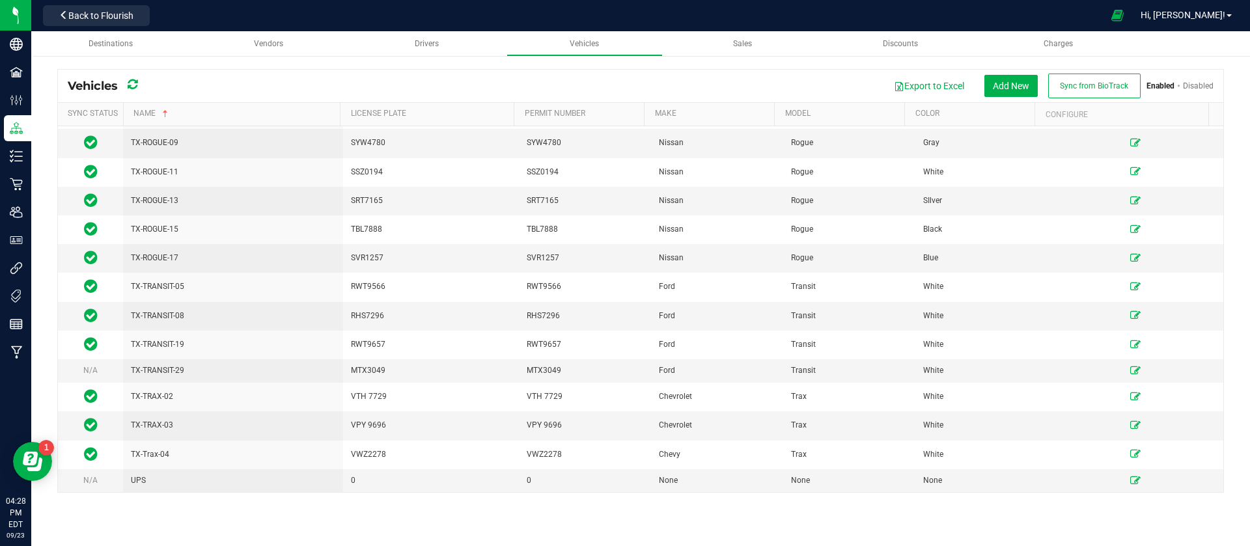
click at [1197, 83] on link "Disabled" at bounding box center [1198, 85] width 31 height 9
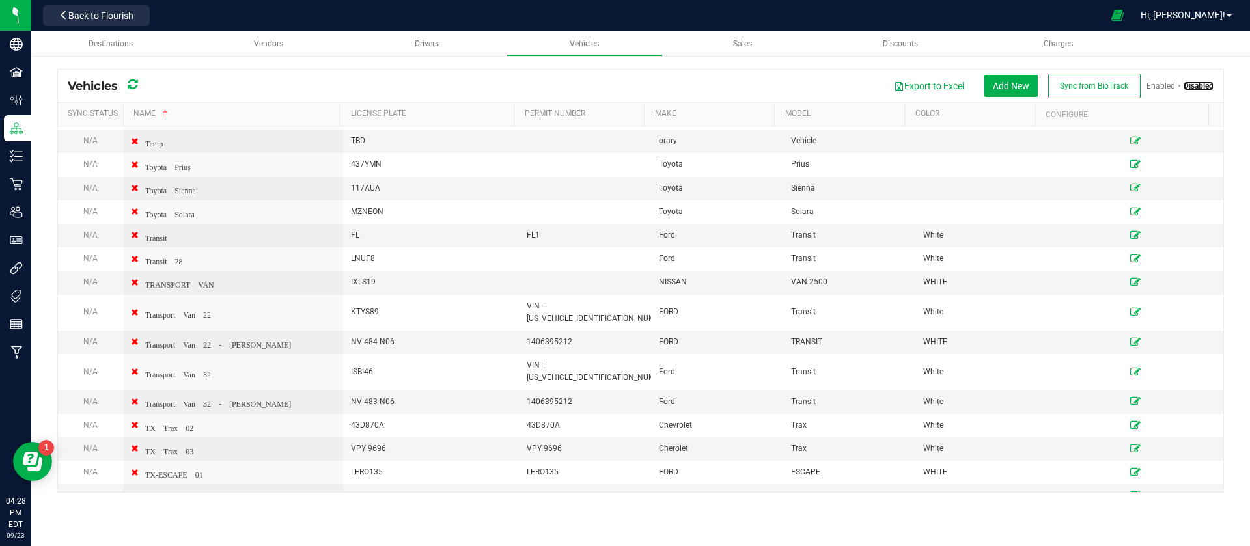
scroll to position [2047, 0]
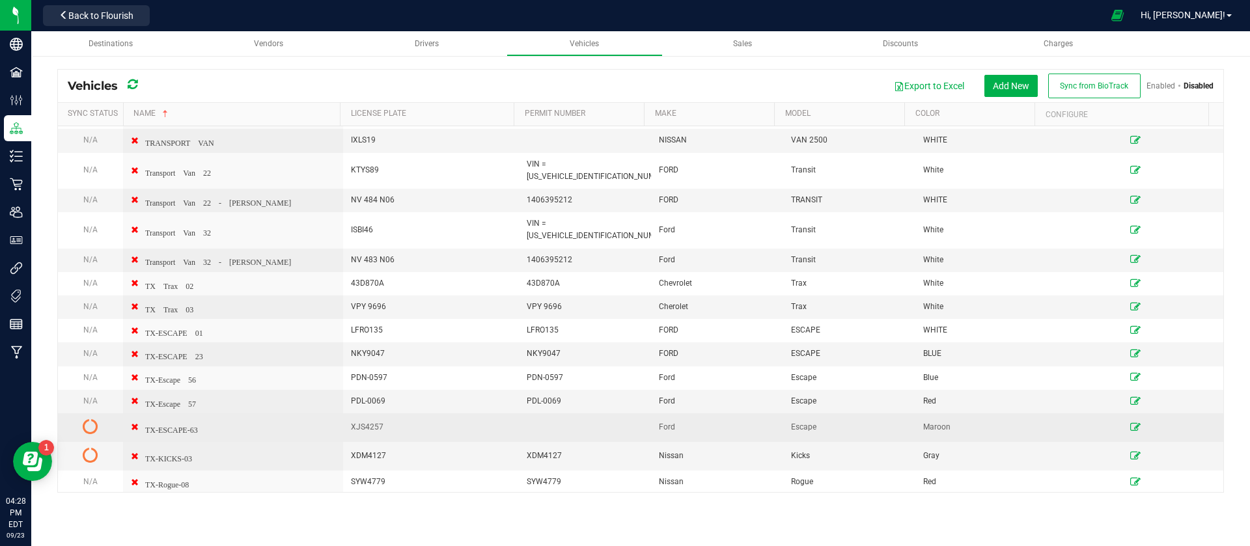
click at [191, 424] on span "TX-ESCAPE-63" at bounding box center [171, 428] width 53 height 9
click at [1130, 413] on td at bounding box center [1136, 427] width 176 height 29
click at [1130, 423] on icon at bounding box center [1135, 427] width 10 height 8
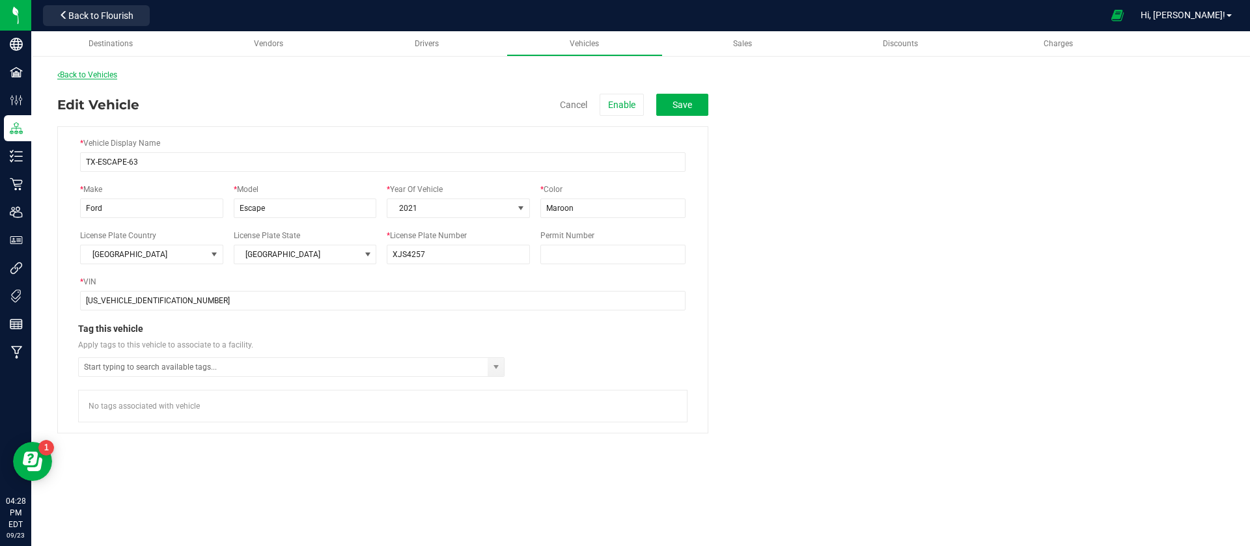
click at [74, 77] on link "Back to Vehicles" at bounding box center [87, 74] width 60 height 9
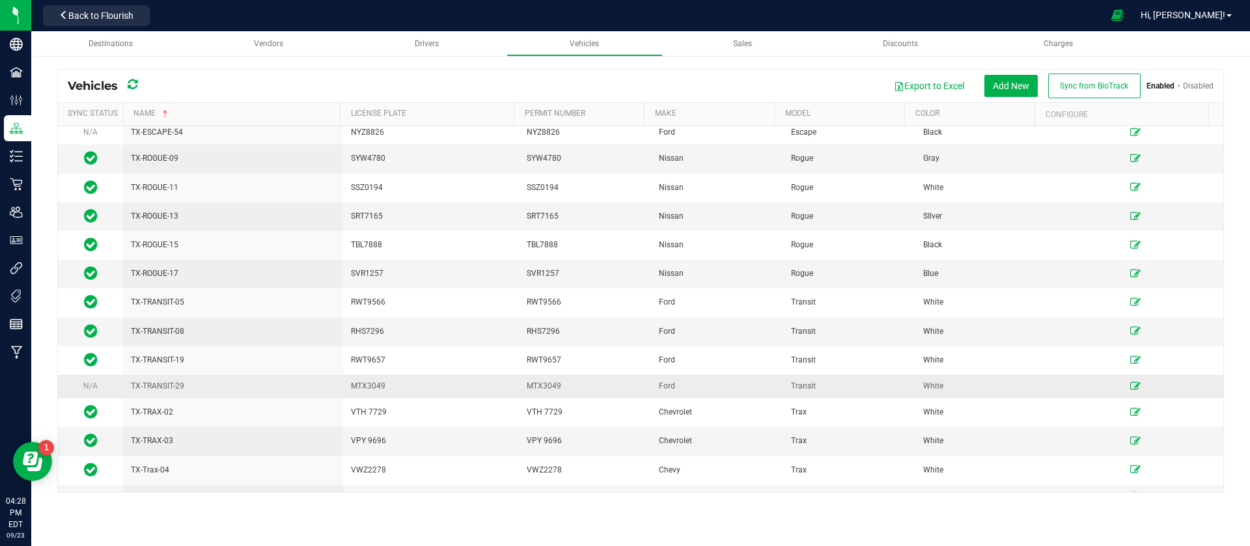
scroll to position [1606, 0]
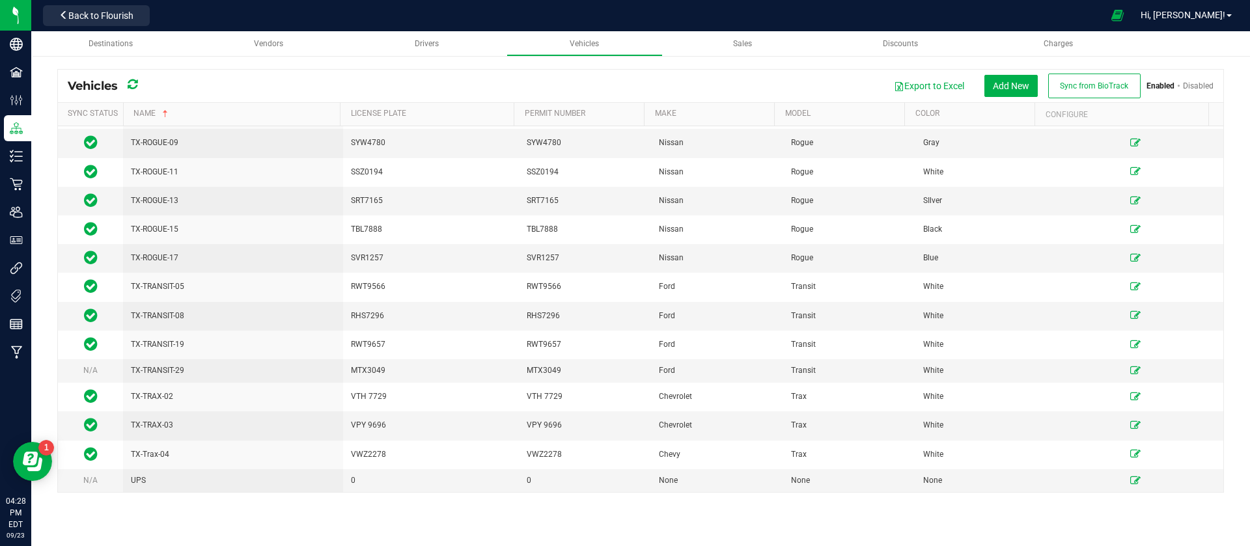
click at [1204, 84] on link "Disabled" at bounding box center [1198, 85] width 31 height 9
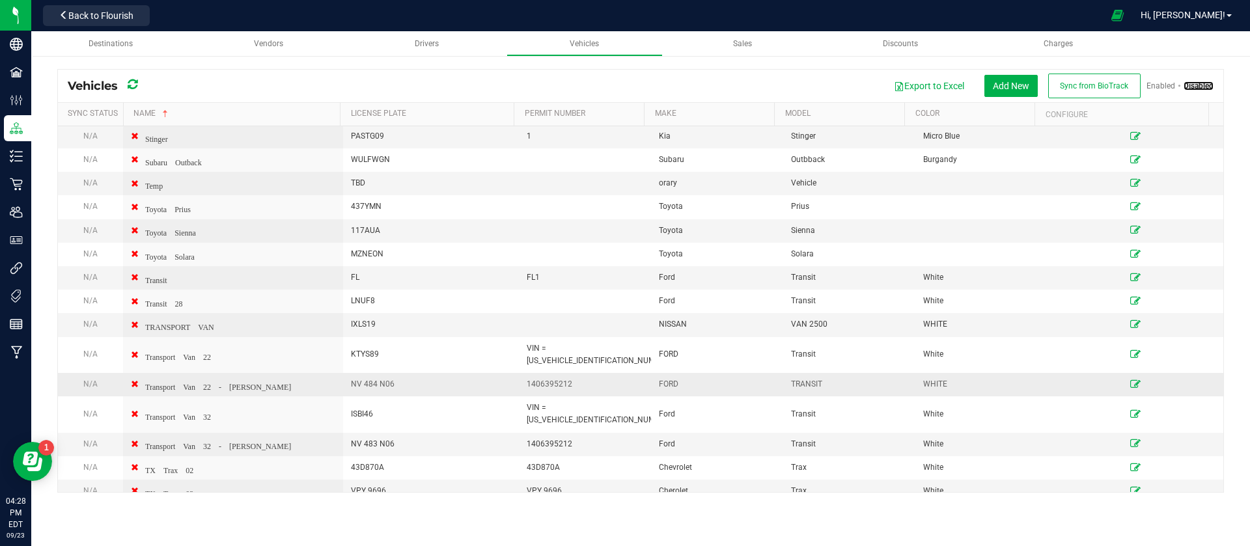
scroll to position [2047, 0]
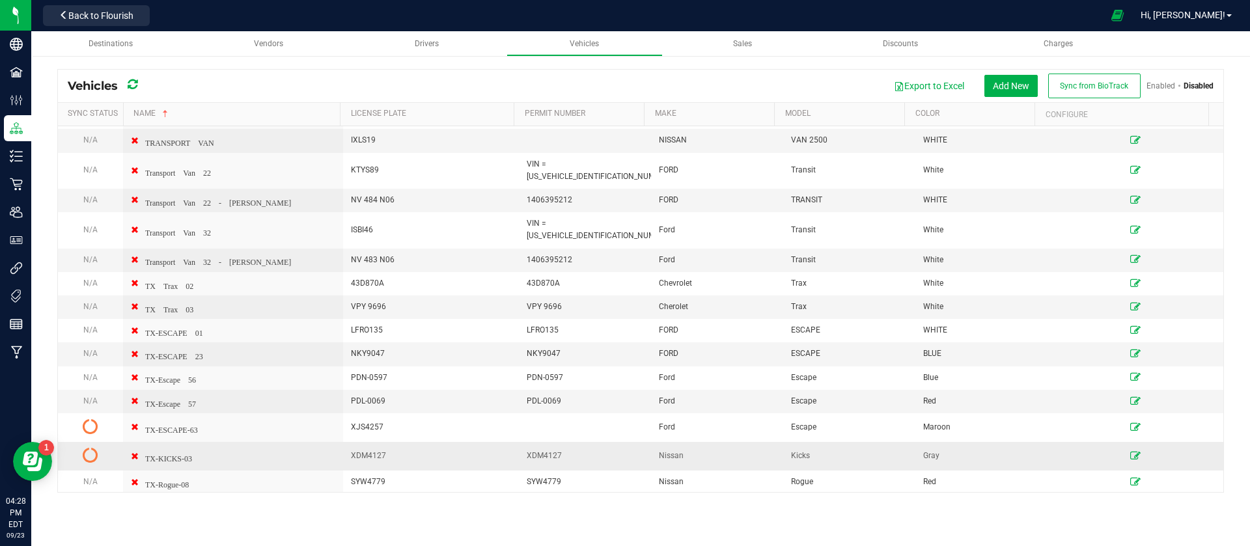
click at [1130, 452] on icon at bounding box center [1135, 456] width 10 height 8
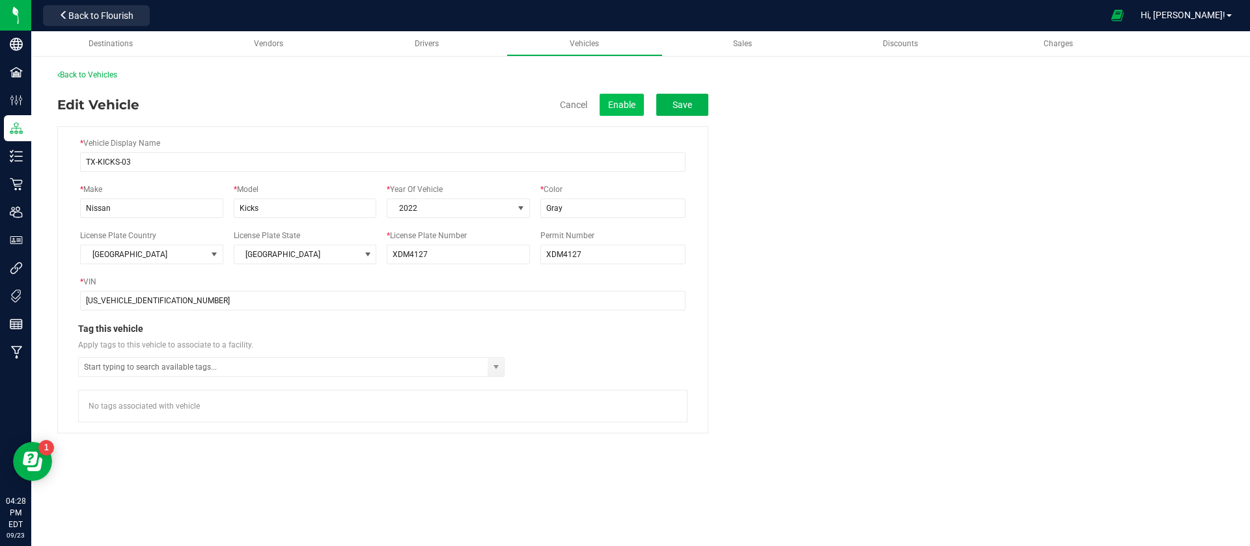
click at [632, 108] on button "Enable" at bounding box center [622, 105] width 44 height 22
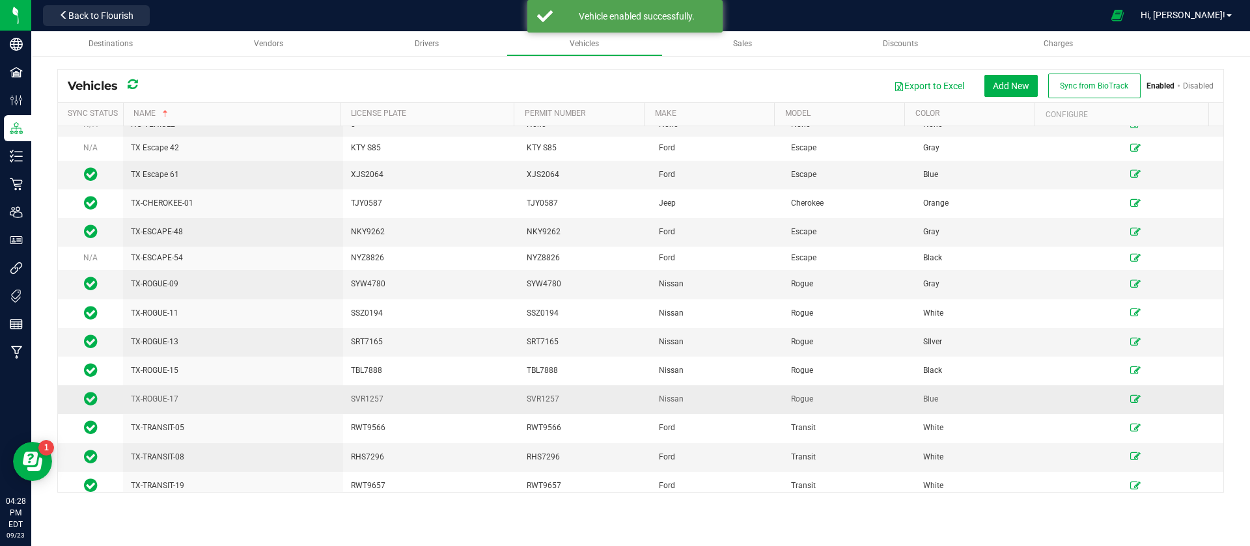
scroll to position [1606, 0]
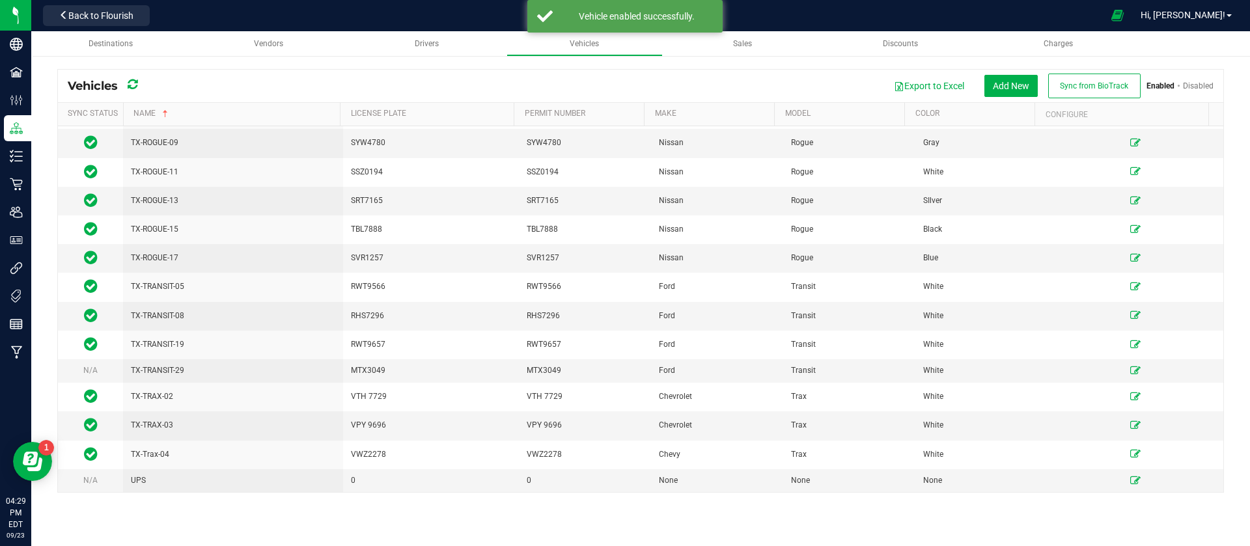
click at [1208, 89] on link "Disabled" at bounding box center [1198, 85] width 31 height 9
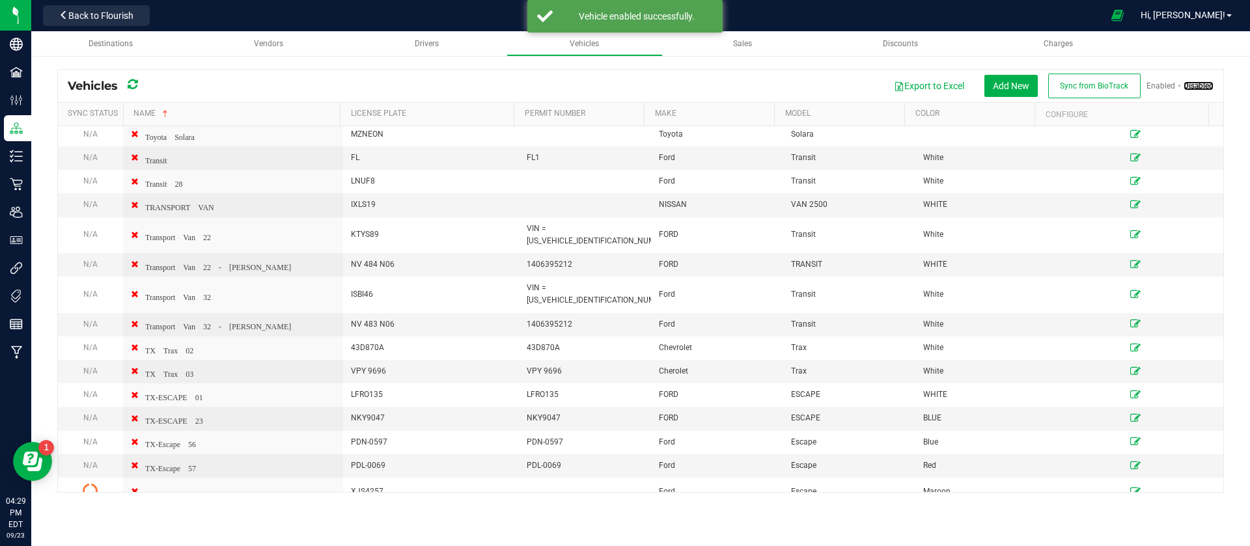
scroll to position [2047, 0]
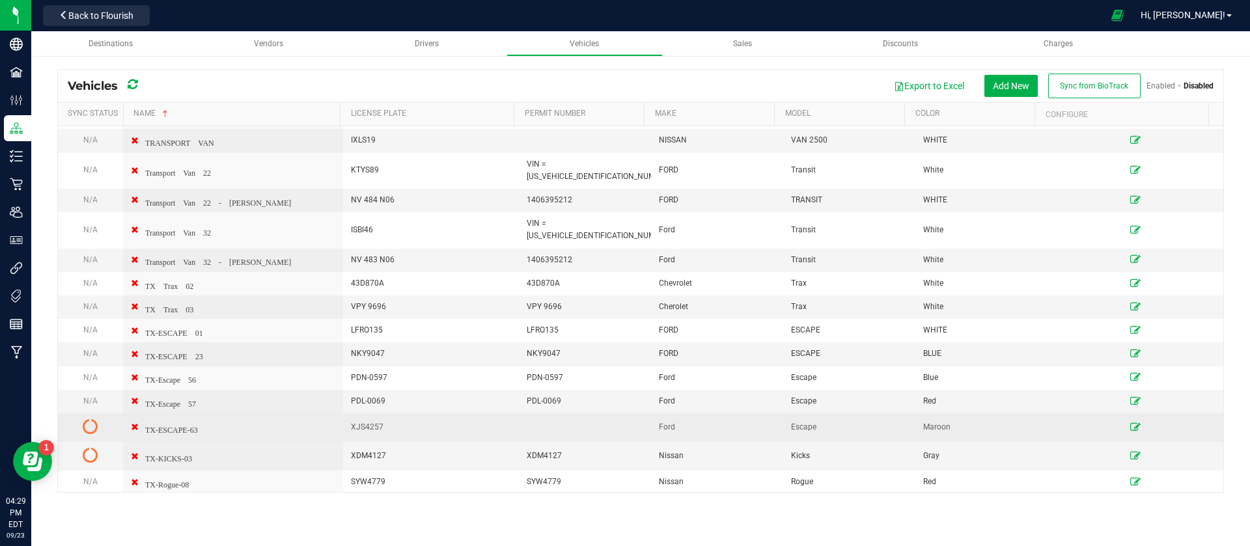
click at [1130, 423] on icon at bounding box center [1135, 427] width 10 height 8
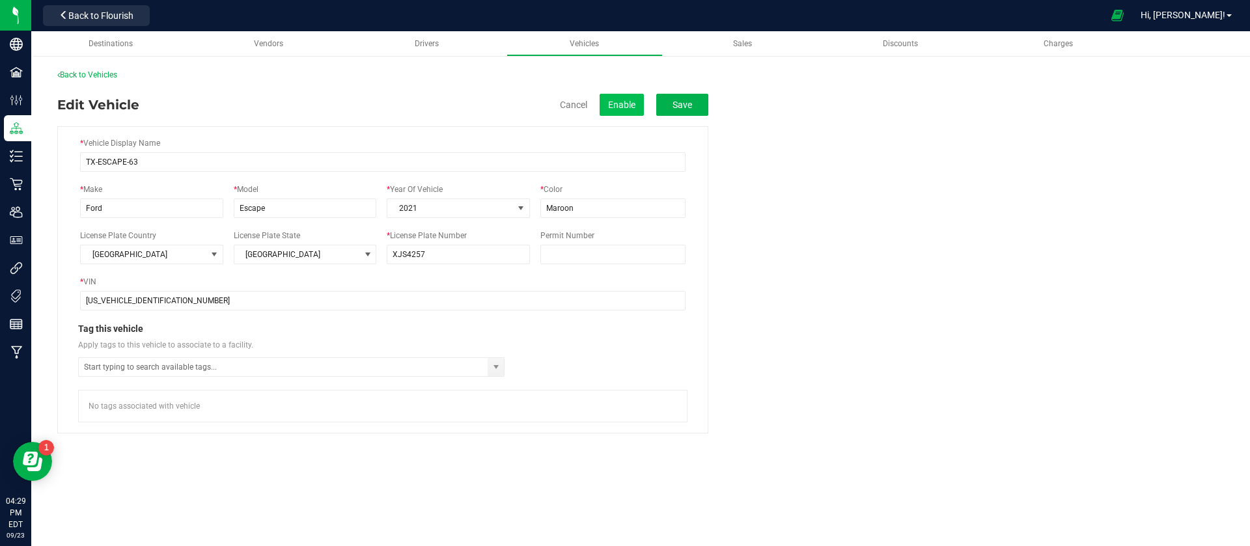
click at [618, 104] on button "Enable" at bounding box center [622, 105] width 44 height 22
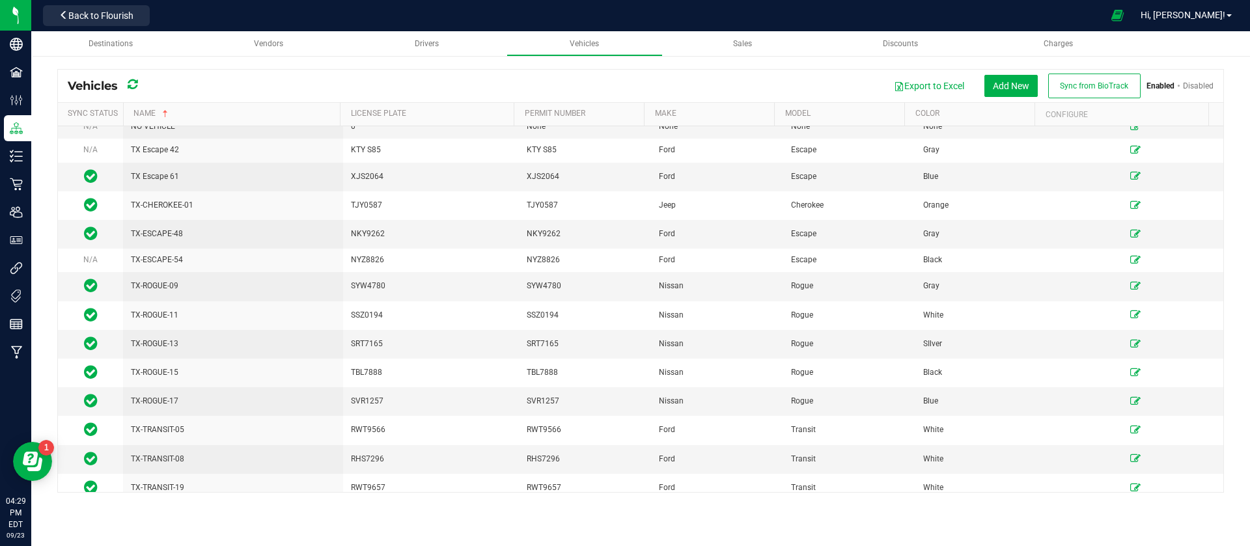
scroll to position [1606, 0]
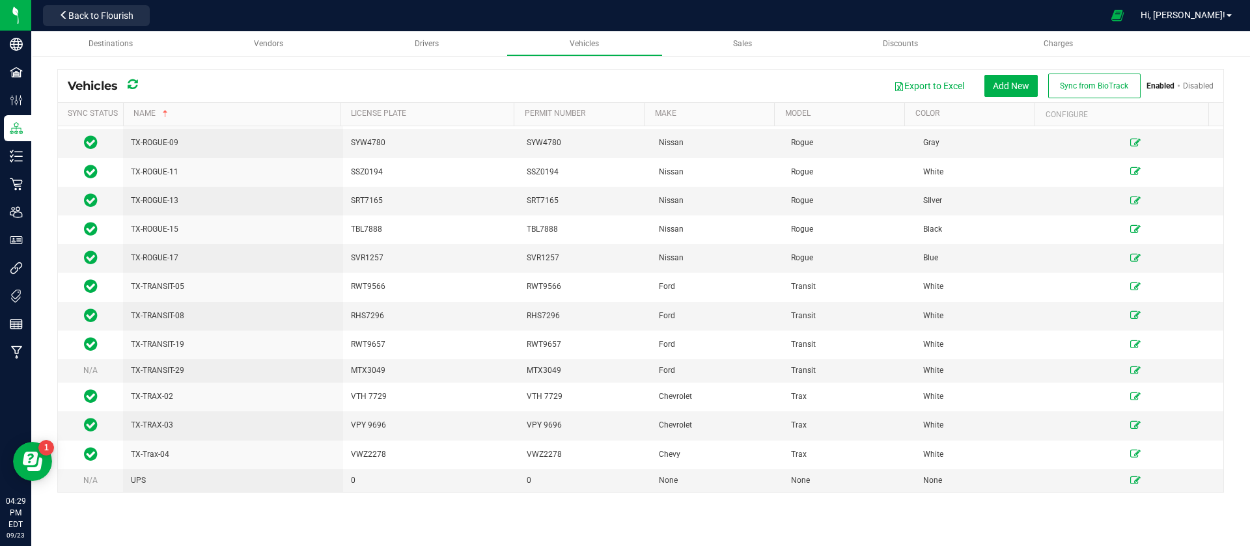
click at [1210, 89] on link "Disabled" at bounding box center [1198, 85] width 31 height 9
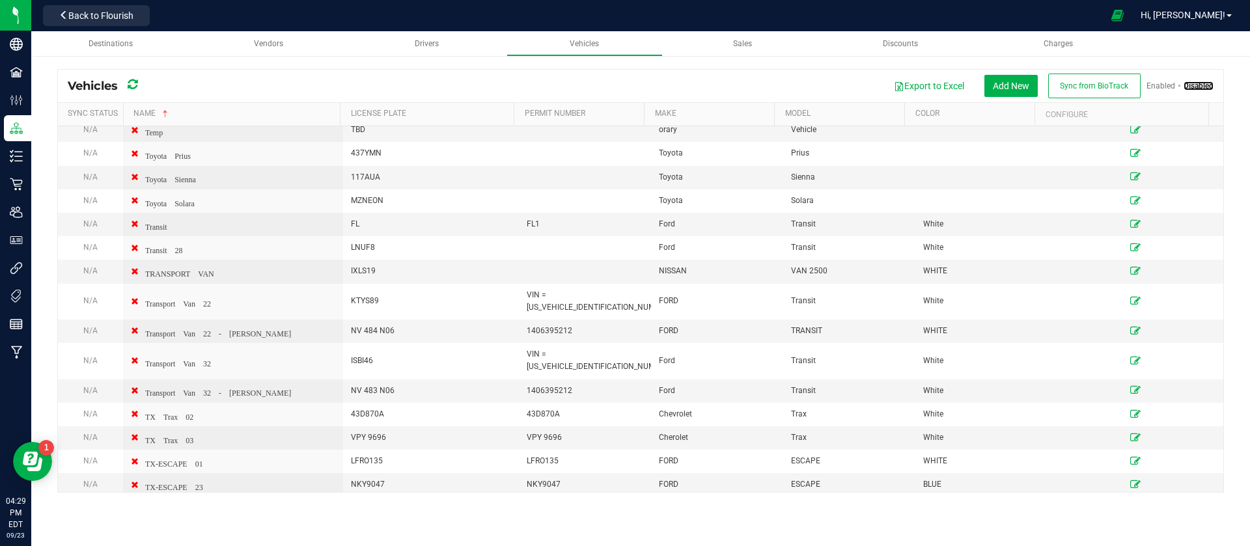
scroll to position [2047, 0]
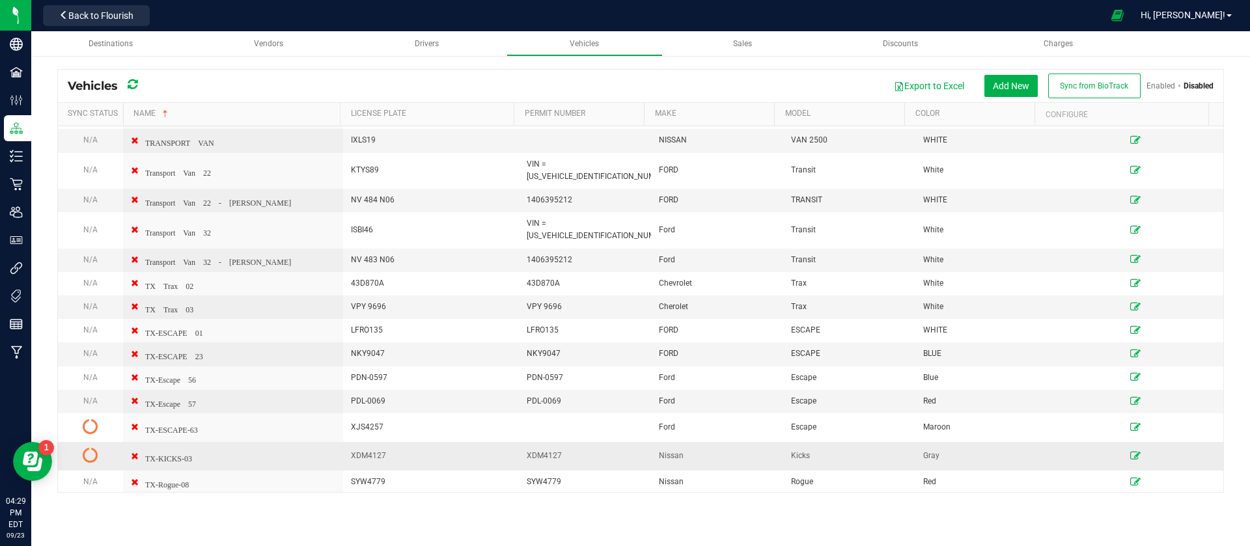
click at [1130, 452] on icon at bounding box center [1135, 456] width 10 height 8
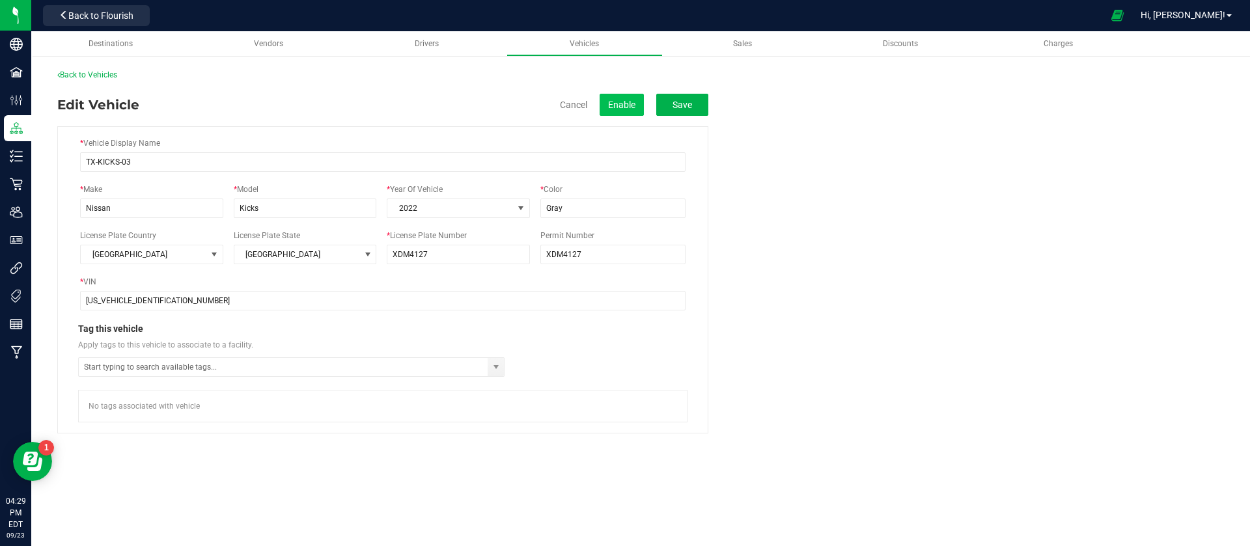
click at [610, 98] on button "Enable" at bounding box center [622, 105] width 44 height 22
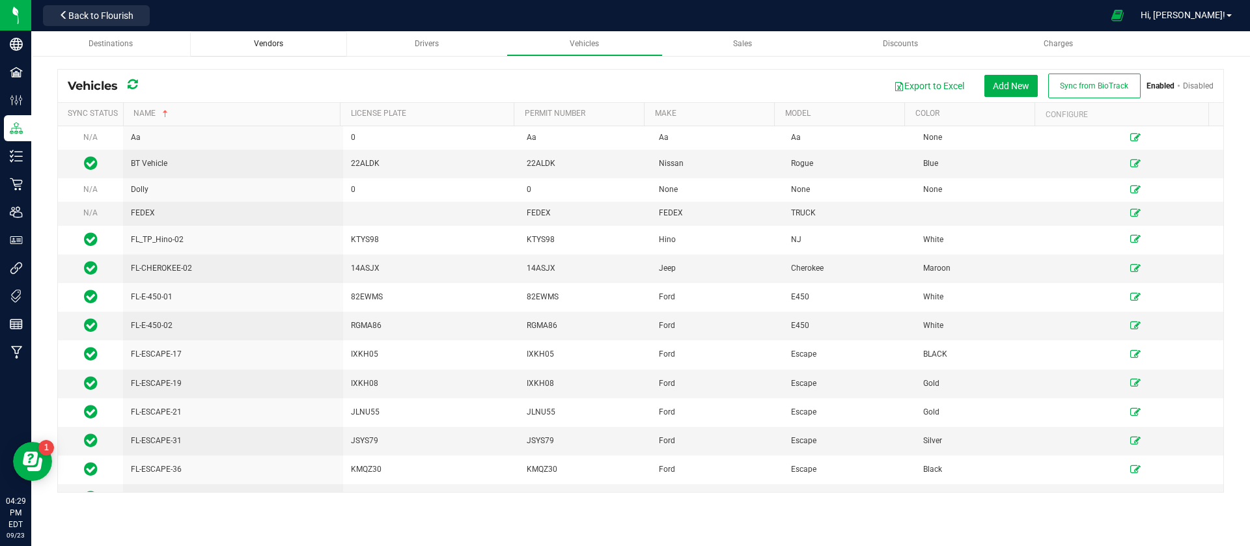
scroll to position [477, 0]
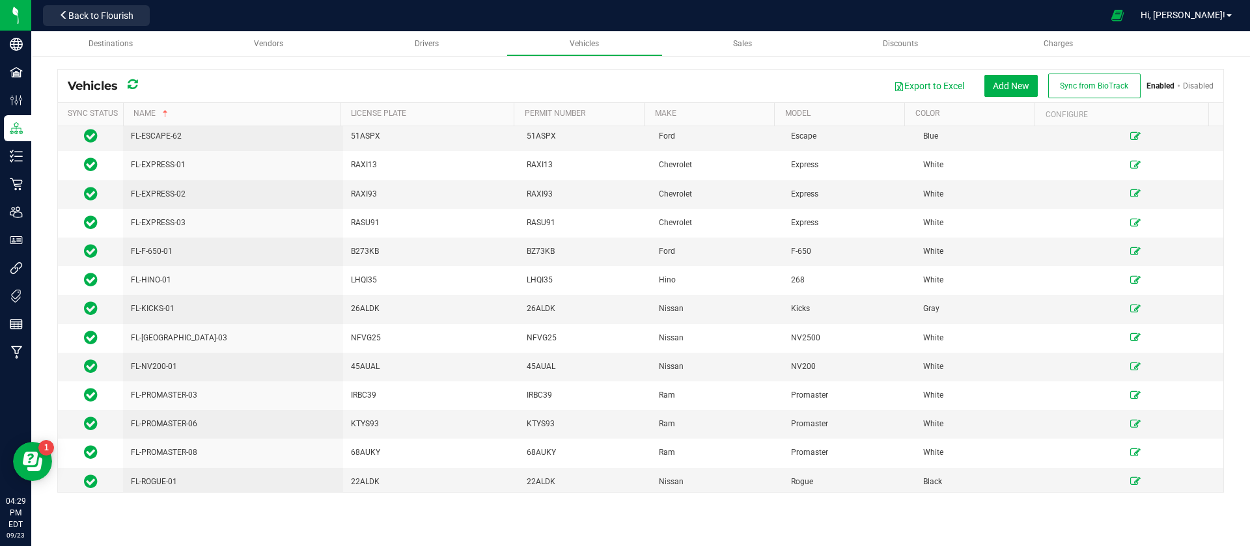
click at [1195, 87] on link "Disabled" at bounding box center [1198, 85] width 31 height 9
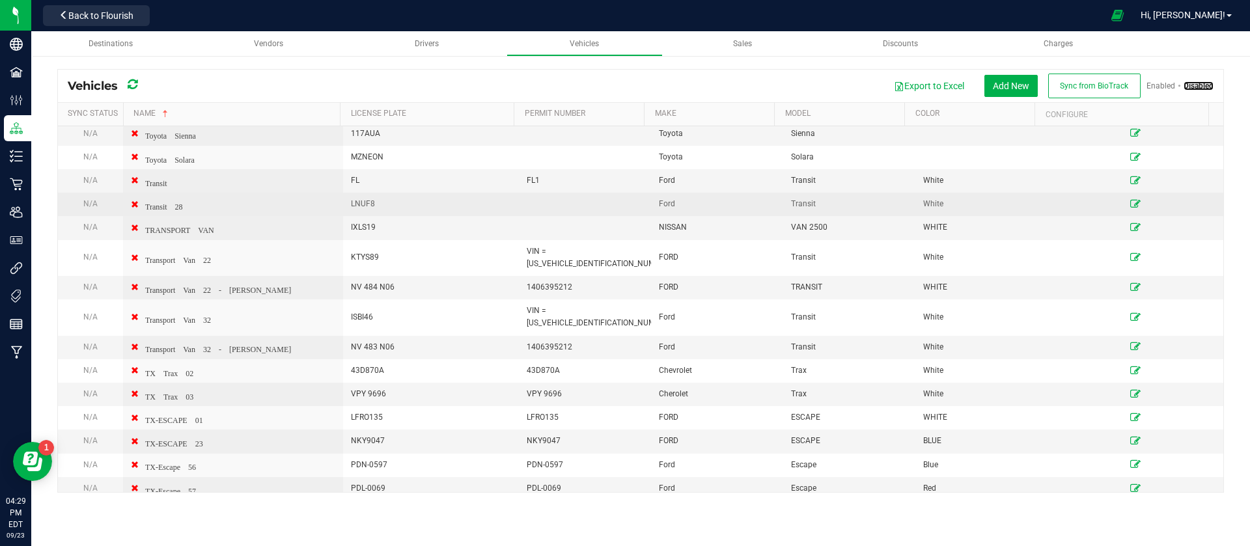
scroll to position [2047, 0]
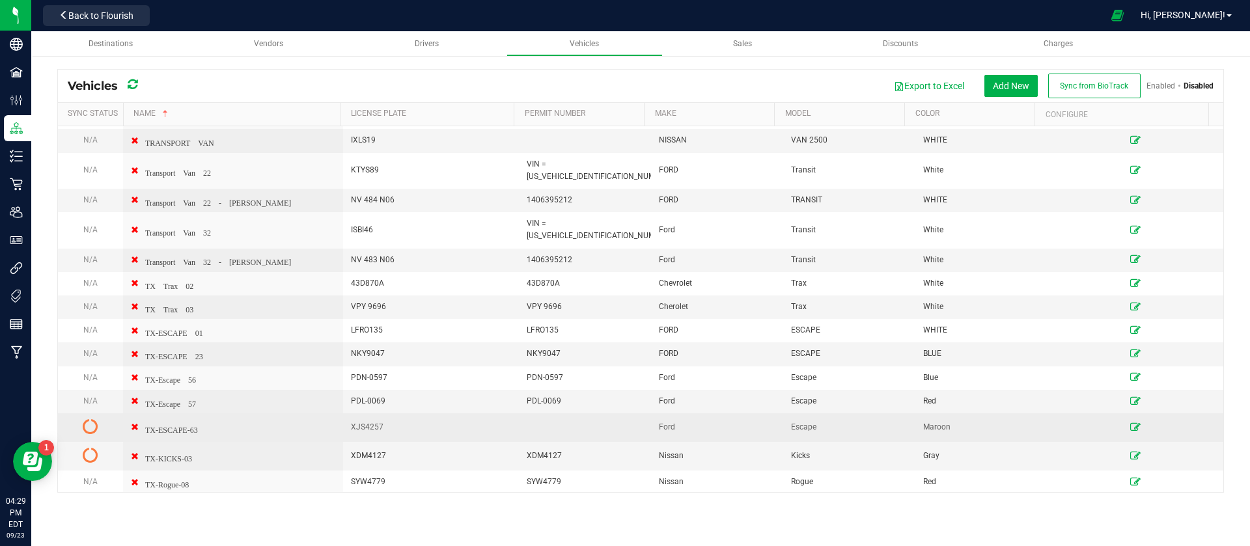
click at [1130, 423] on icon at bounding box center [1135, 427] width 10 height 8
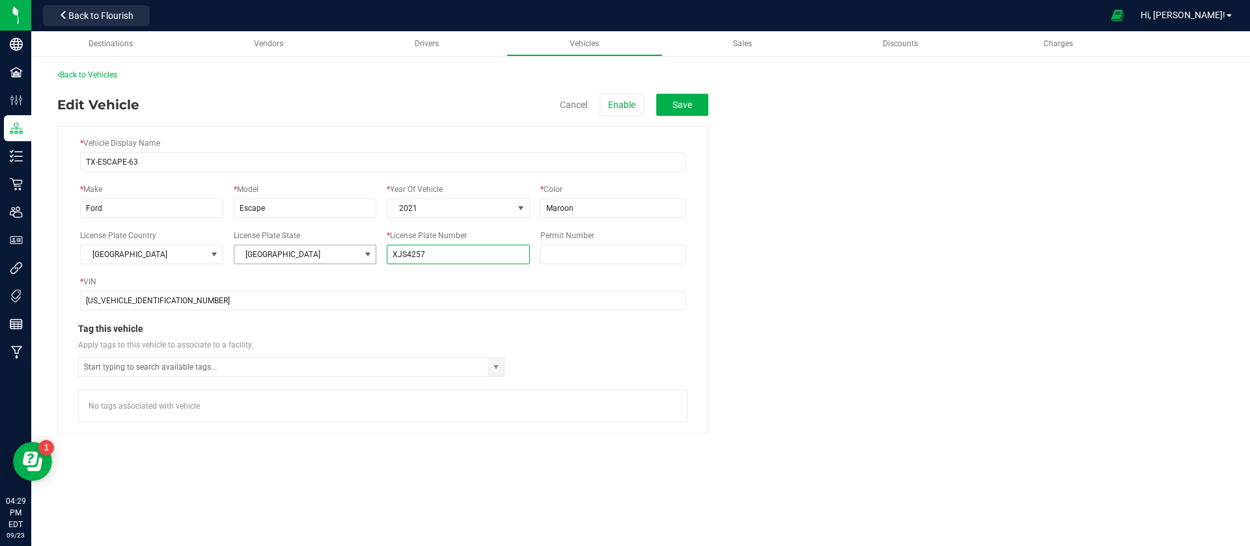
drag, startPoint x: 445, startPoint y: 250, endPoint x: 367, endPoint y: 256, distance: 78.3
click at [367, 256] on div "License Plate Country United States License Plate State TX * License Plate Numb…" at bounding box center [382, 247] width 605 height 35
click at [633, 258] on input "Permit Number" at bounding box center [612, 255] width 145 height 20
paste input "XJS4257"
type input "XJS4257"
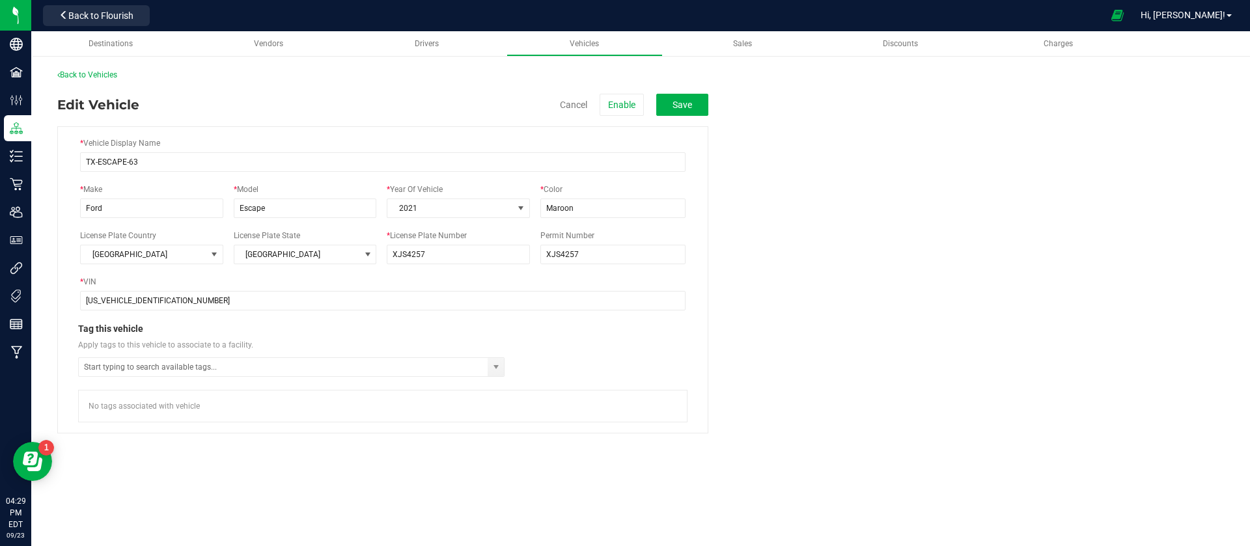
click at [870, 316] on fieldset "* Vehicle Display Name TX-ESCAPE-63 * Make Ford * Model Escape * Year Of Vehicl…" at bounding box center [640, 275] width 1167 height 318
click at [697, 104] on button "Save" at bounding box center [682, 105] width 52 height 22
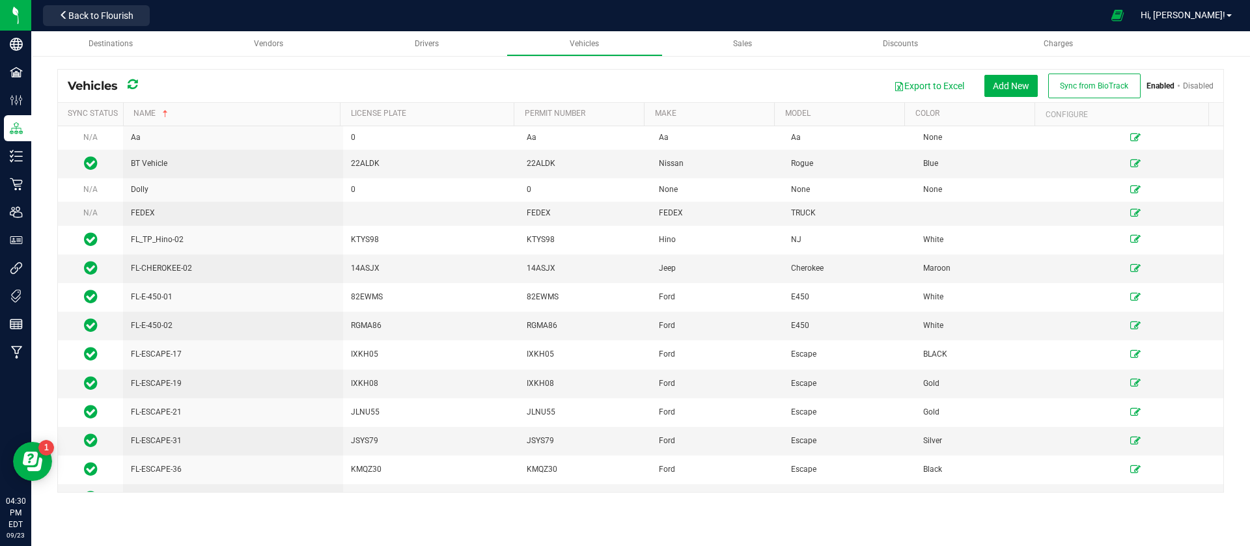
click at [1187, 79] on div "Export to Excel Add New Sync from BioTrack Enabled Disabled" at bounding box center [680, 86] width 1066 height 25
click at [1189, 82] on link "Disabled" at bounding box center [1198, 85] width 31 height 9
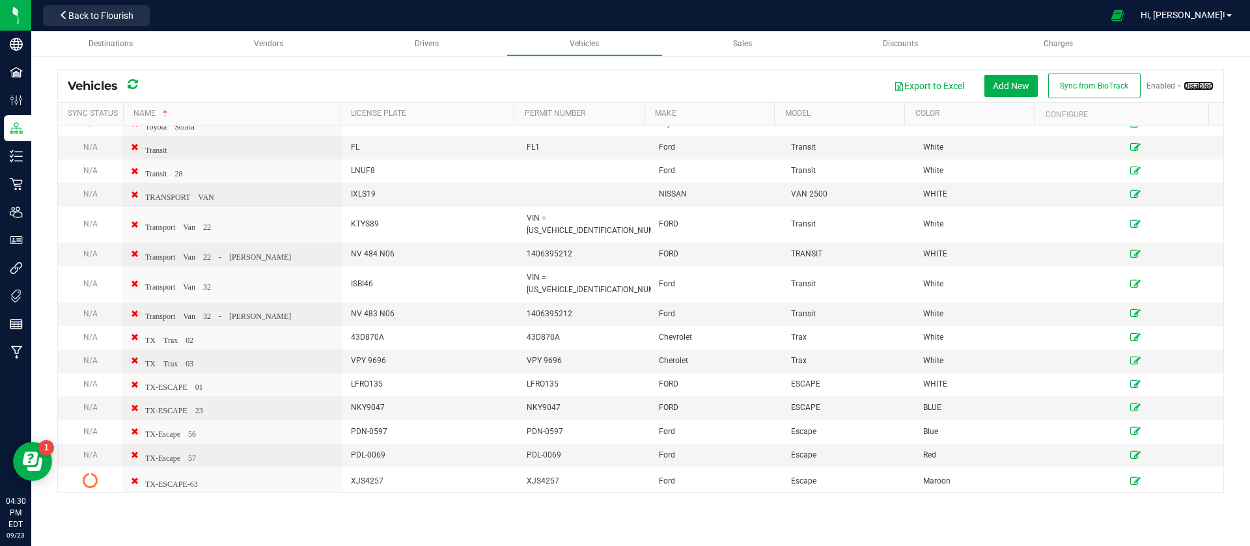
scroll to position [2047, 0]
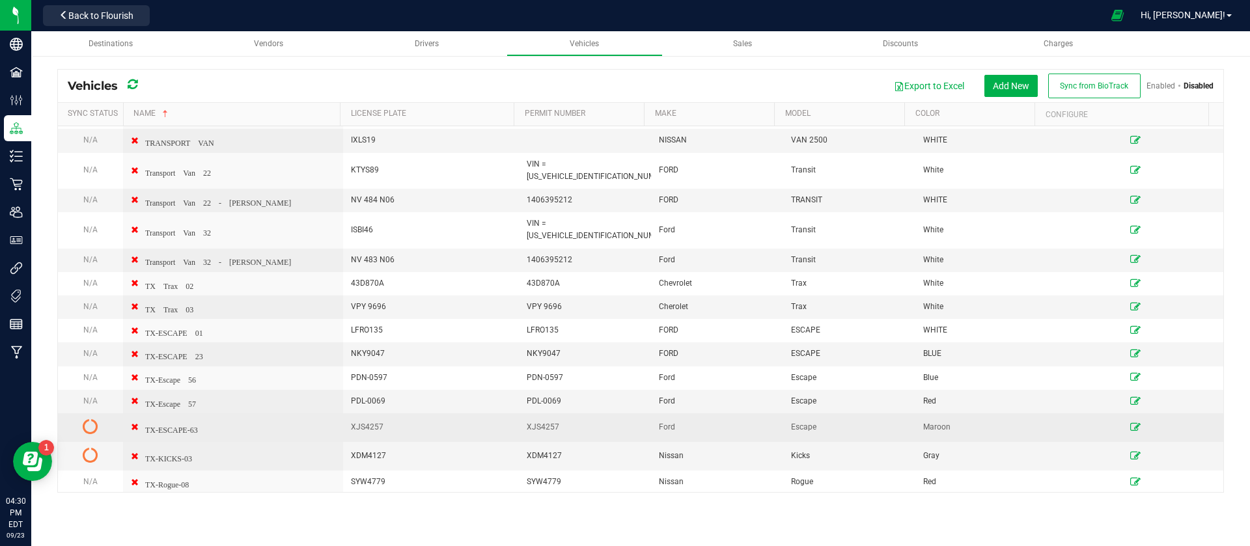
click at [134, 423] on icon "TX-ESCAPE-63" at bounding box center [164, 427] width 67 height 9
click at [88, 419] on icon at bounding box center [91, 427] width 16 height 16
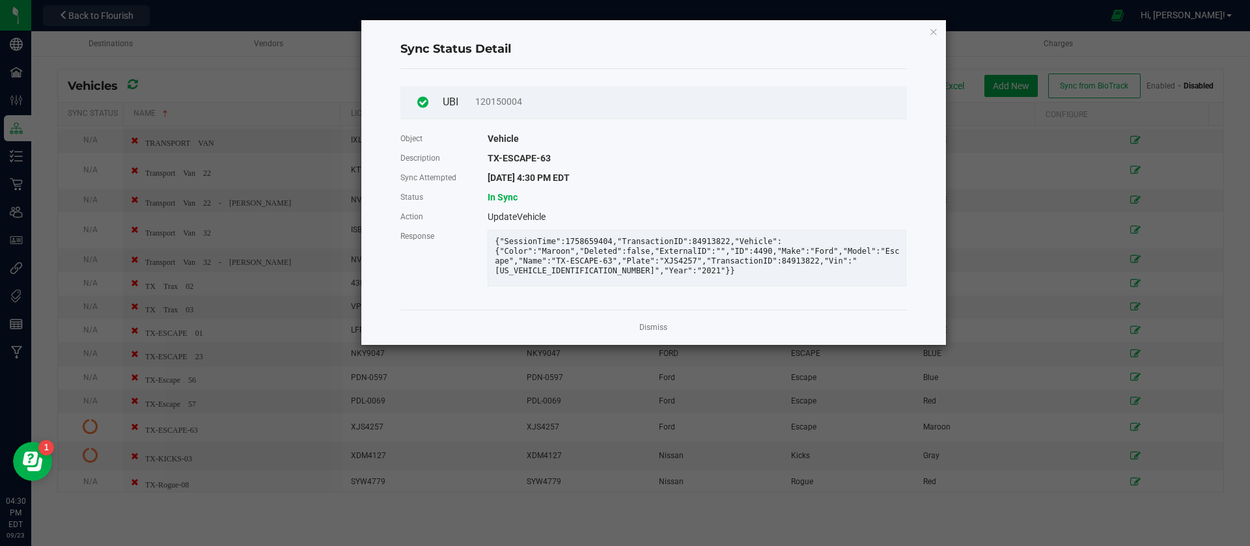
click at [404, 46] on span "Sync Status Detail" at bounding box center [455, 49] width 111 height 17
click at [642, 333] on link "Dismiss" at bounding box center [653, 327] width 28 height 11
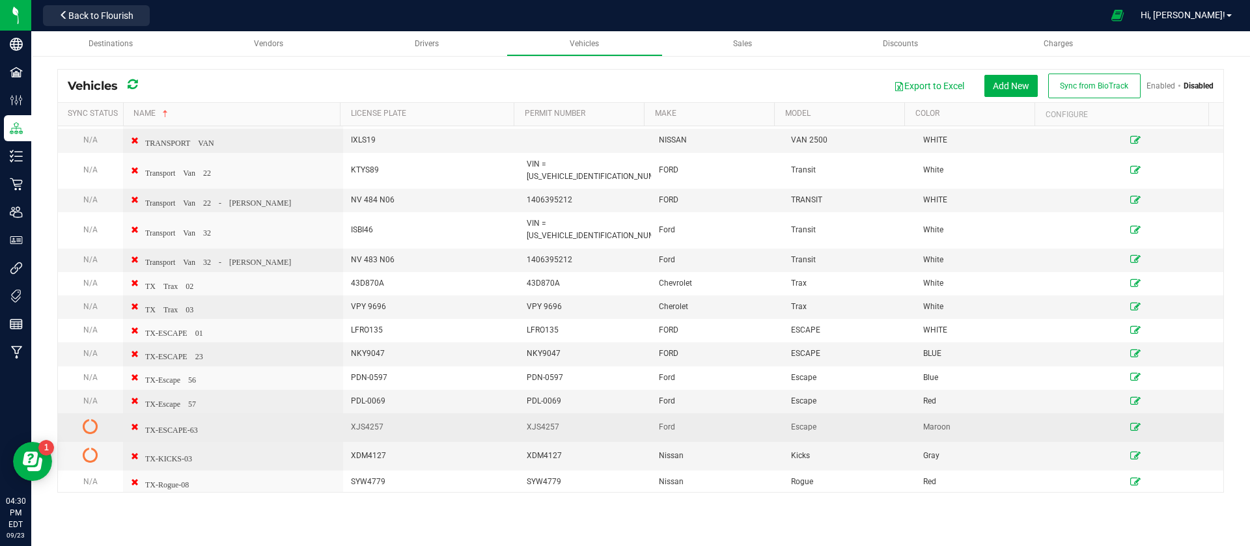
click at [1130, 423] on icon at bounding box center [1135, 427] width 10 height 8
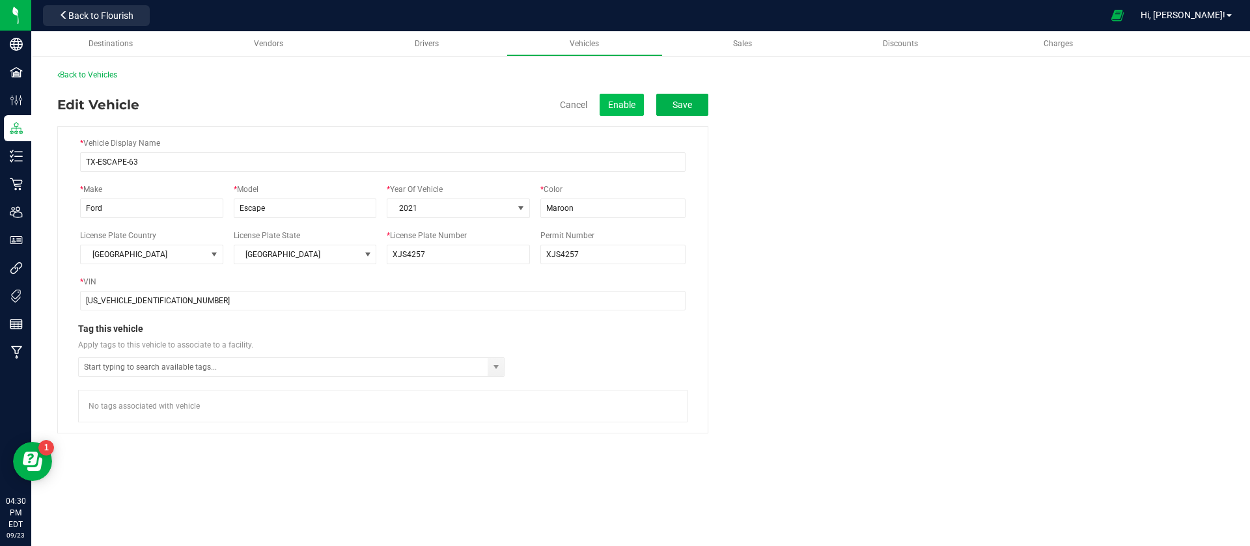
click at [633, 107] on button "Enable" at bounding box center [622, 105] width 44 height 22
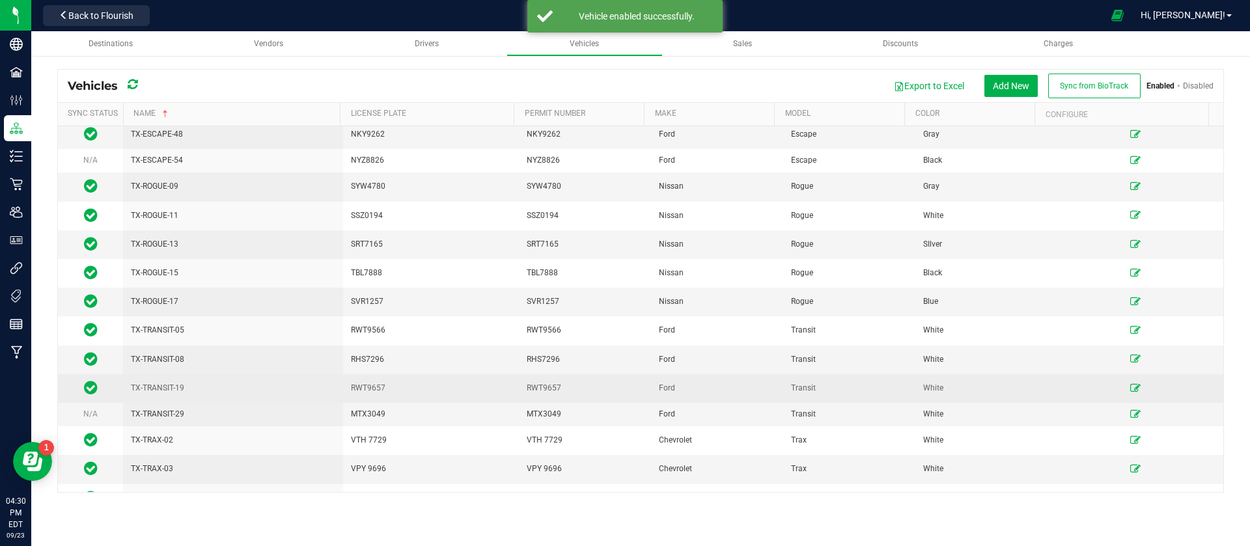
scroll to position [1606, 0]
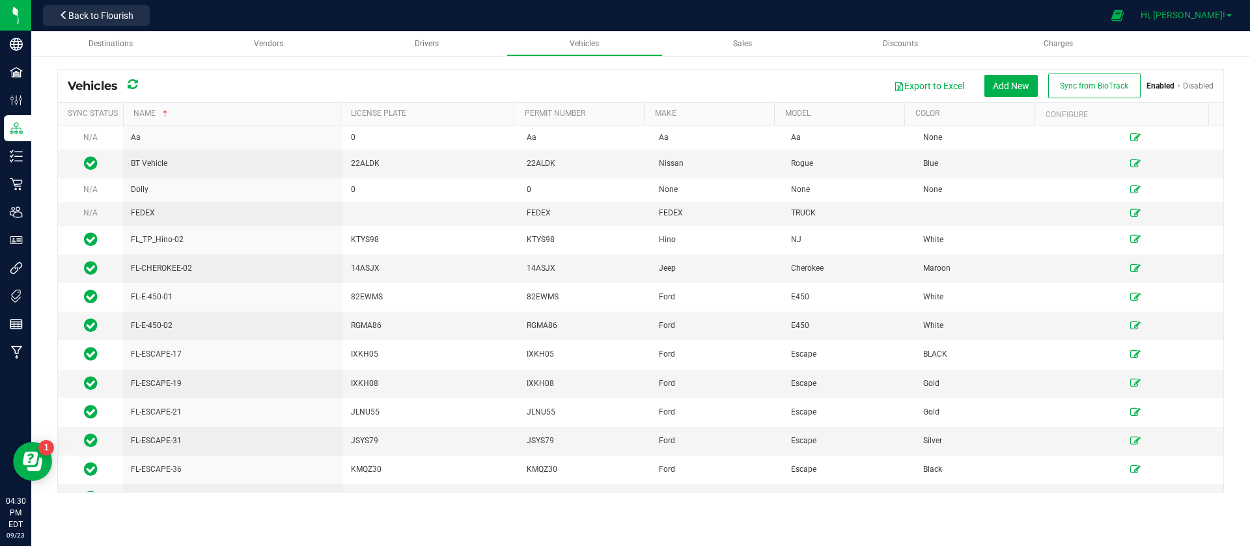
click at [1222, 15] on span "Hi, [PERSON_NAME]!" at bounding box center [1183, 15] width 85 height 10
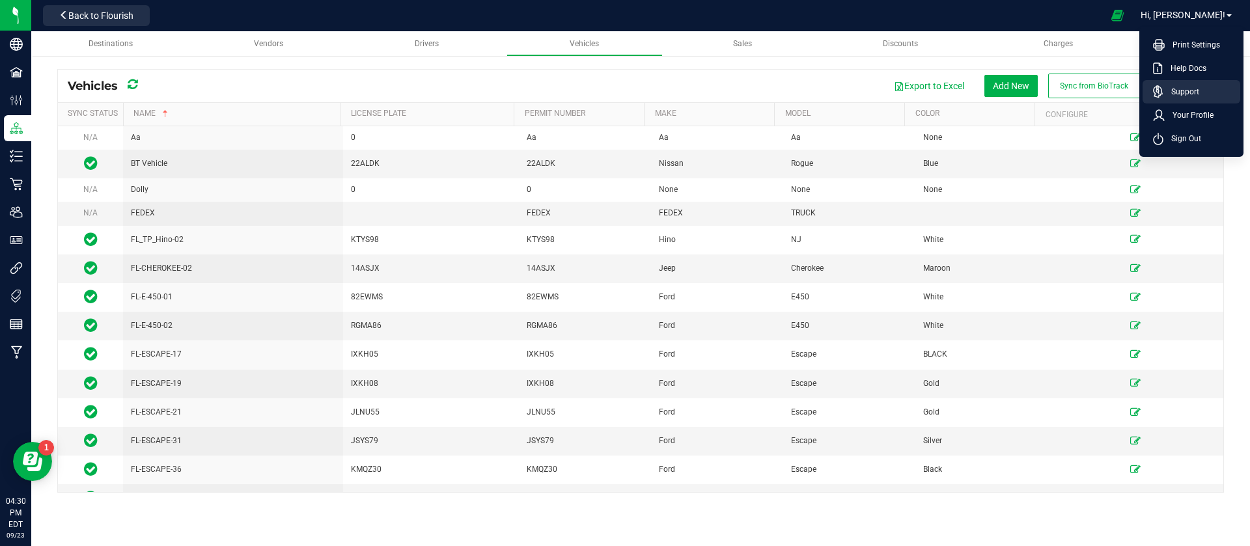
click at [1217, 93] on link "Support" at bounding box center [1194, 91] width 82 height 13
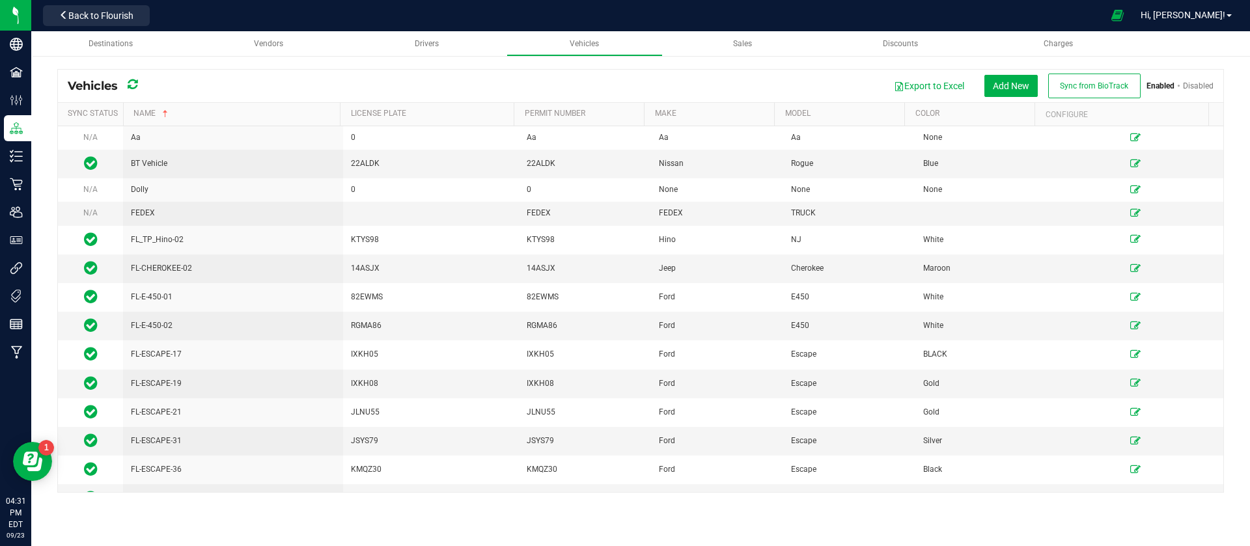
click at [1194, 81] on link "Disabled" at bounding box center [1198, 85] width 31 height 9
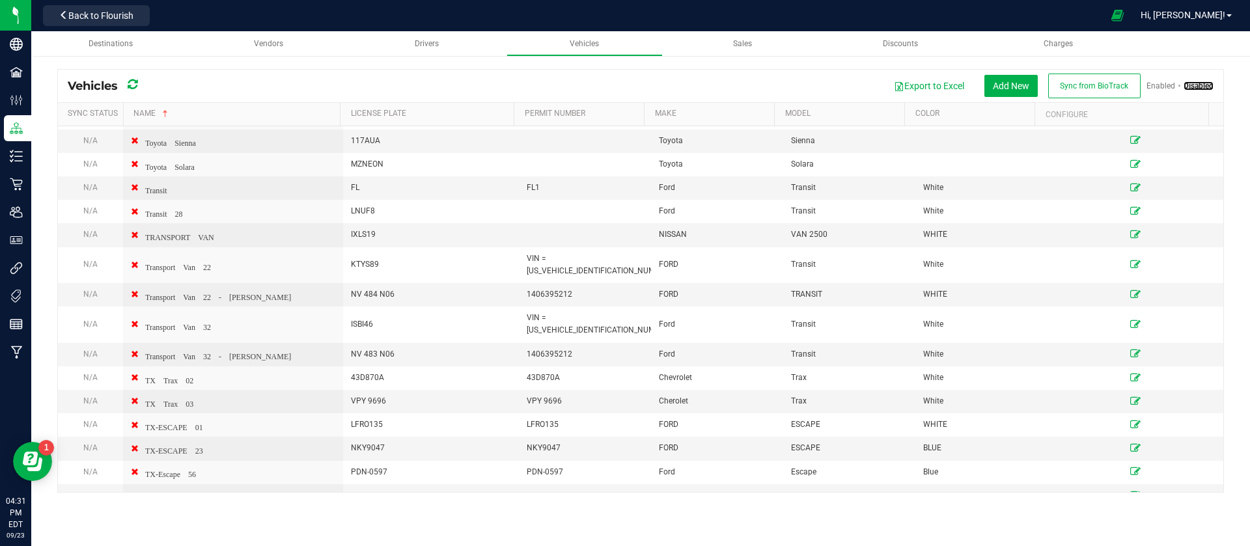
scroll to position [2047, 0]
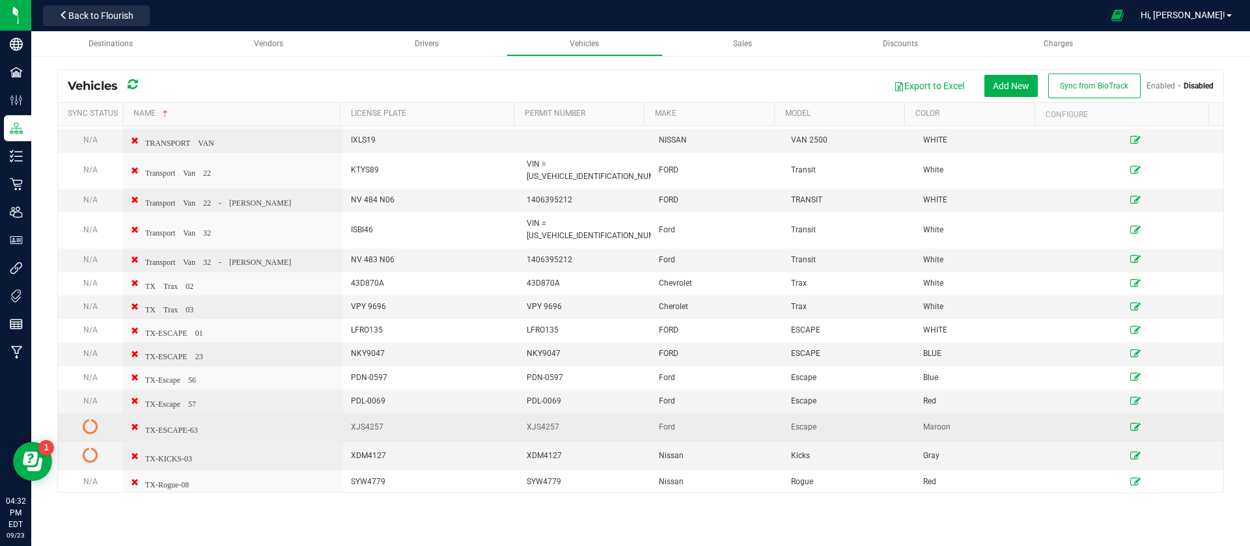
click at [1130, 423] on icon at bounding box center [1135, 427] width 10 height 8
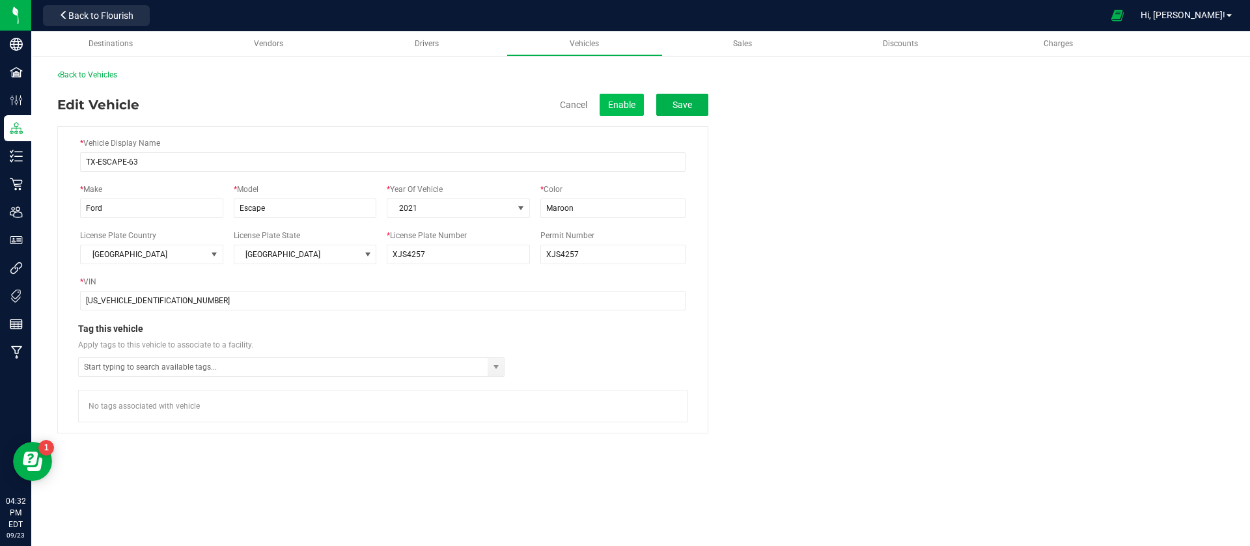
click at [622, 111] on button "Enable" at bounding box center [622, 105] width 44 height 22
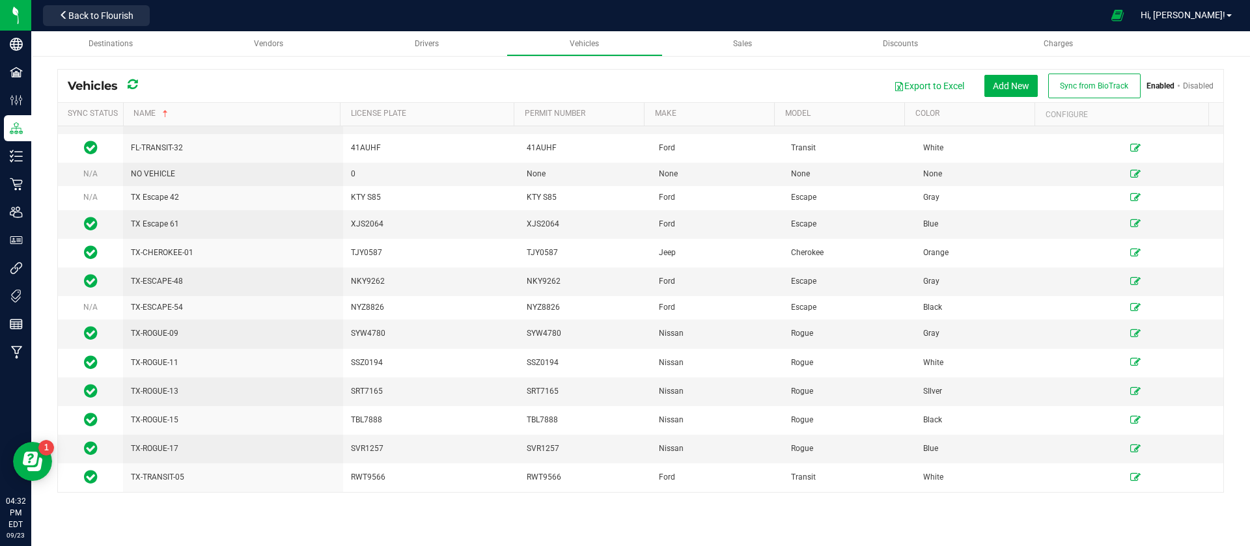
scroll to position [1411, 0]
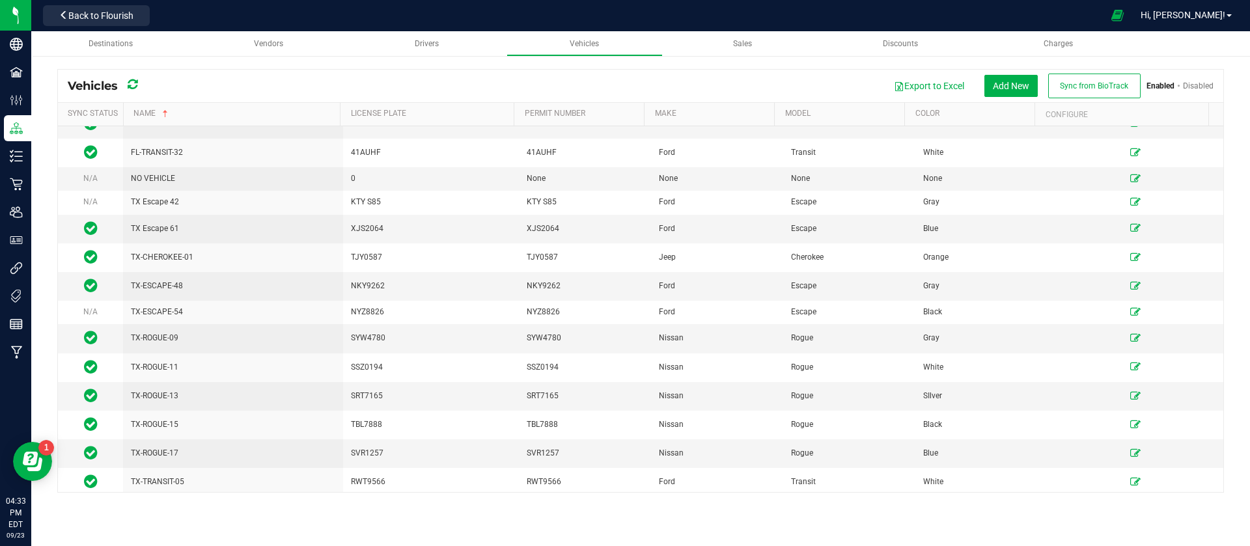
drag, startPoint x: 125, startPoint y: 83, endPoint x: 134, endPoint y: 82, distance: 9.1
click at [127, 82] on div "Vehicles" at bounding box center [107, 85] width 79 height 23
click at [134, 82] on icon at bounding box center [133, 85] width 10 height 12
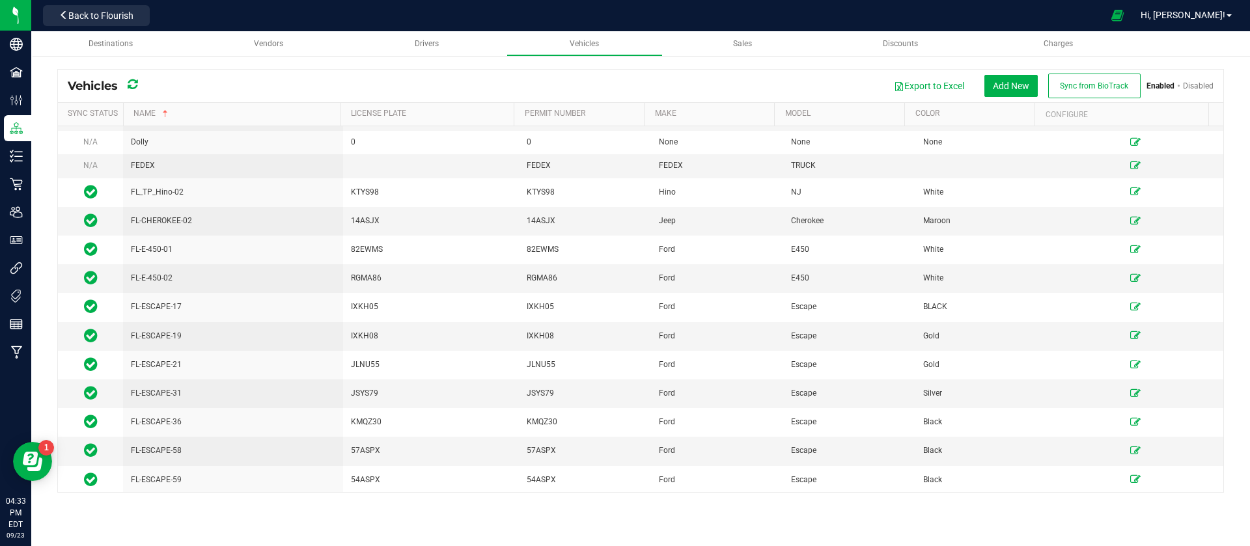
scroll to position [0, 0]
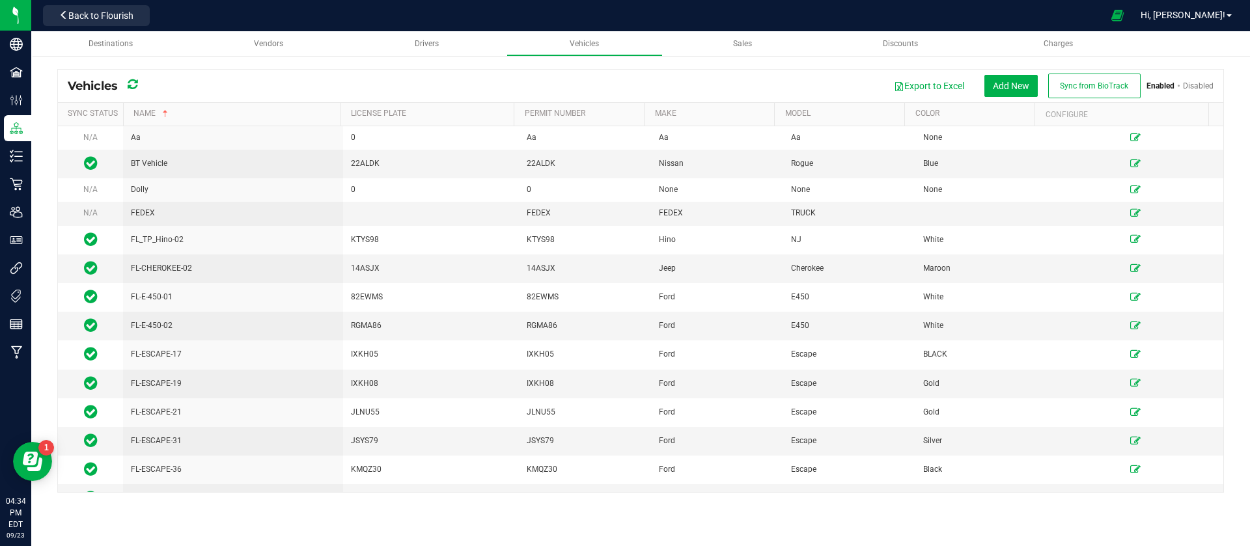
click at [1197, 82] on link "Disabled" at bounding box center [1198, 85] width 31 height 9
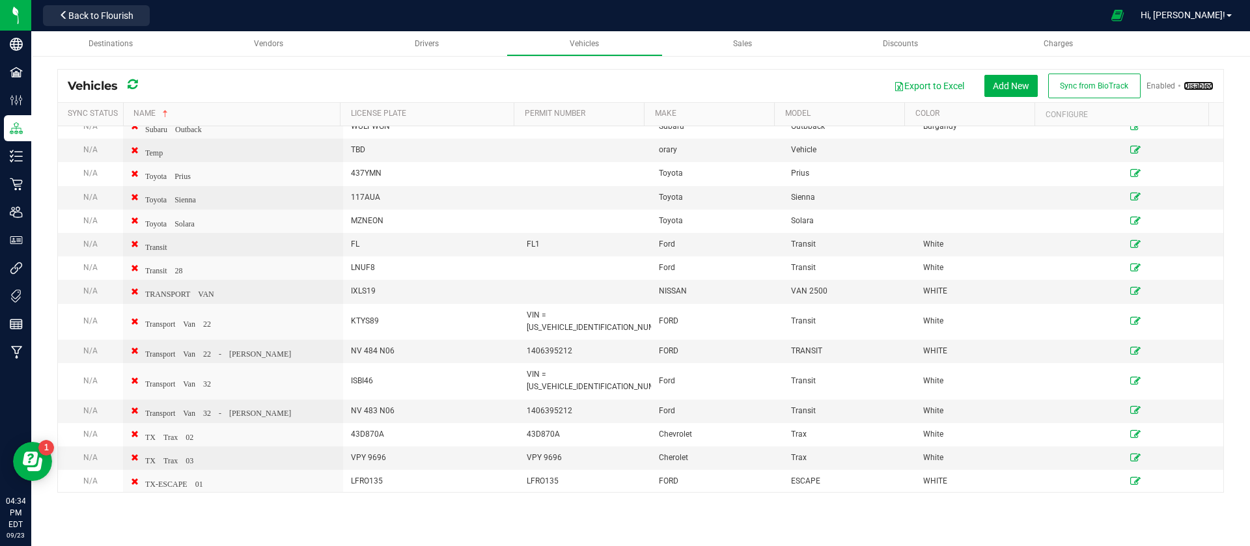
scroll to position [2047, 0]
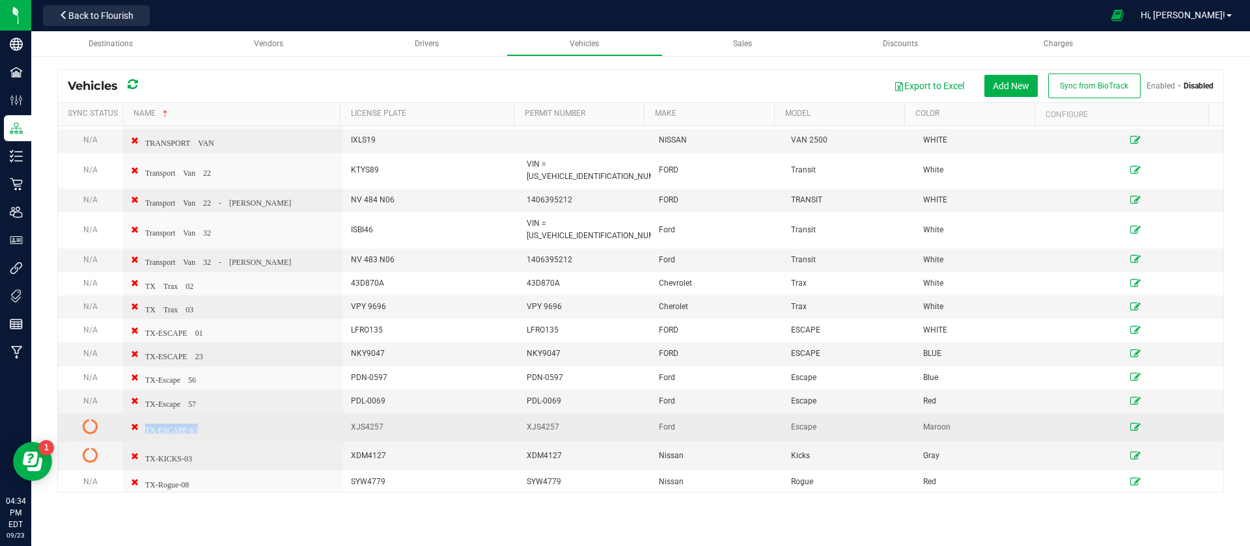
drag, startPoint x: 214, startPoint y: 406, endPoint x: 197, endPoint y: 407, distance: 16.9
click at [197, 413] on td "TX-ESCAPE-63" at bounding box center [233, 427] width 220 height 29
copy span "TX-ESCAPE-63"
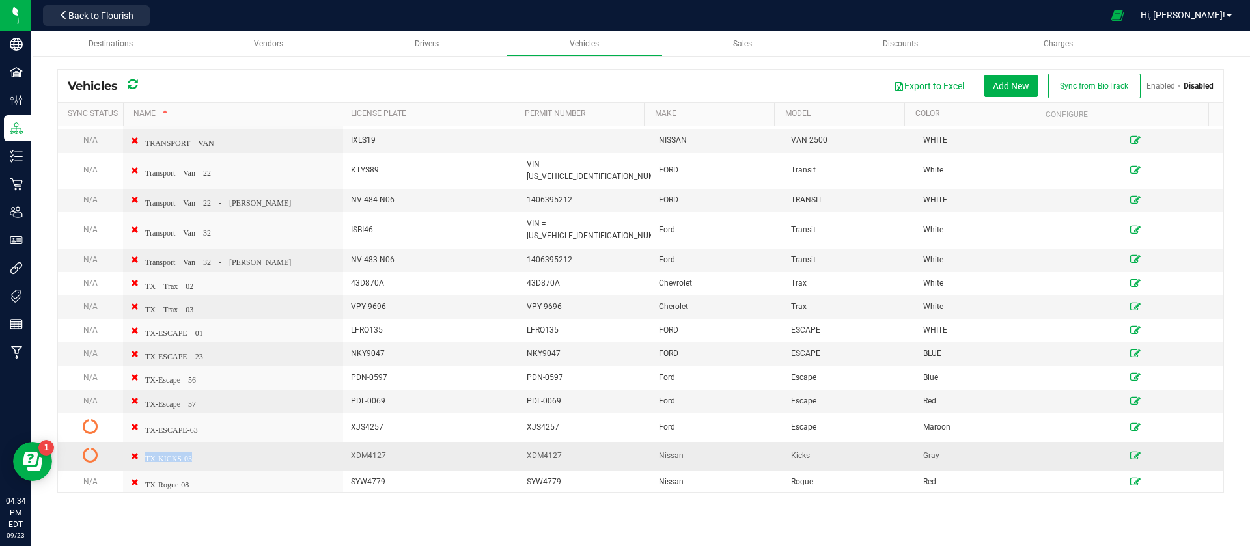
drag, startPoint x: 203, startPoint y: 424, endPoint x: 191, endPoint y: 436, distance: 16.6
click at [191, 442] on td "TX-KICKS-03" at bounding box center [233, 456] width 220 height 29
copy span "TX-KICKS-03"
click at [1171, 85] on link "Enabled" at bounding box center [1160, 85] width 29 height 9
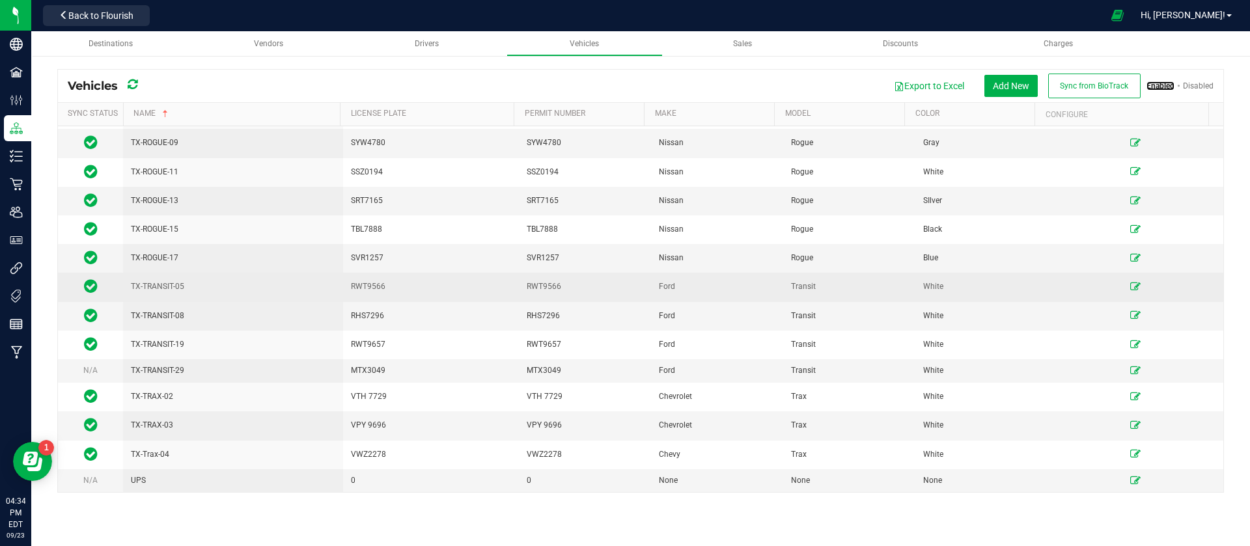
scroll to position [1606, 0]
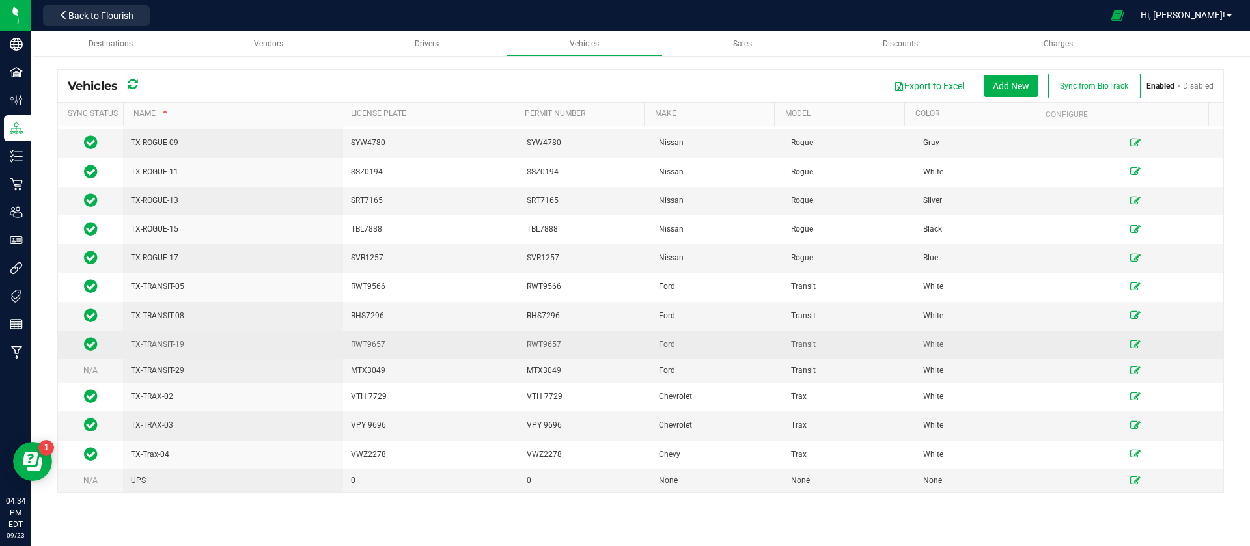
click at [1130, 344] on icon at bounding box center [1135, 344] width 10 height 8
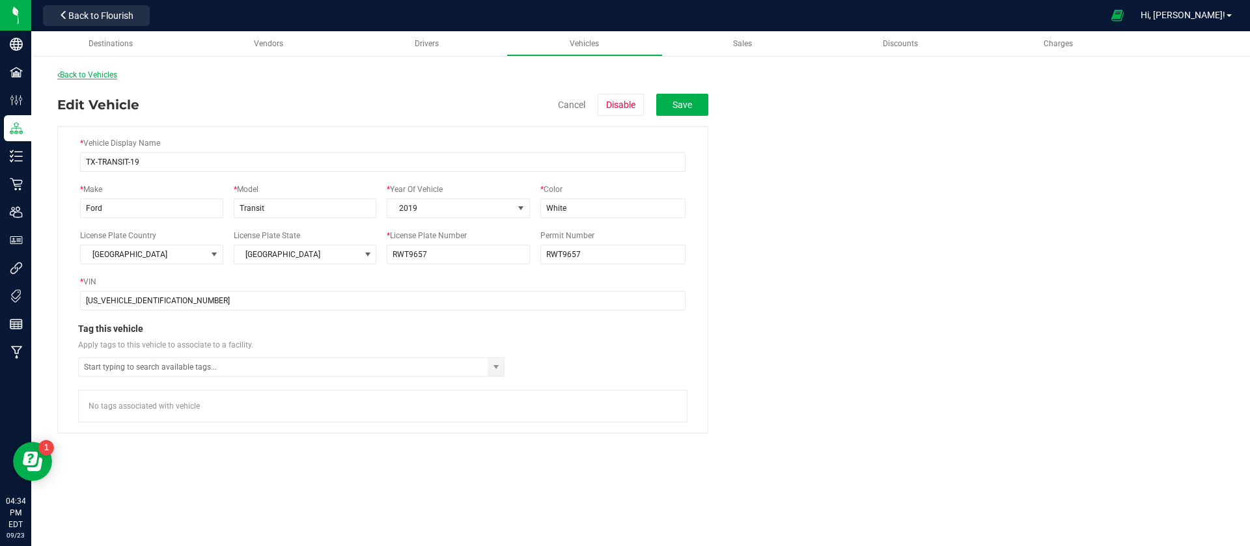
click at [75, 74] on link "Back to Vehicles" at bounding box center [87, 74] width 60 height 9
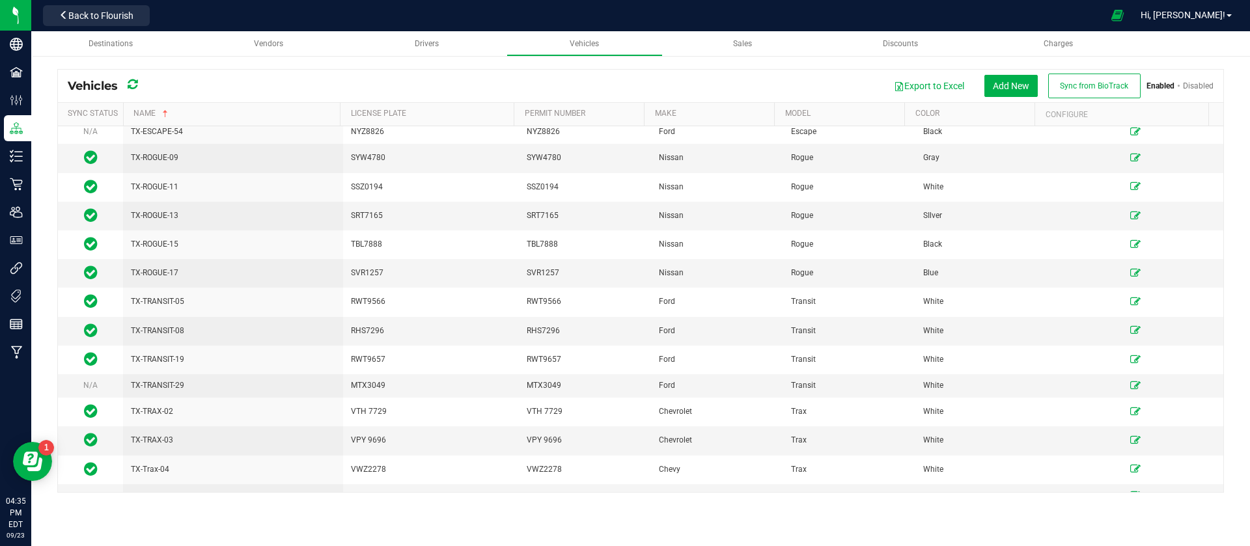
scroll to position [1606, 0]
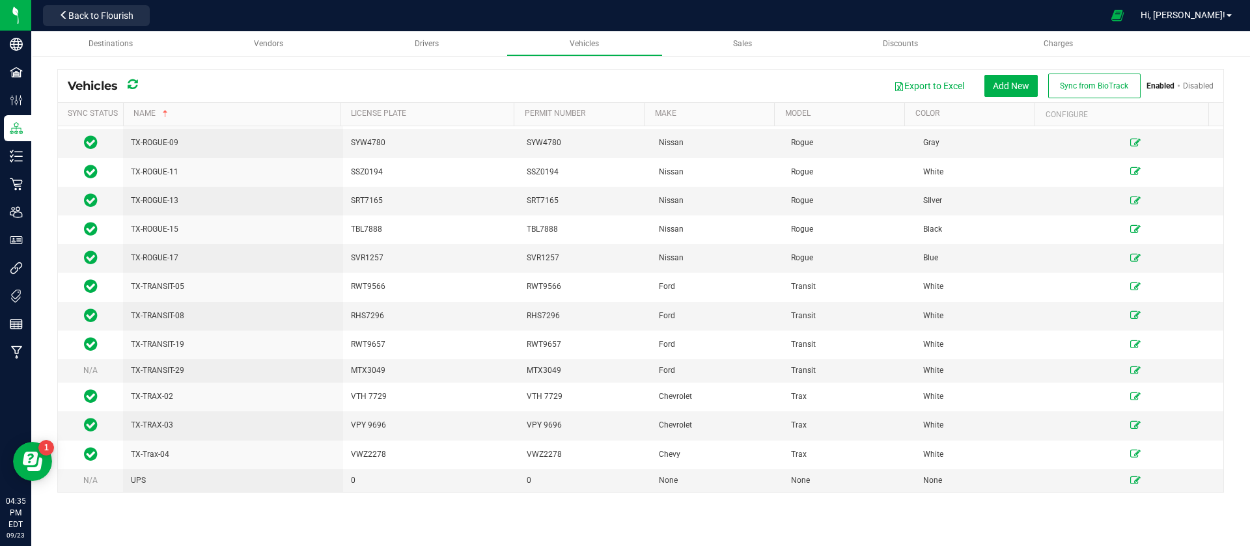
click at [1191, 82] on link "Disabled" at bounding box center [1198, 85] width 31 height 9
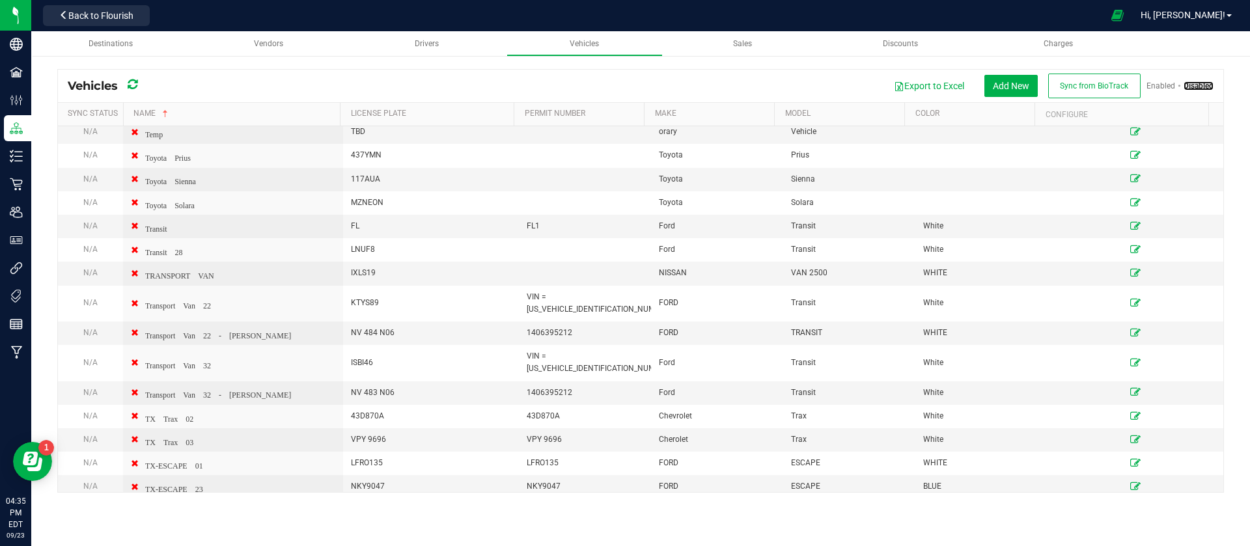
scroll to position [2047, 0]
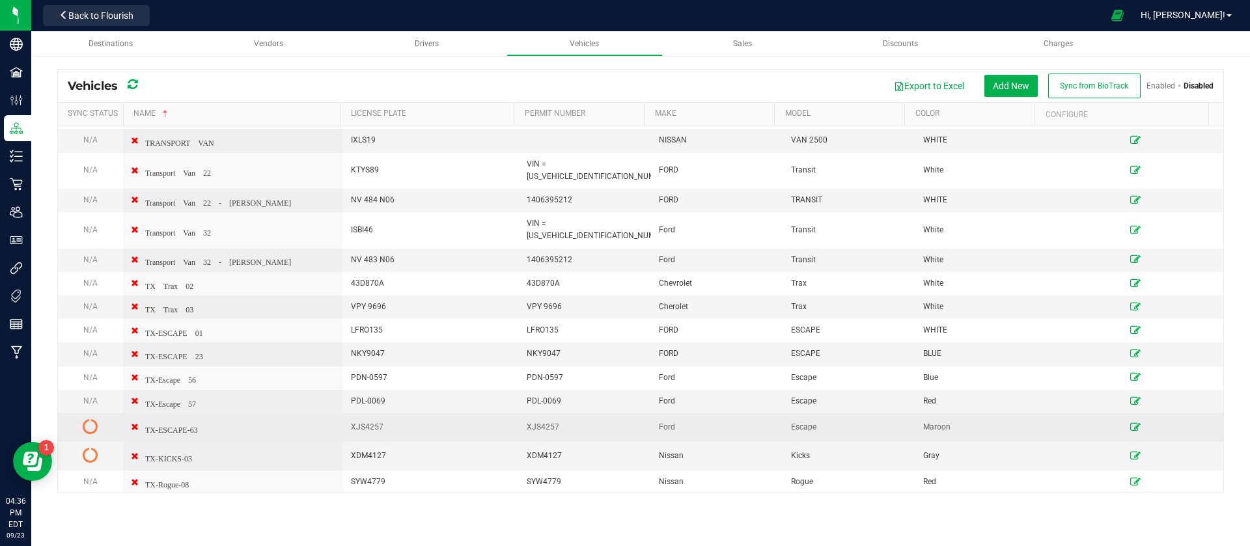
click at [96, 419] on icon at bounding box center [91, 427] width 16 height 16
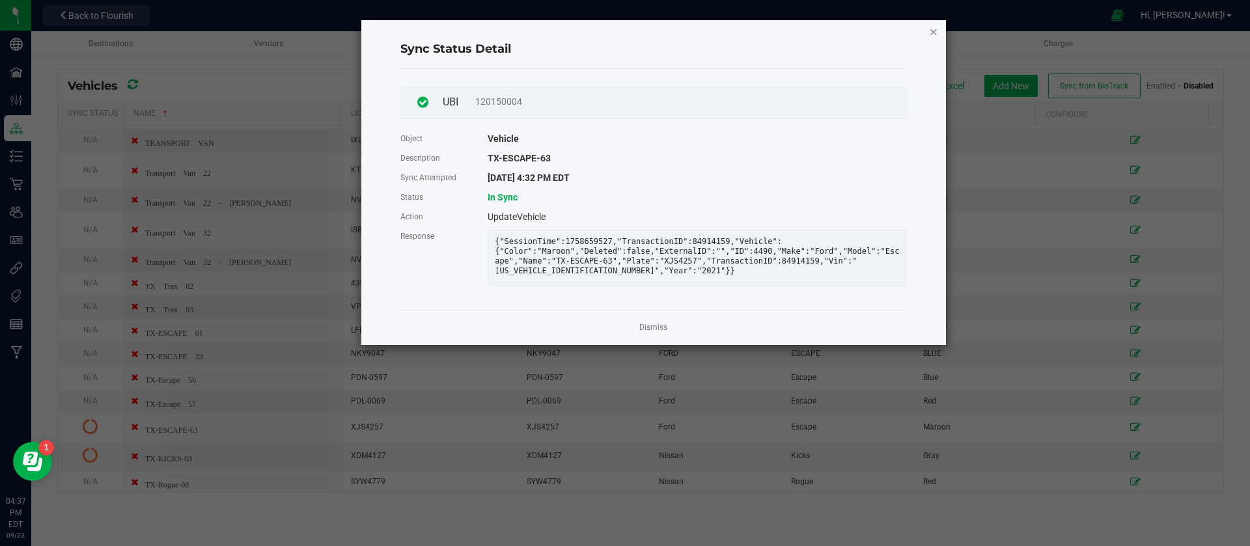
click at [932, 32] on icon "Close" at bounding box center [933, 31] width 9 height 16
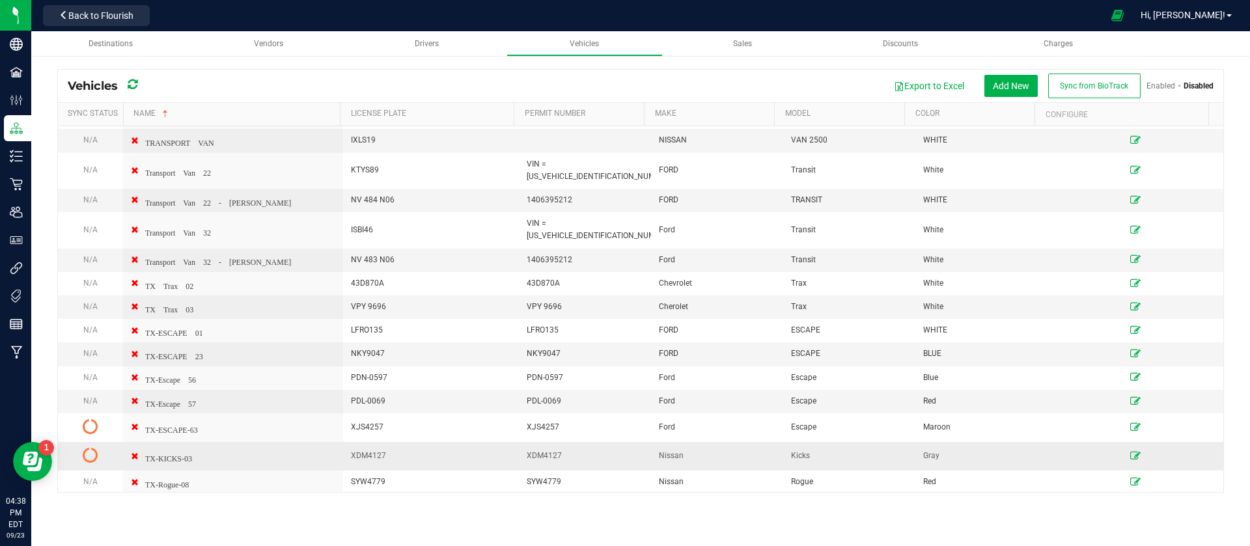
click at [1130, 452] on icon at bounding box center [1135, 456] width 10 height 8
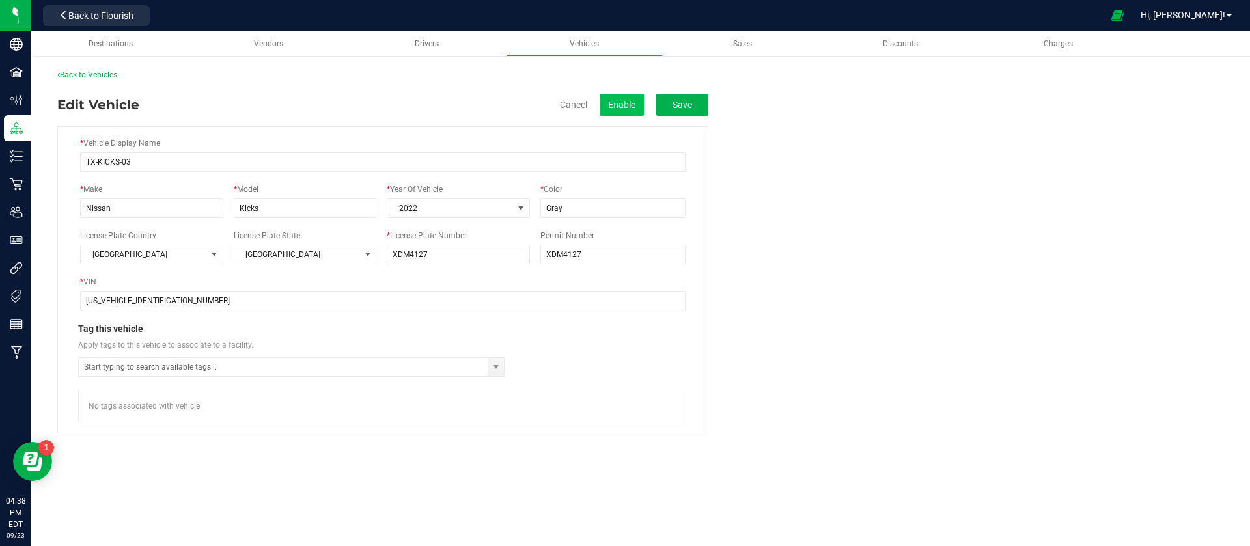
click at [631, 101] on button "Enable" at bounding box center [622, 105] width 44 height 22
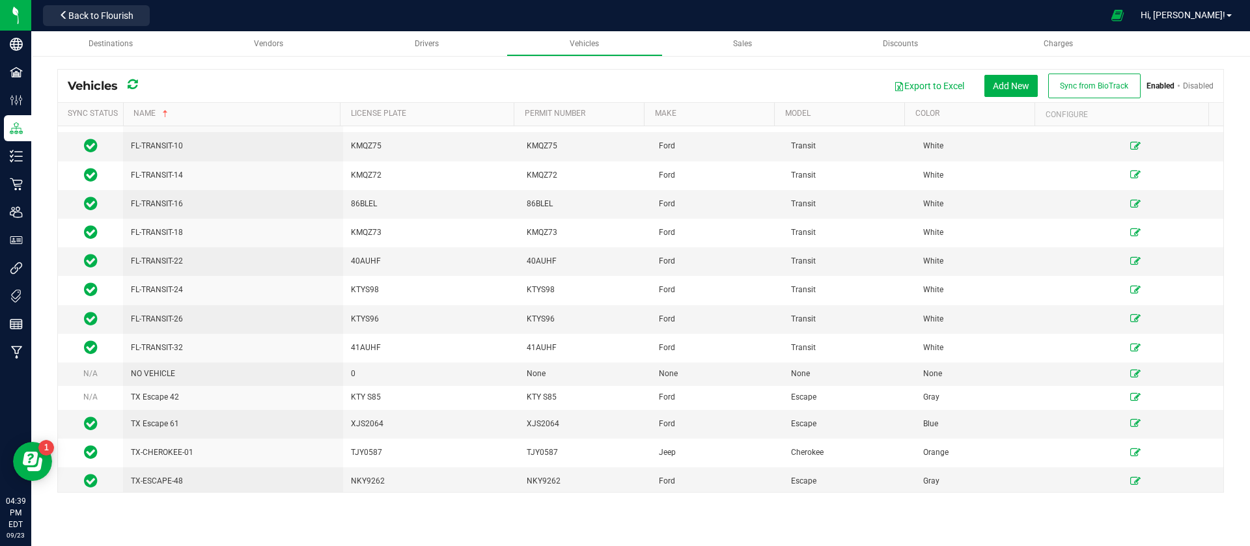
scroll to position [1118, 0]
